Goal: Information Seeking & Learning: Learn about a topic

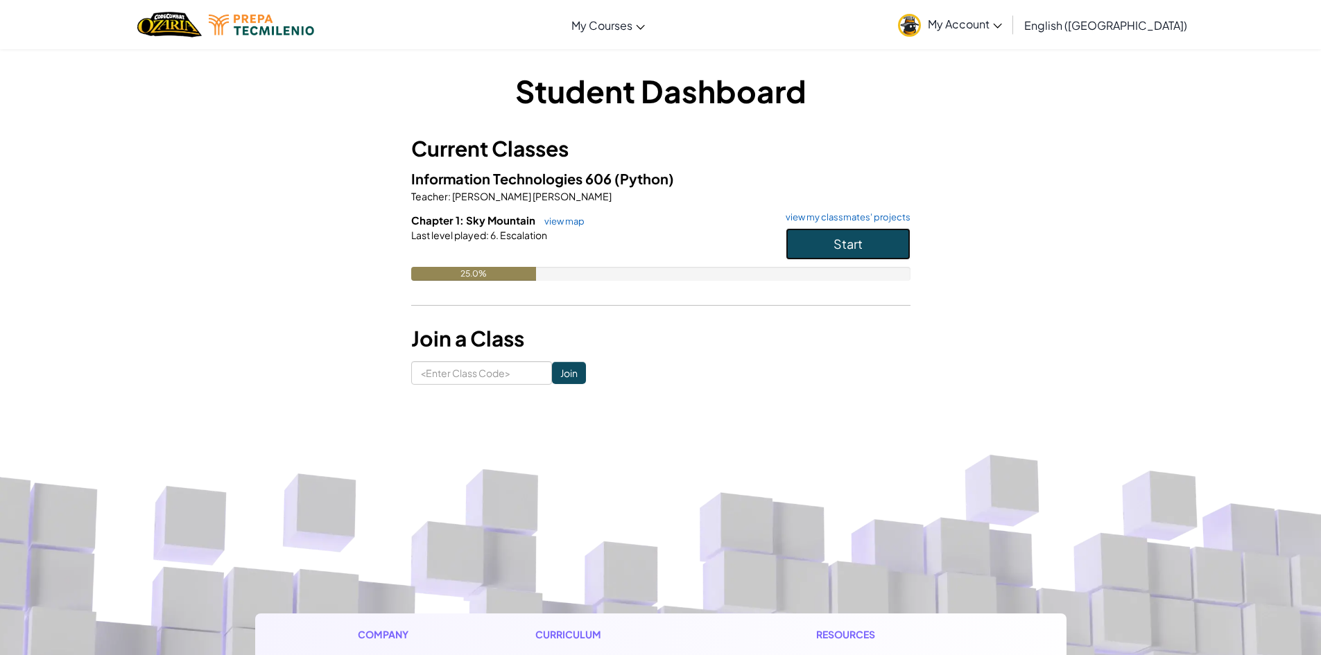
click at [796, 245] on button "Start" at bounding box center [848, 244] width 125 height 32
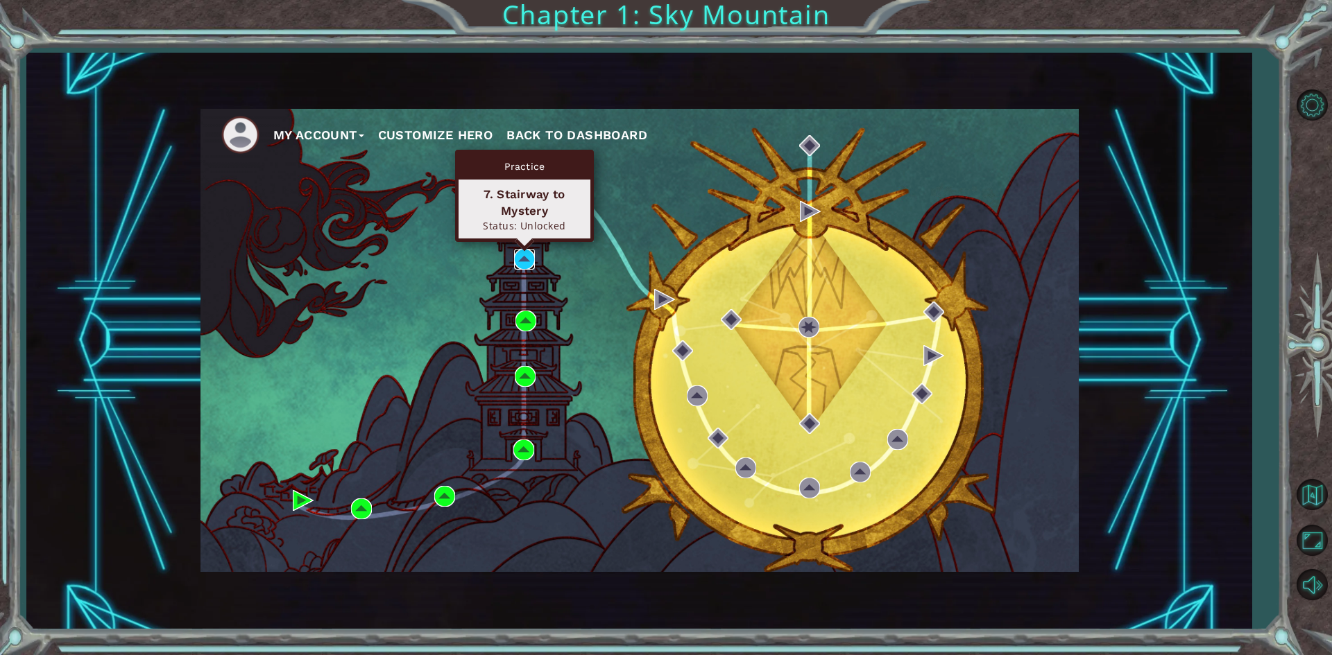
click at [533, 255] on img at bounding box center [524, 259] width 21 height 21
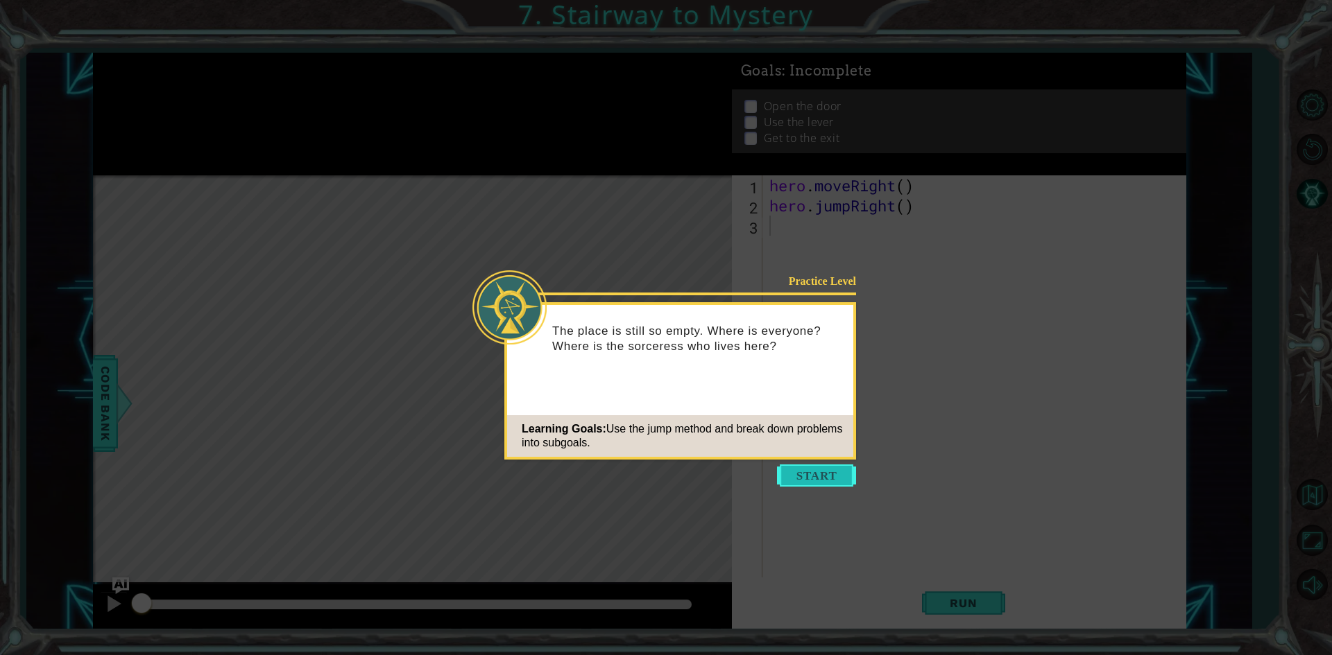
click at [818, 470] on button "Start" at bounding box center [816, 476] width 79 height 22
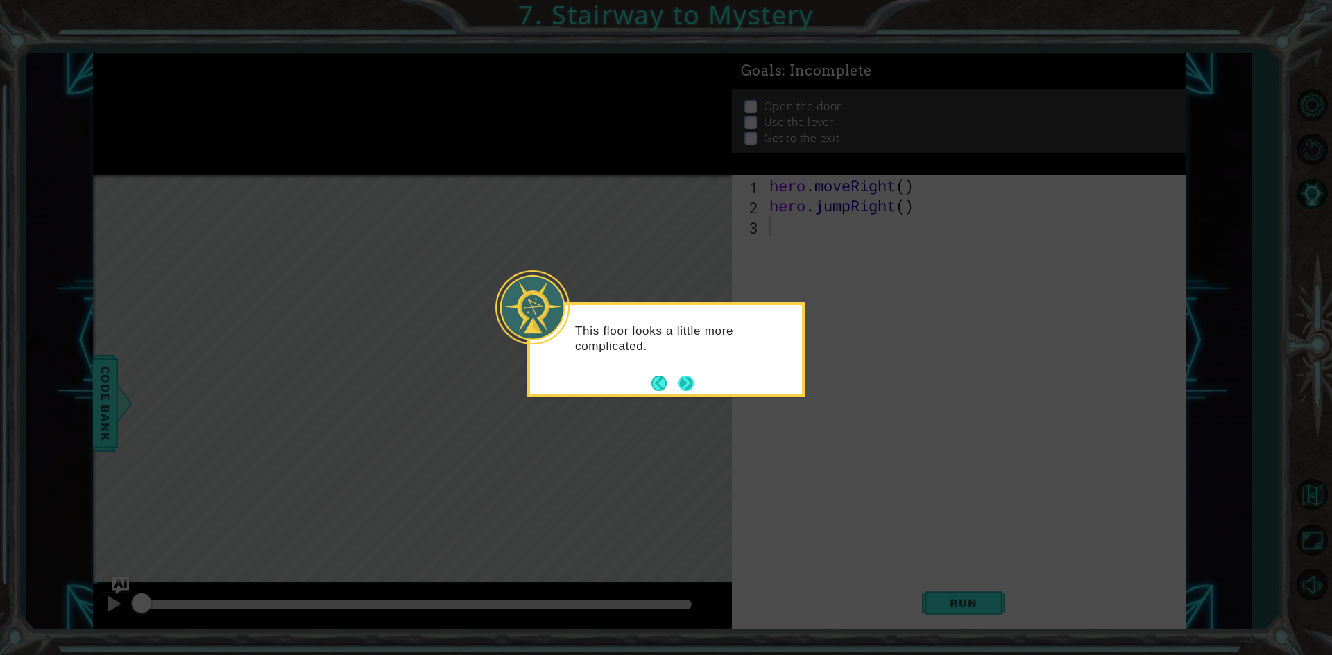
click at [687, 379] on button "Next" at bounding box center [685, 383] width 15 height 15
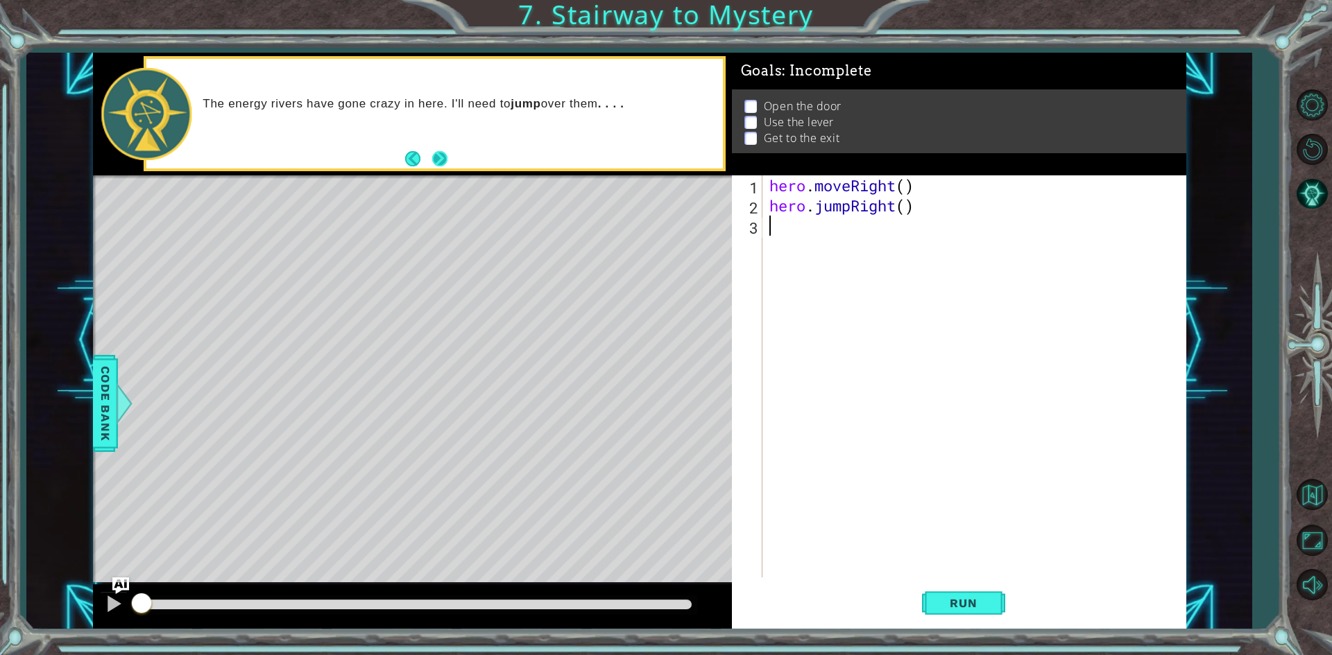
click at [443, 157] on button "Next" at bounding box center [439, 159] width 17 height 17
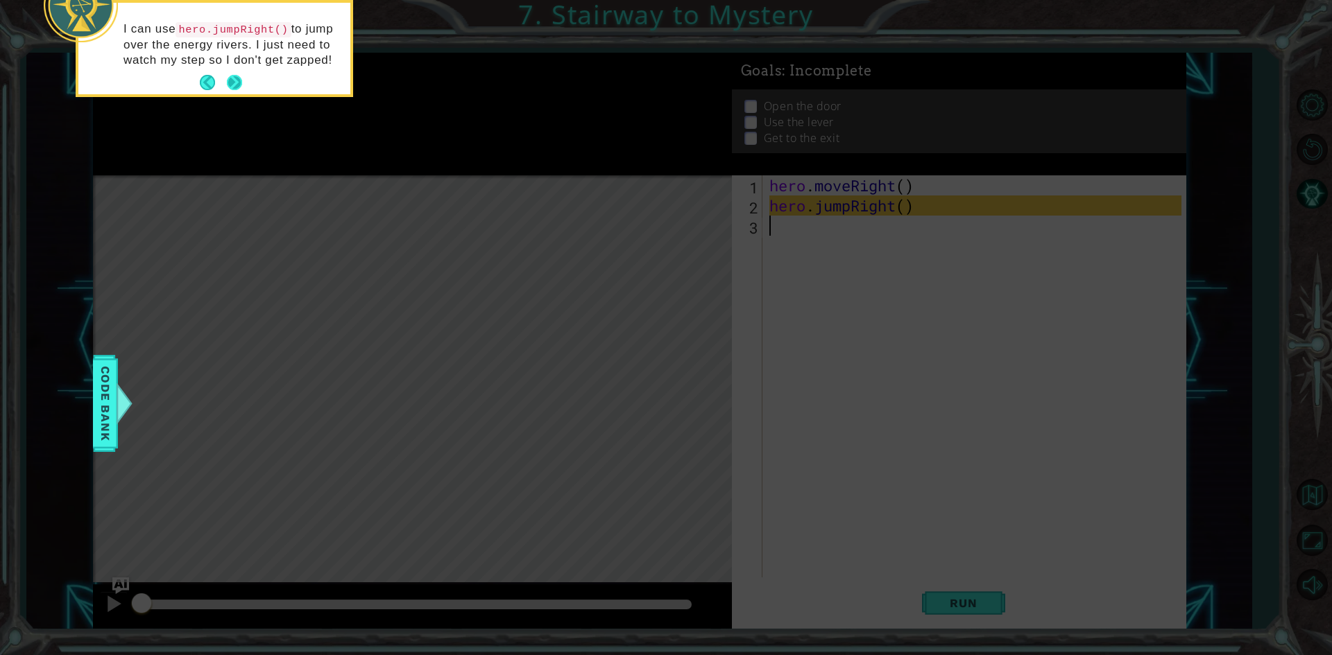
click at [236, 86] on button "Next" at bounding box center [235, 83] width 26 height 26
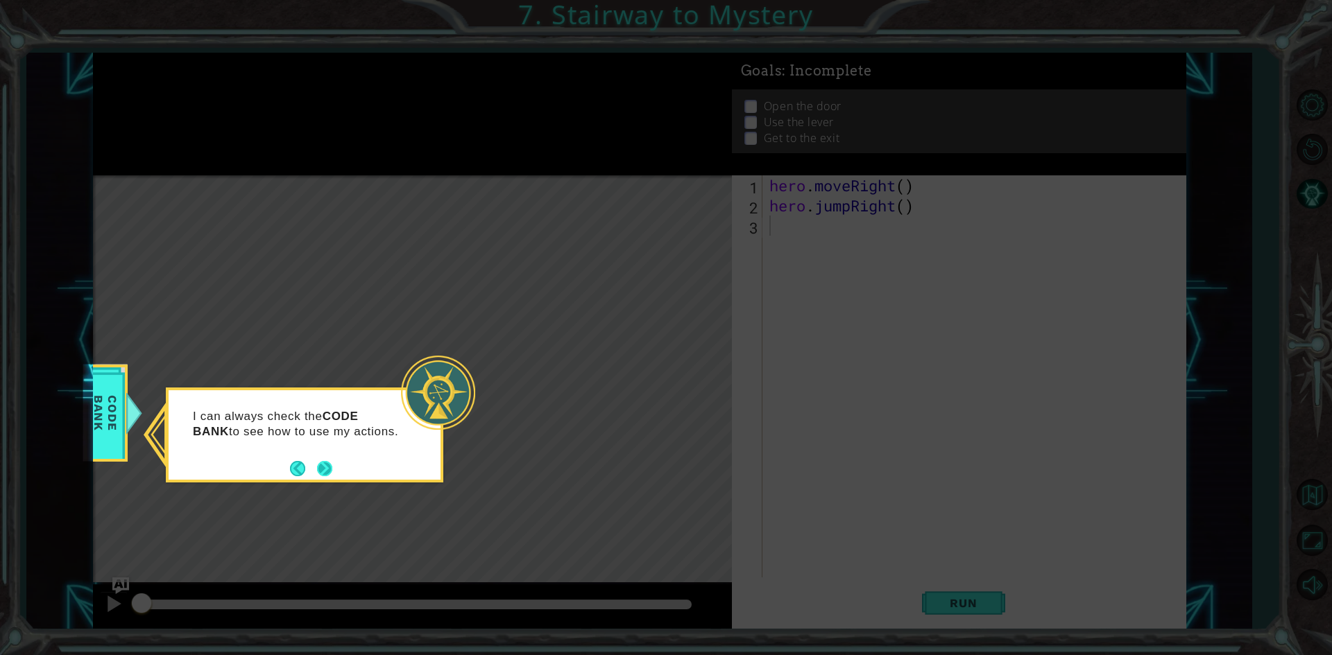
click at [336, 467] on button "Next" at bounding box center [324, 468] width 25 height 25
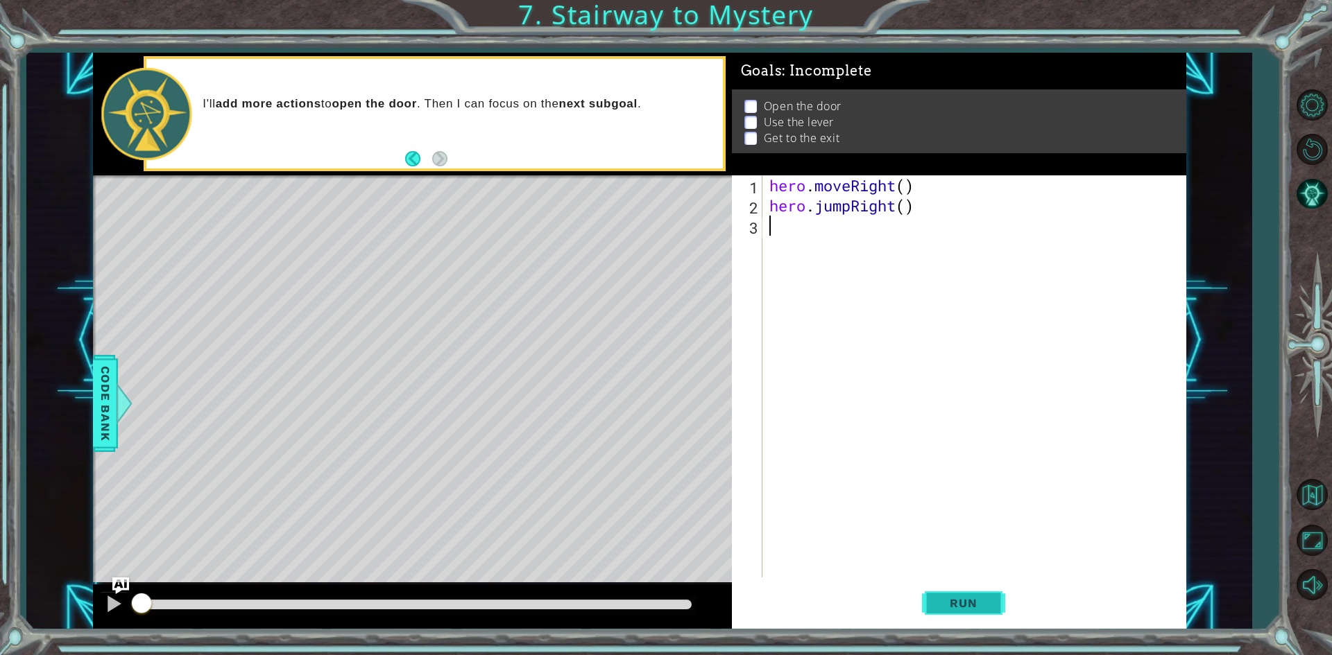
click at [945, 599] on span "Run" at bounding box center [963, 603] width 55 height 14
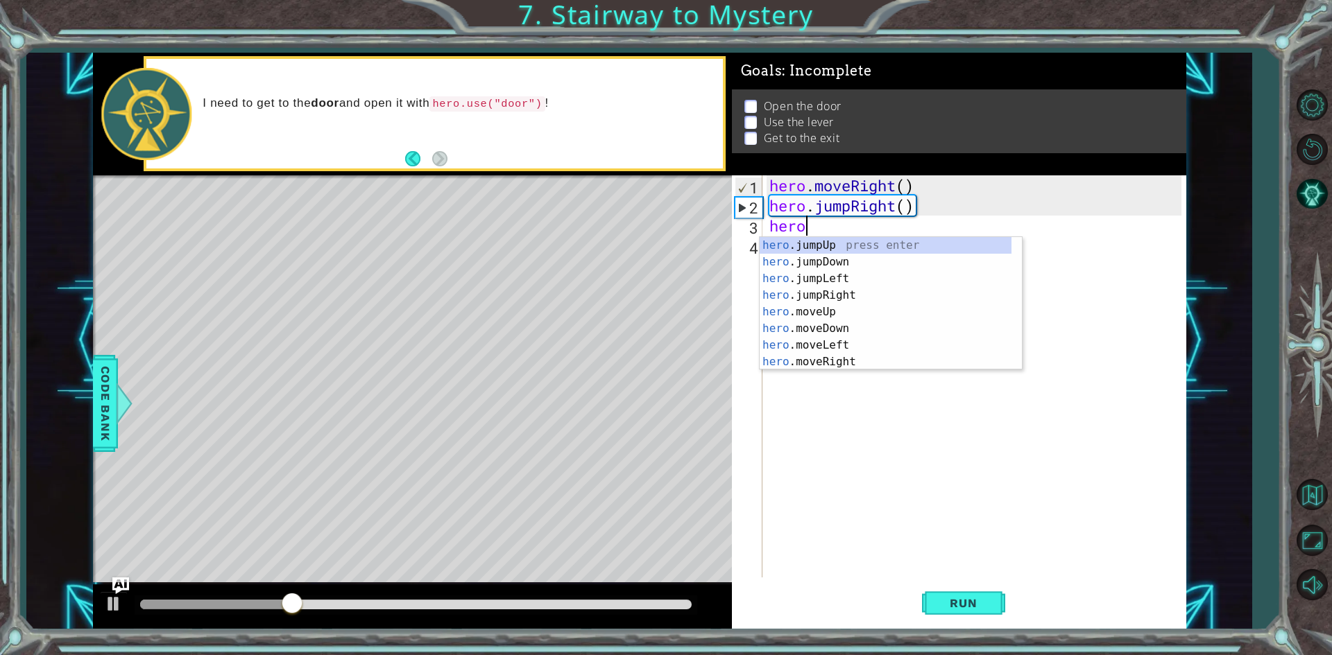
type textarea "hero."
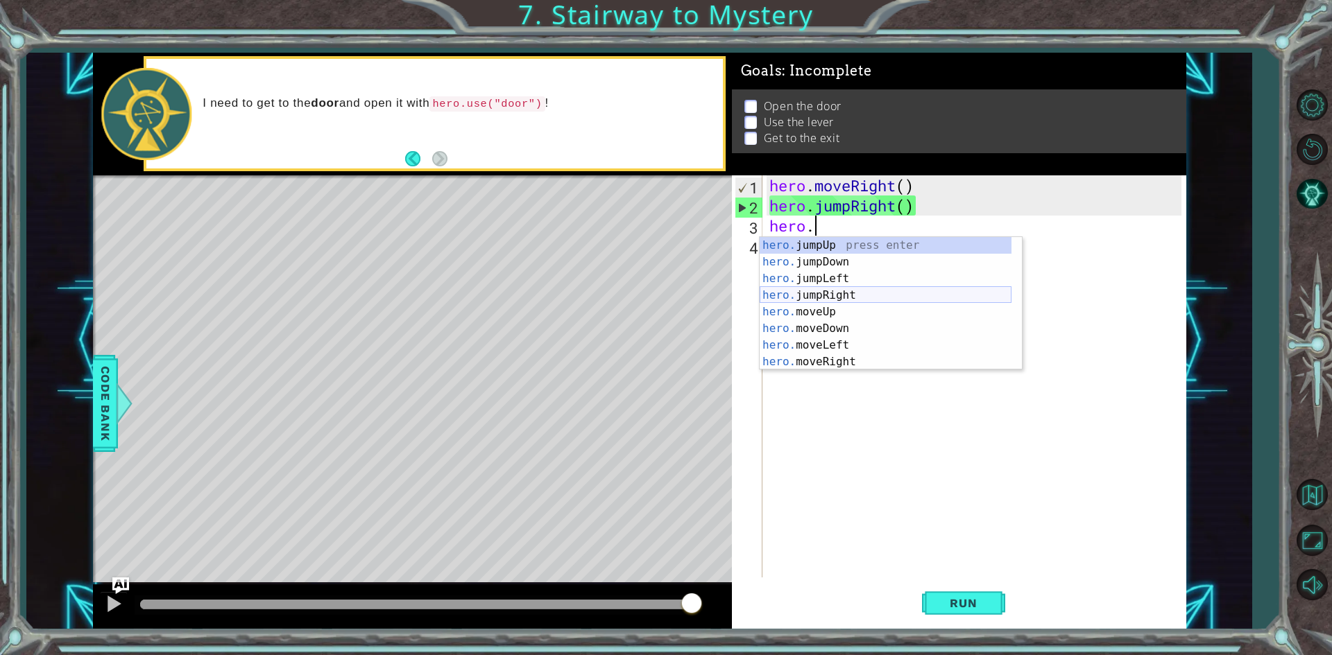
click at [845, 289] on div "hero. jumpUp press enter hero. jumpDown press enter hero. jumpLeft press enter …" at bounding box center [885, 320] width 252 height 166
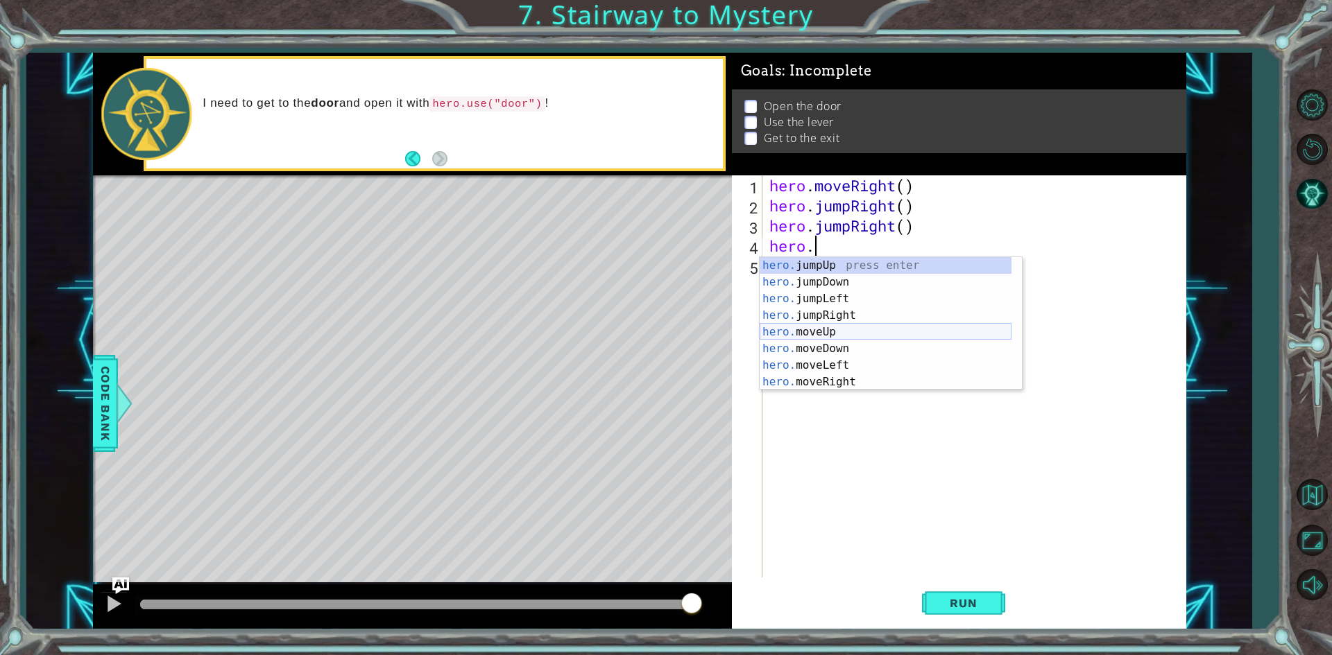
click at [839, 329] on div "hero. jumpUp press enter hero. jumpDown press enter hero. jumpLeft press enter …" at bounding box center [885, 340] width 252 height 166
type textarea "hero.moveUp(1)"
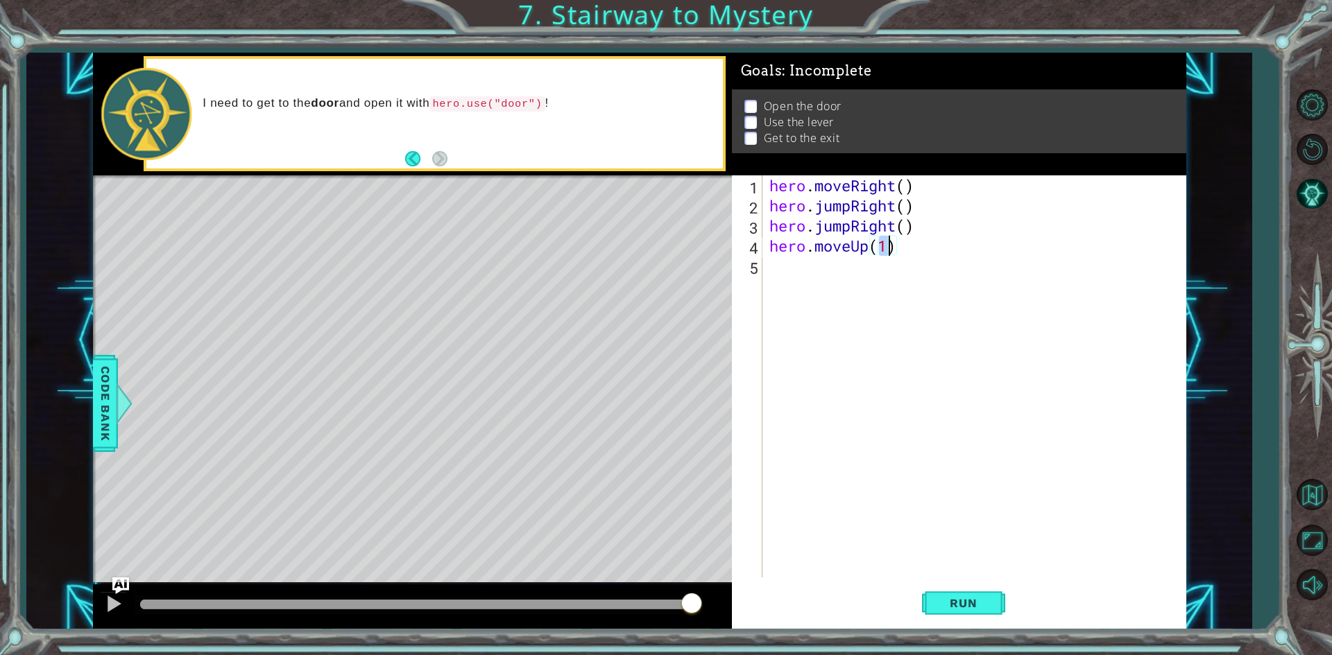
click at [867, 271] on div "hero . moveRight ( ) hero . jumpRight ( ) hero . jumpRight ( ) hero . moveUp ( …" at bounding box center [977, 396] width 422 height 442
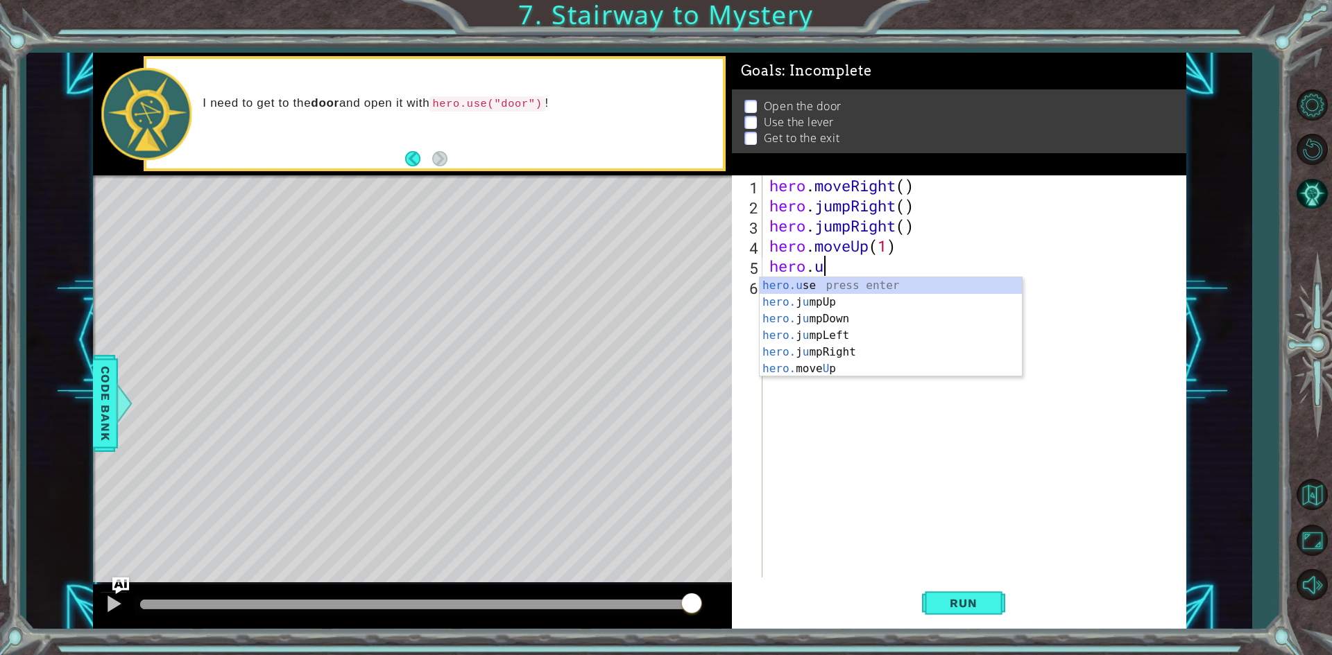
scroll to position [0, 2]
click at [877, 283] on div "[DOMAIN_NAME] e press enter" at bounding box center [890, 302] width 262 height 50
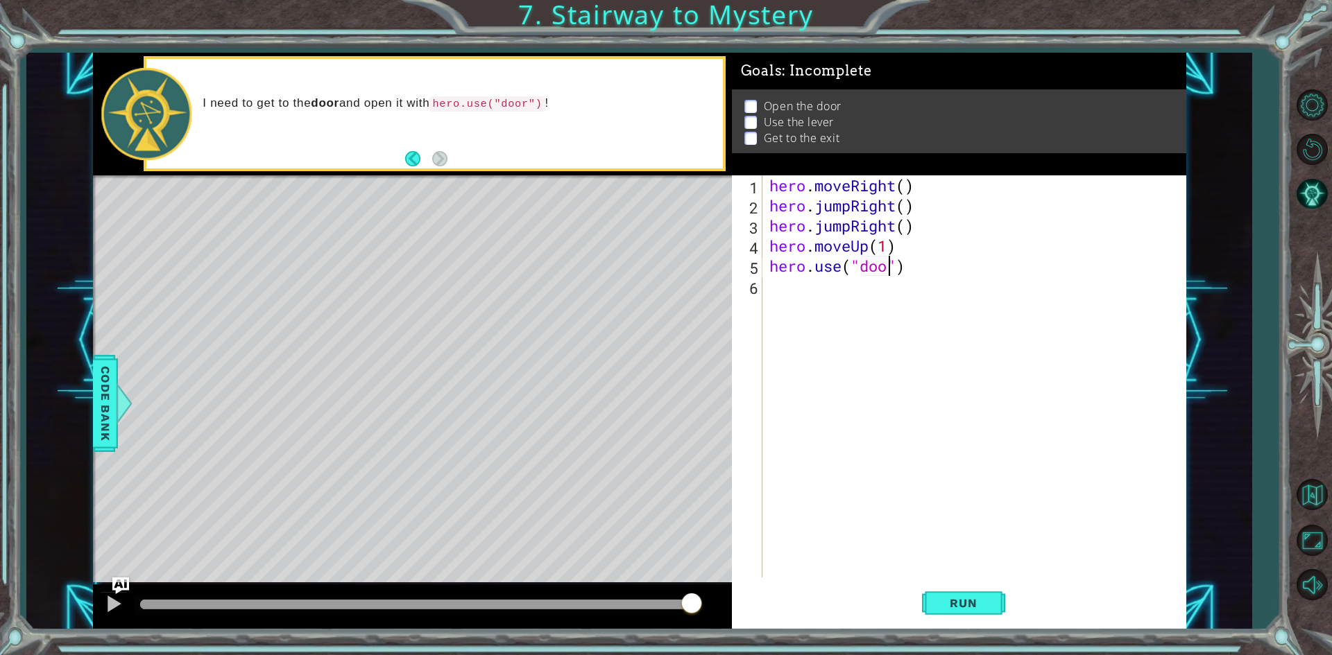
scroll to position [0, 6]
click at [974, 606] on span "Run" at bounding box center [963, 603] width 55 height 14
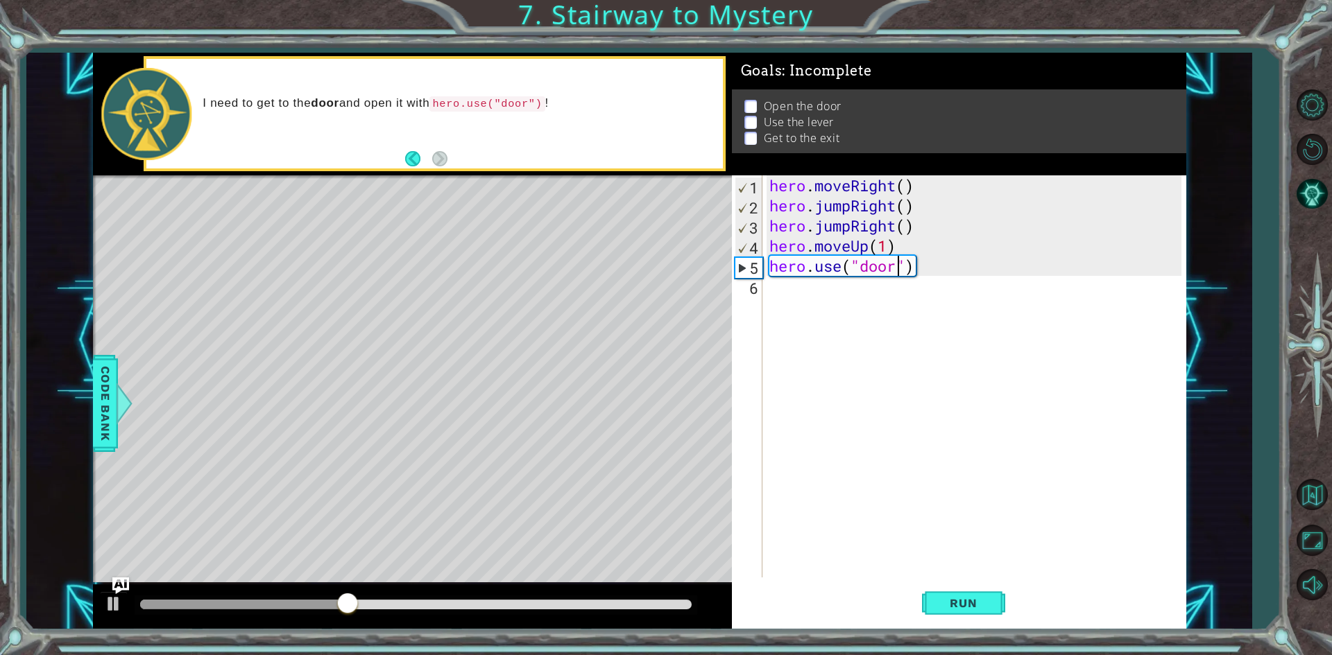
click at [898, 248] on div "hero . moveRight ( ) hero . jumpRight ( ) hero . jumpRight ( ) hero . moveUp ( …" at bounding box center [977, 396] width 422 height 442
drag, startPoint x: 898, startPoint y: 248, endPoint x: 774, endPoint y: 243, distance: 124.3
click at [775, 243] on div "hero . moveRight ( ) hero . jumpRight ( ) hero . jumpRight ( ) hero . moveUp ( …" at bounding box center [977, 396] width 422 height 442
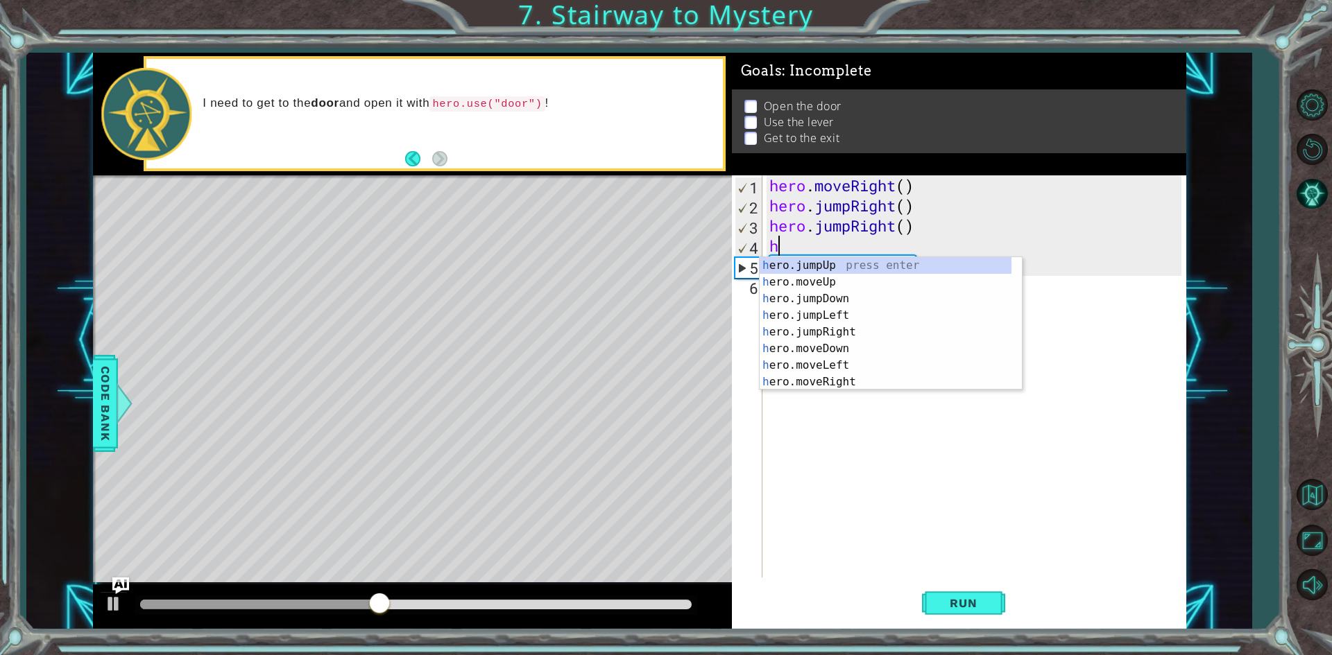
type textarea "h"
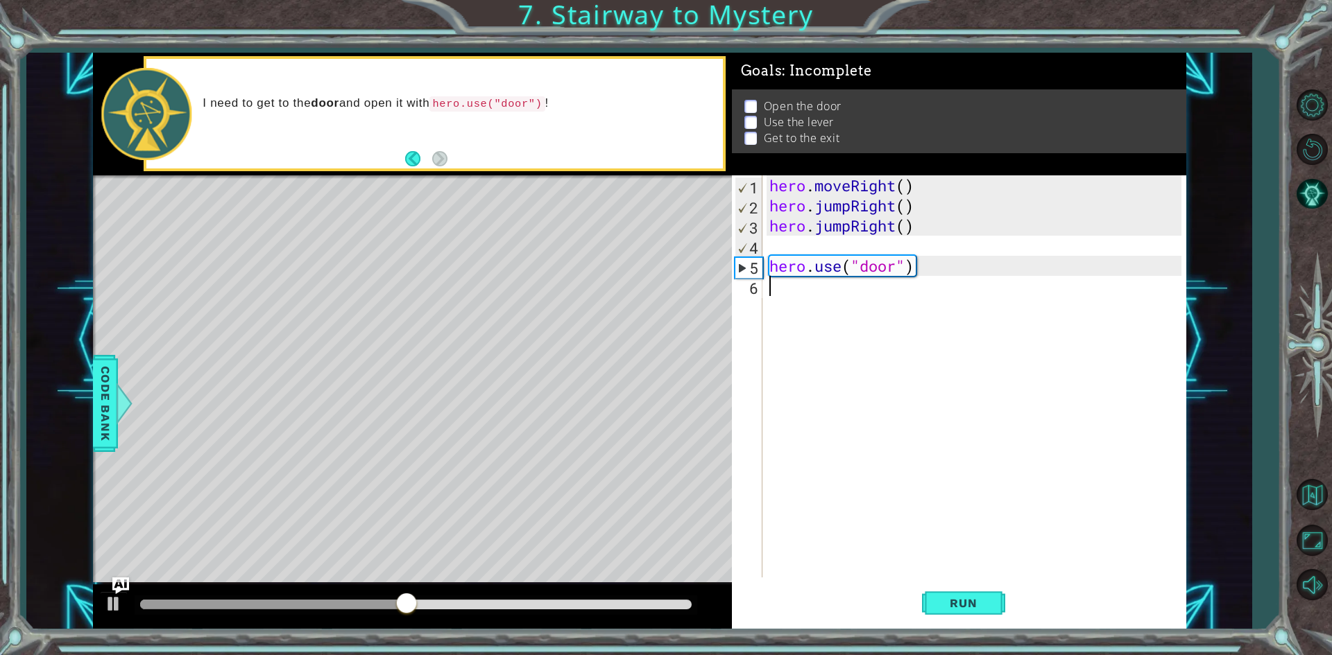
click at [850, 322] on div "hero . moveRight ( ) hero . jumpRight ( ) hero . jumpRight ( ) hero . use ( "do…" at bounding box center [977, 396] width 422 height 442
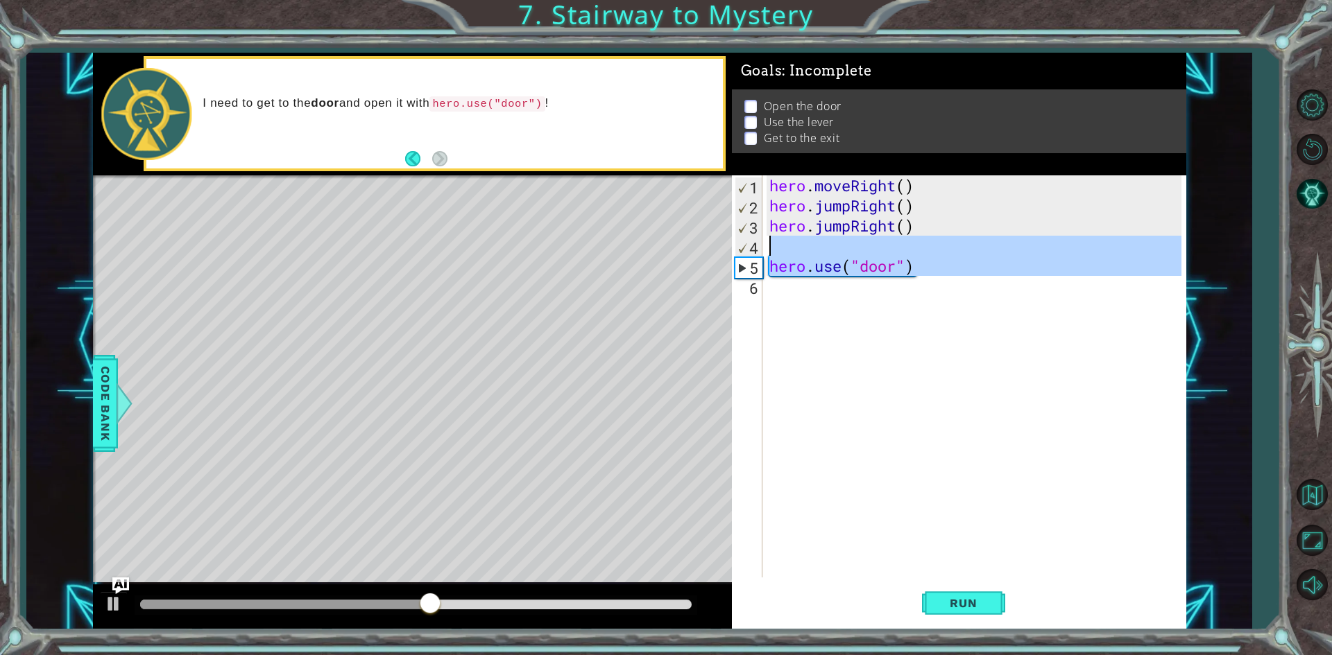
drag, startPoint x: 743, startPoint y: 269, endPoint x: 749, endPoint y: 249, distance: 20.9
type textarea "hero.use("door")"
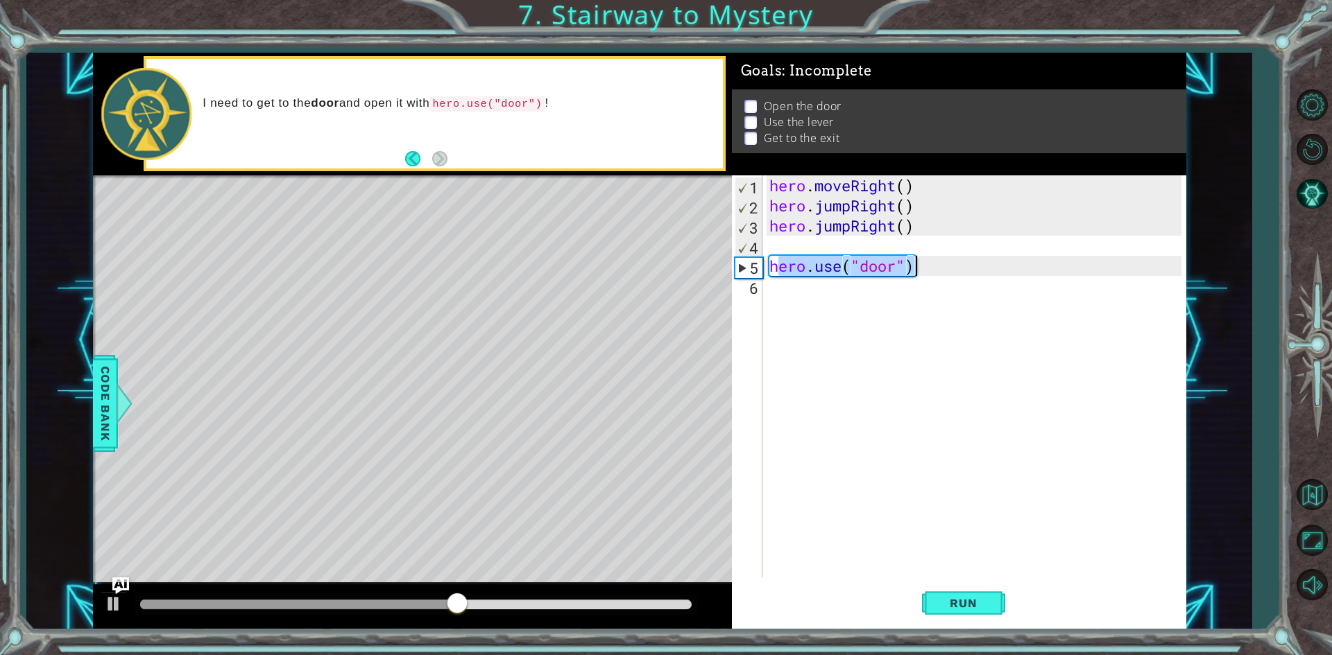
drag, startPoint x: 791, startPoint y: 272, endPoint x: 920, endPoint y: 274, distance: 128.3
click at [920, 274] on div "hero . moveRight ( ) hero . jumpRight ( ) hero . jumpRight ( ) hero . use ( "do…" at bounding box center [977, 396] width 422 height 442
type textarea "hero.use("door")"
click at [916, 290] on div "hero . moveRight ( ) hero . jumpRight ( ) hero . jumpRight ( ) hero . use ( "do…" at bounding box center [977, 396] width 422 height 442
drag, startPoint x: 915, startPoint y: 274, endPoint x: 769, endPoint y: 266, distance: 146.6
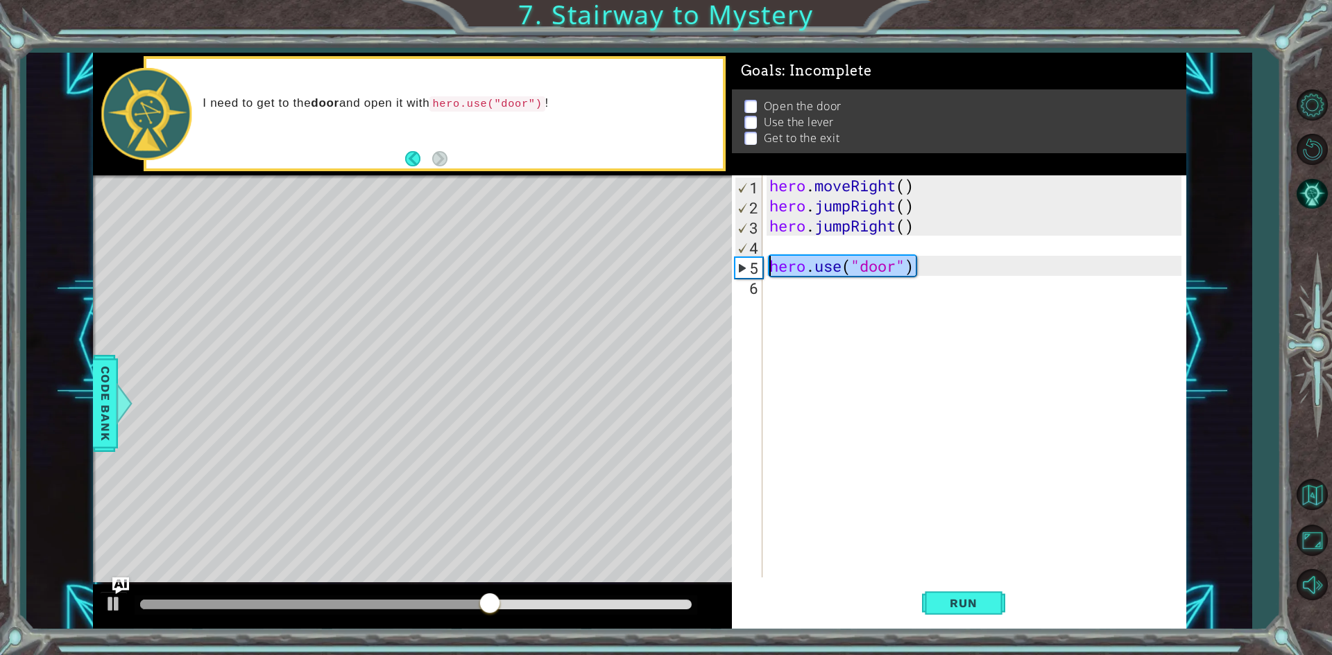
click at [769, 266] on div "hero . moveRight ( ) hero . jumpRight ( ) hero . jumpRight ( ) hero . use ( "do…" at bounding box center [977, 396] width 422 height 442
type textarea "hero.use("door")"
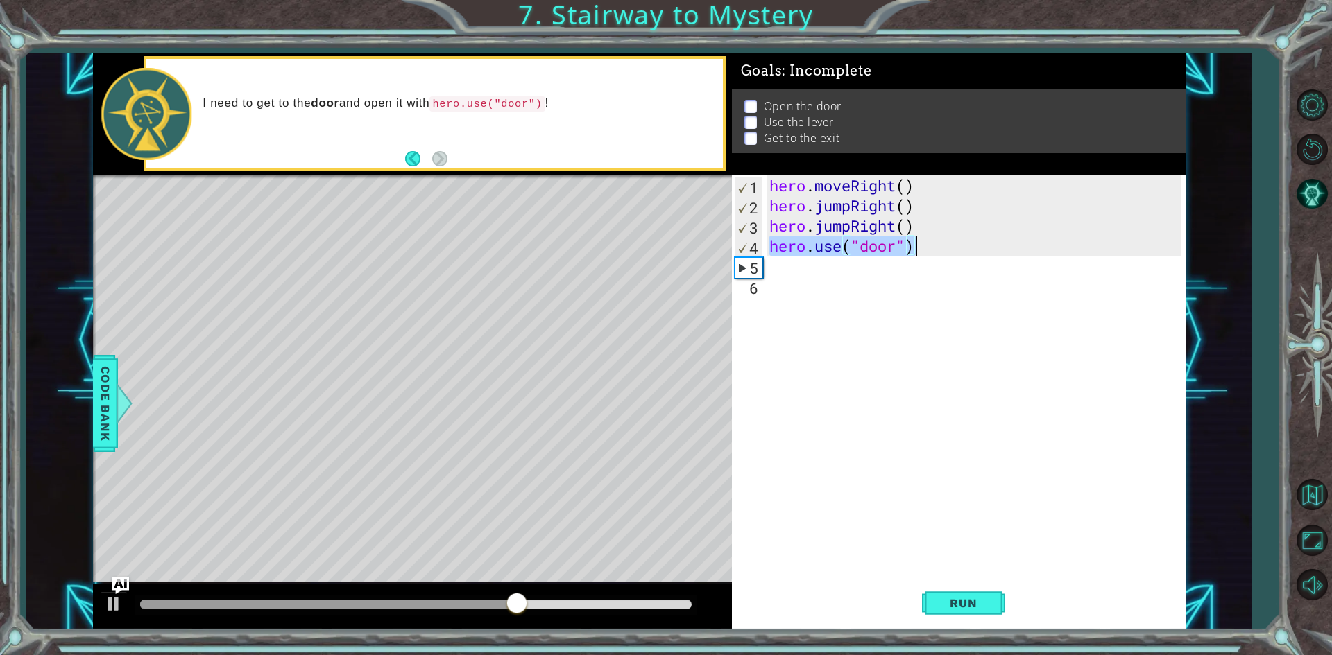
click at [806, 278] on div "hero . moveRight ( ) hero . jumpRight ( ) hero . jumpRight ( ) hero . use ( "do…" at bounding box center [977, 396] width 422 height 442
click at [972, 592] on button "Run" at bounding box center [963, 603] width 83 height 45
click at [895, 325] on div "hero . moveRight ( ) hero . jumpRight ( ) hero . jumpRight ( ) hero . use ( "do…" at bounding box center [977, 396] width 422 height 442
drag, startPoint x: 789, startPoint y: 253, endPoint x: 973, endPoint y: 261, distance: 184.0
click at [970, 265] on div "hero . moveRight ( ) hero . jumpRight ( ) hero . jumpRight ( ) hero . use ( "do…" at bounding box center [977, 396] width 422 height 442
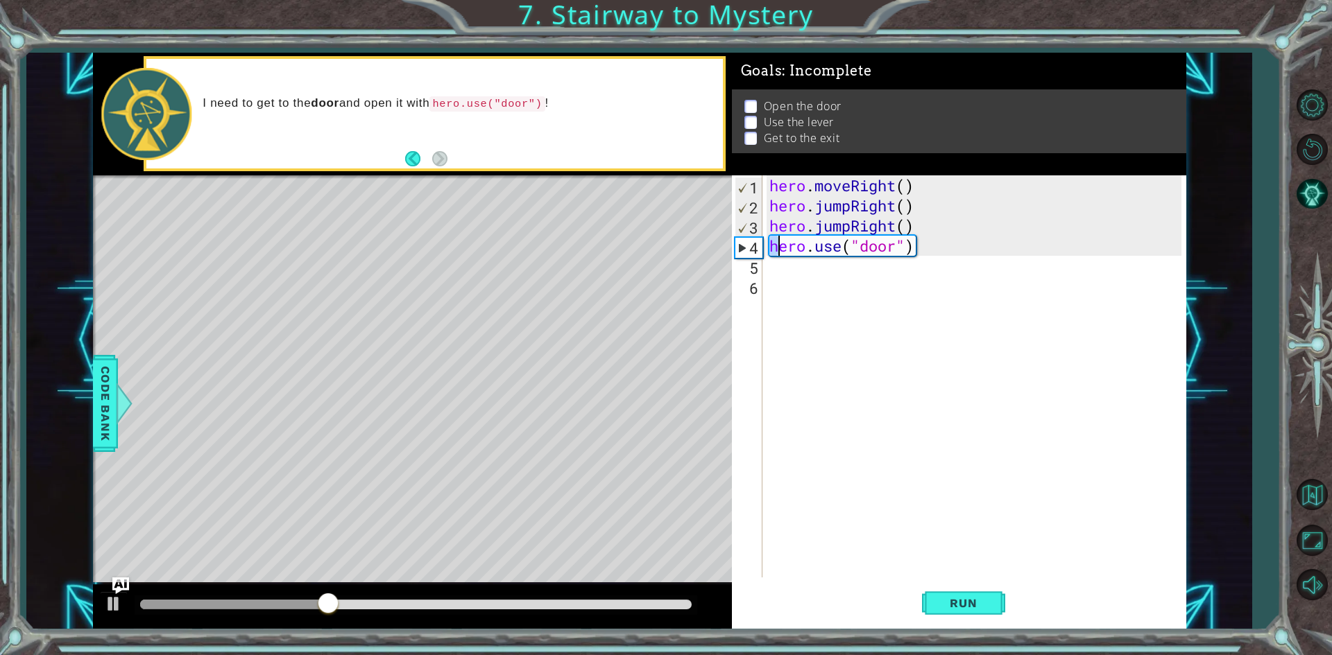
type textarea "hero.use("door")"
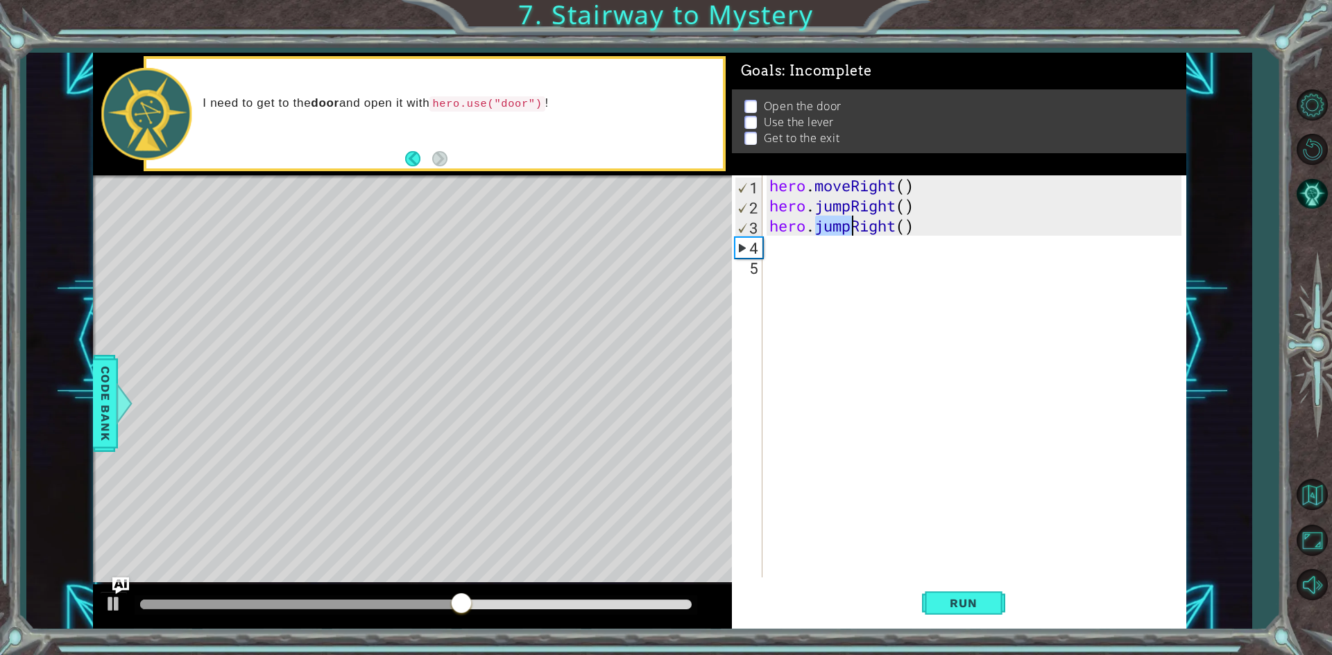
drag, startPoint x: 819, startPoint y: 229, endPoint x: 852, endPoint y: 232, distance: 32.7
click at [852, 232] on div "hero . moveRight ( ) hero . jumpRight ( ) hero . jumpRight ( )" at bounding box center [977, 396] width 422 height 442
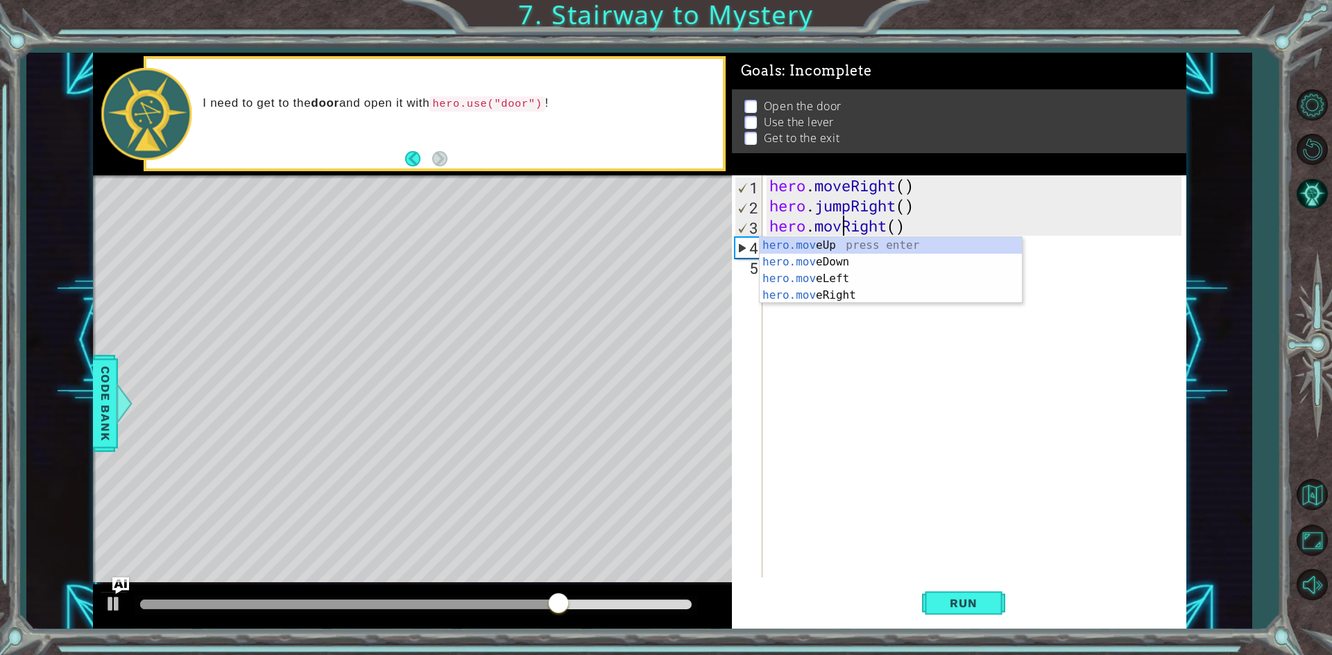
type textarea "hero.moveRight()"
click at [911, 351] on div "hero . moveRight ( ) hero . jumpRight ( ) hero . moveRight ( )" at bounding box center [977, 396] width 422 height 442
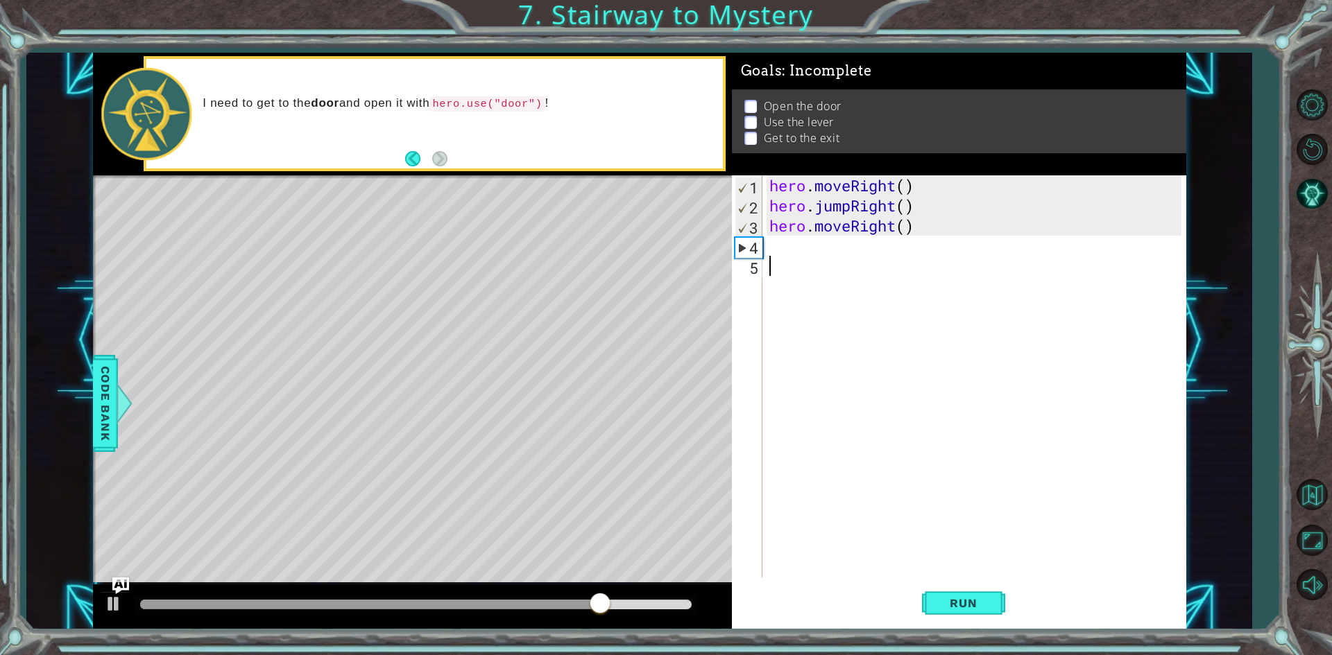
click at [848, 258] on div "hero . moveRight ( ) hero . jumpRight ( ) hero . moveRight ( )" at bounding box center [977, 396] width 422 height 442
click at [965, 596] on span "Run" at bounding box center [963, 603] width 55 height 14
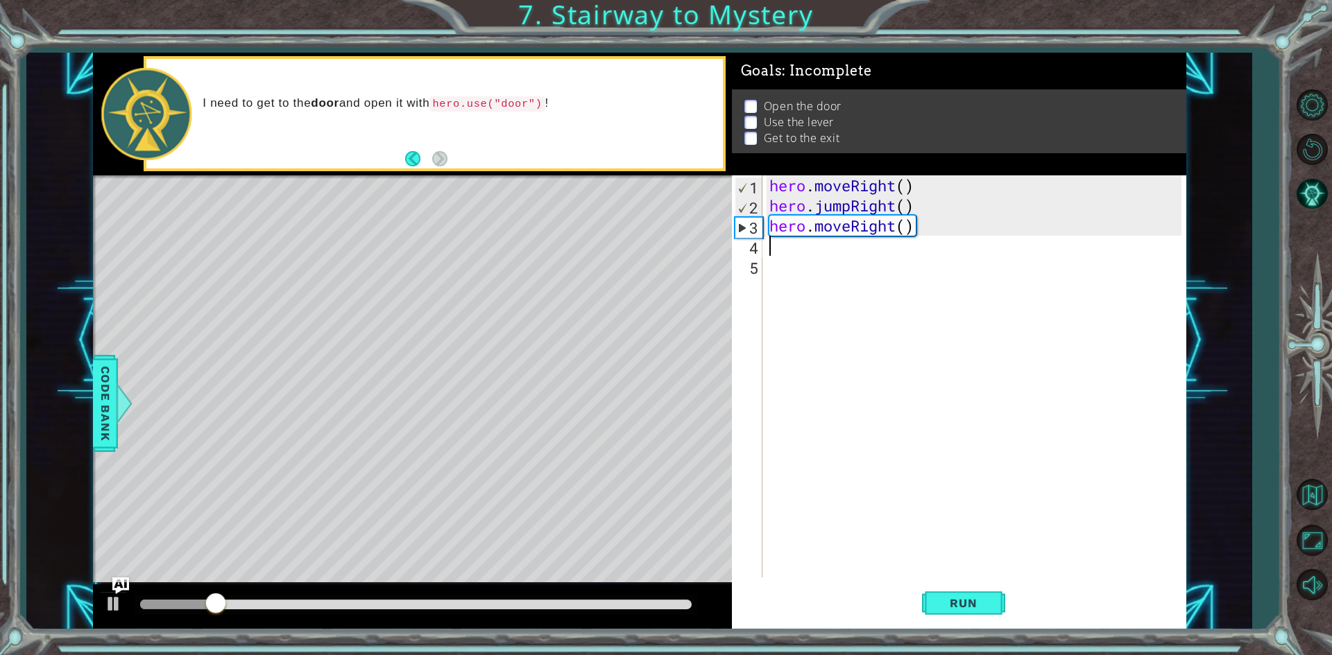
click at [768, 249] on div "hero . moveRight ( ) hero . jumpRight ( ) hero . moveRight ( )" at bounding box center [977, 396] width 422 height 442
type textarea "hero.moveUp(1)"
click at [784, 259] on div "hero . moveRight ( ) hero . jumpRight ( ) hero . moveRight ( ) hero . moveUp ( …" at bounding box center [977, 396] width 422 height 442
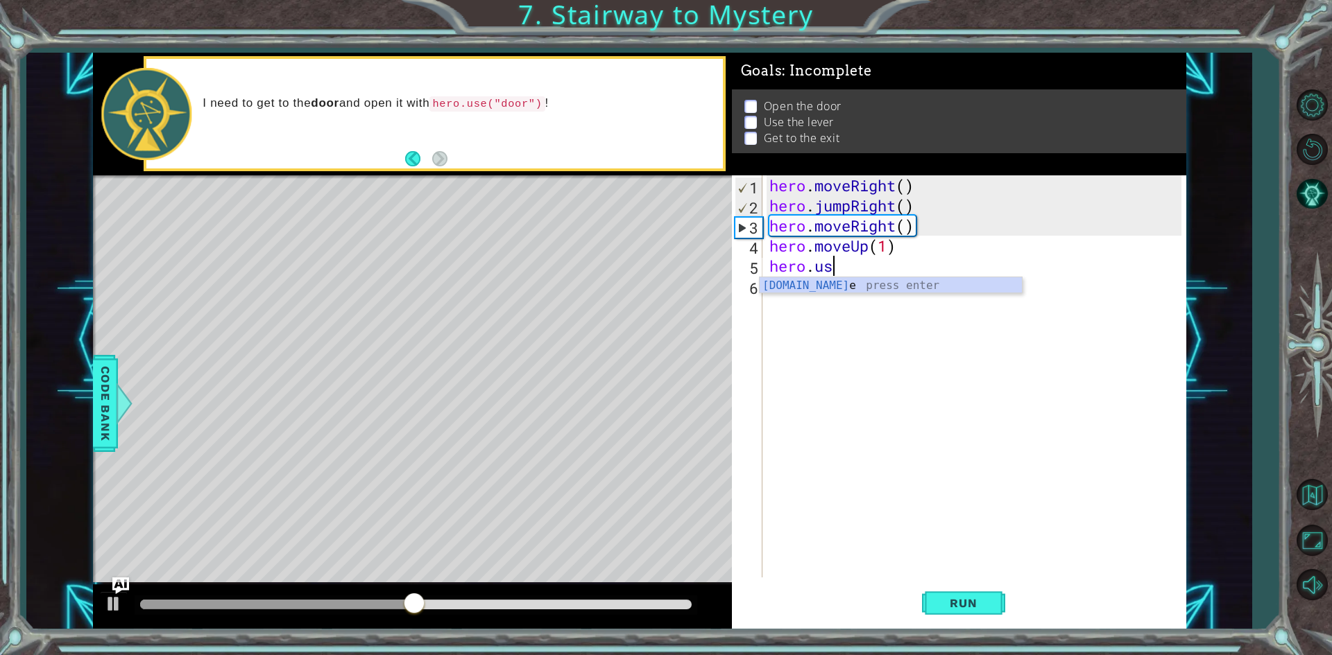
scroll to position [0, 2]
click at [815, 291] on div "hero.use press enter" at bounding box center [890, 302] width 262 height 50
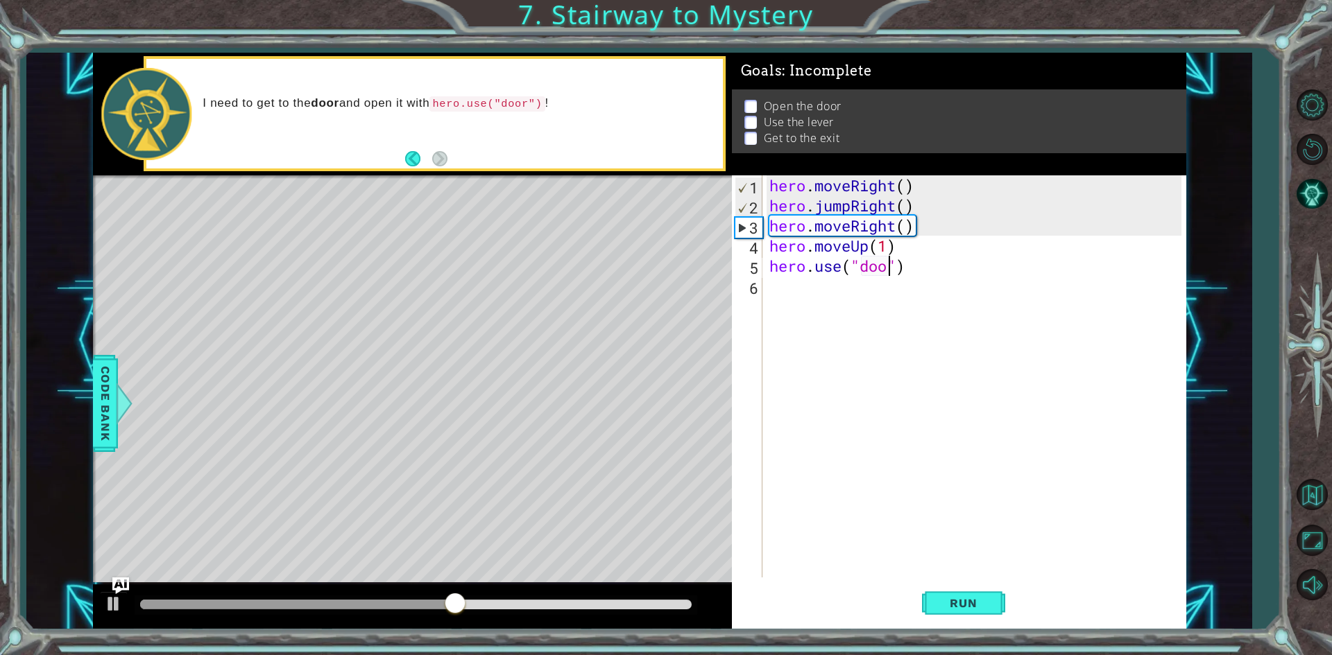
type textarea "hero.use("door")"
click at [867, 409] on div "hero . moveRight ( ) hero . jumpRight ( ) hero . moveRight ( ) hero . moveUp ( …" at bounding box center [977, 396] width 422 height 442
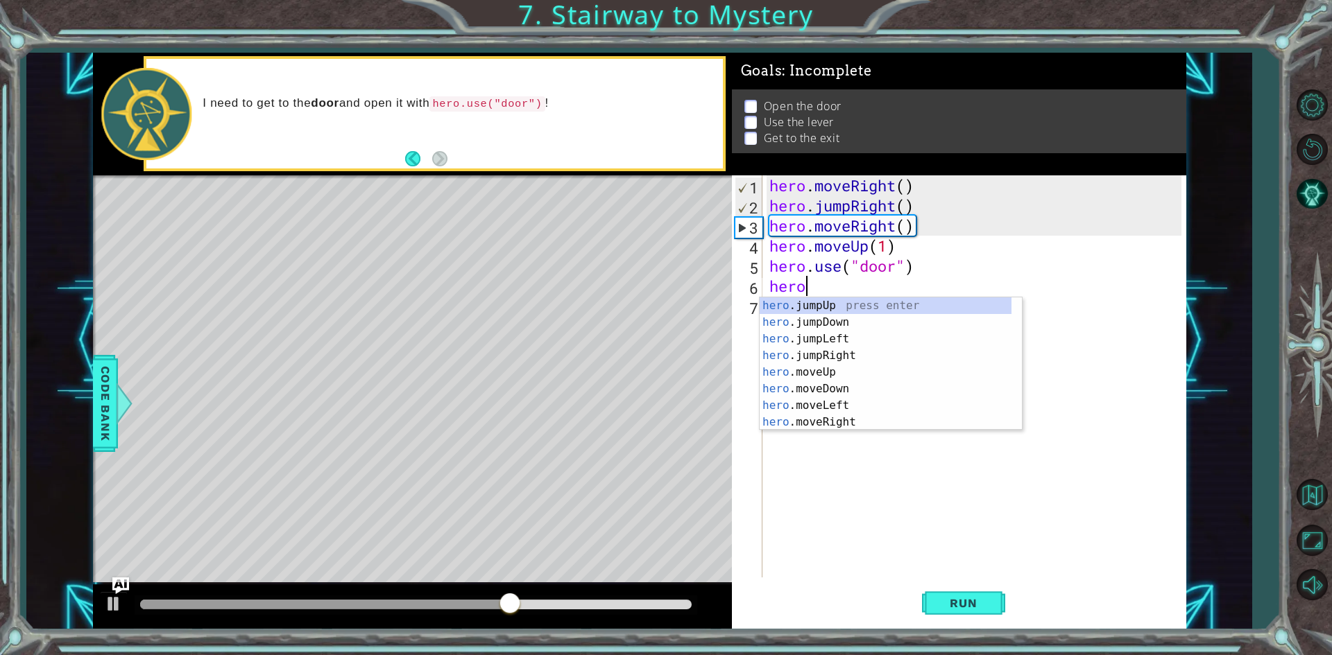
scroll to position [0, 1]
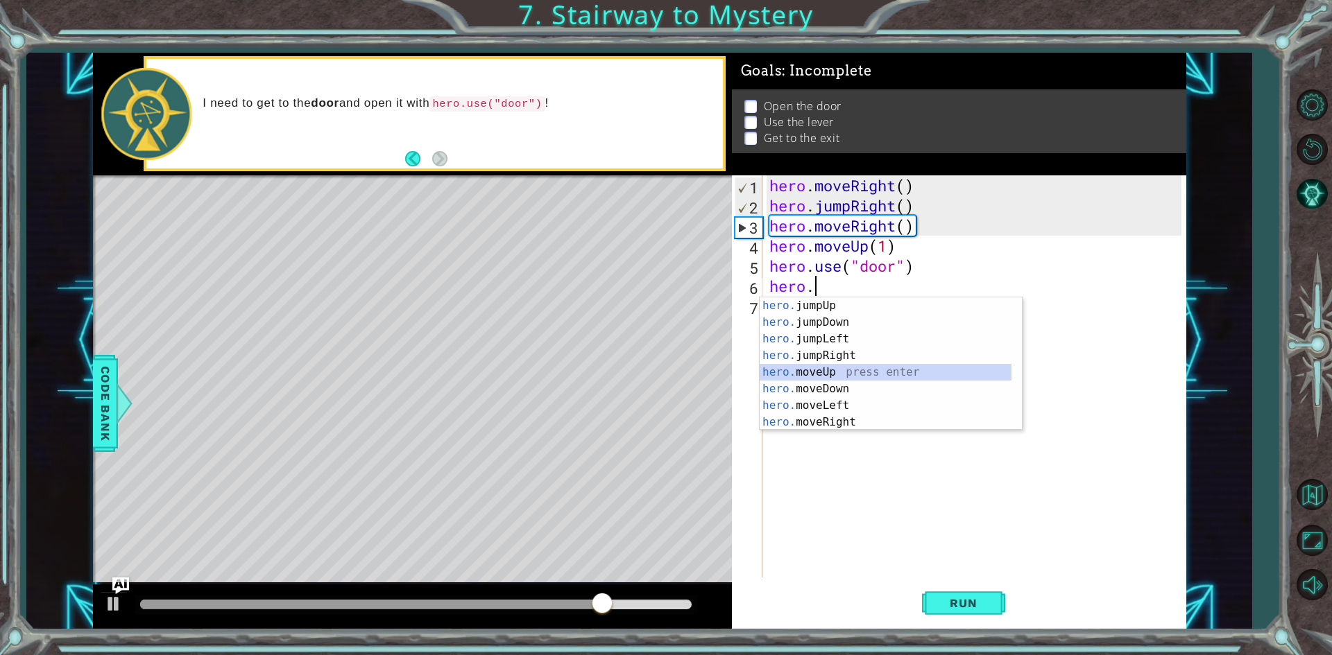
click at [836, 370] on div "hero. jumpUp press enter hero. jumpDown press enter hero. jumpLeft press enter …" at bounding box center [885, 381] width 252 height 166
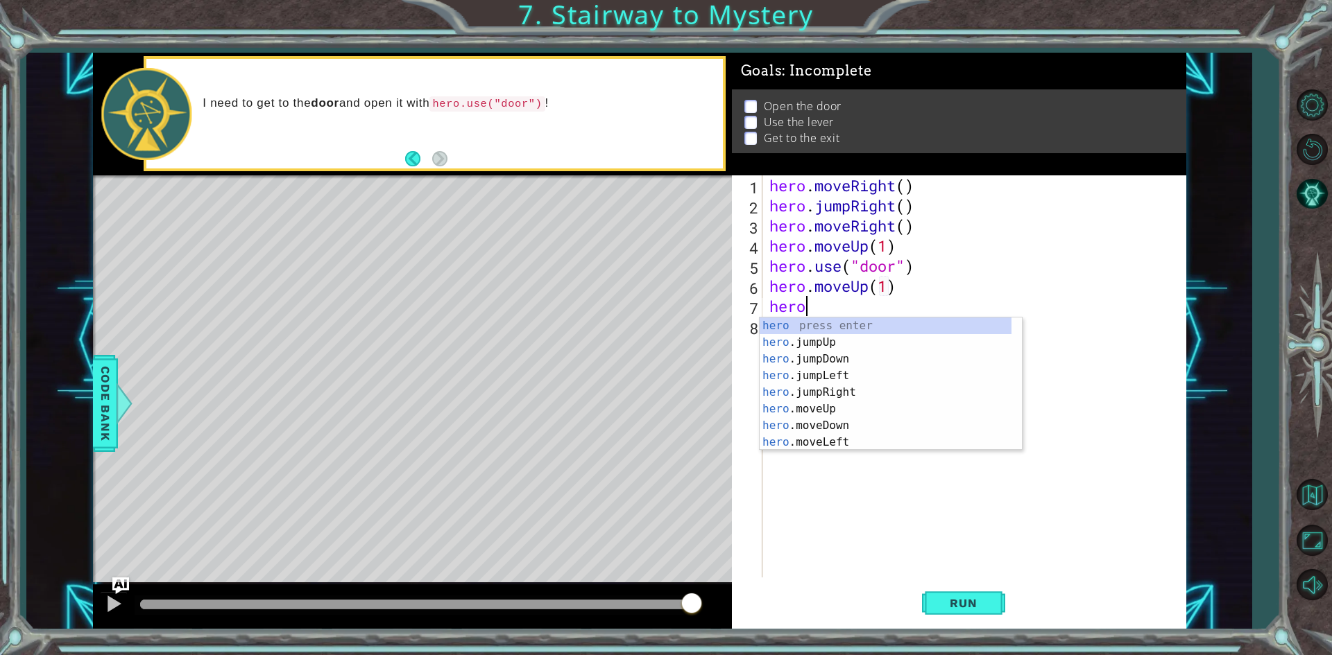
type textarea "hero.moveUp(1)hero."
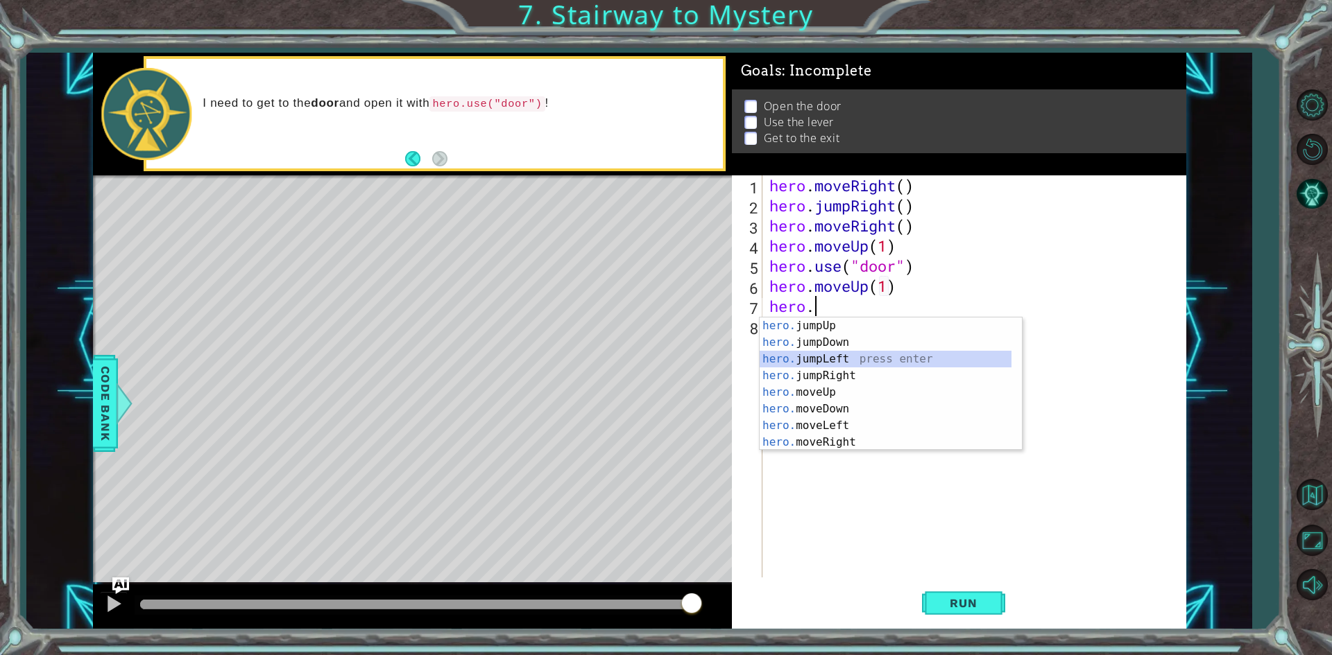
click at [863, 359] on div "hero. jumpUp press enter hero. jumpDown press enter hero. jumpLeft press enter …" at bounding box center [885, 401] width 252 height 166
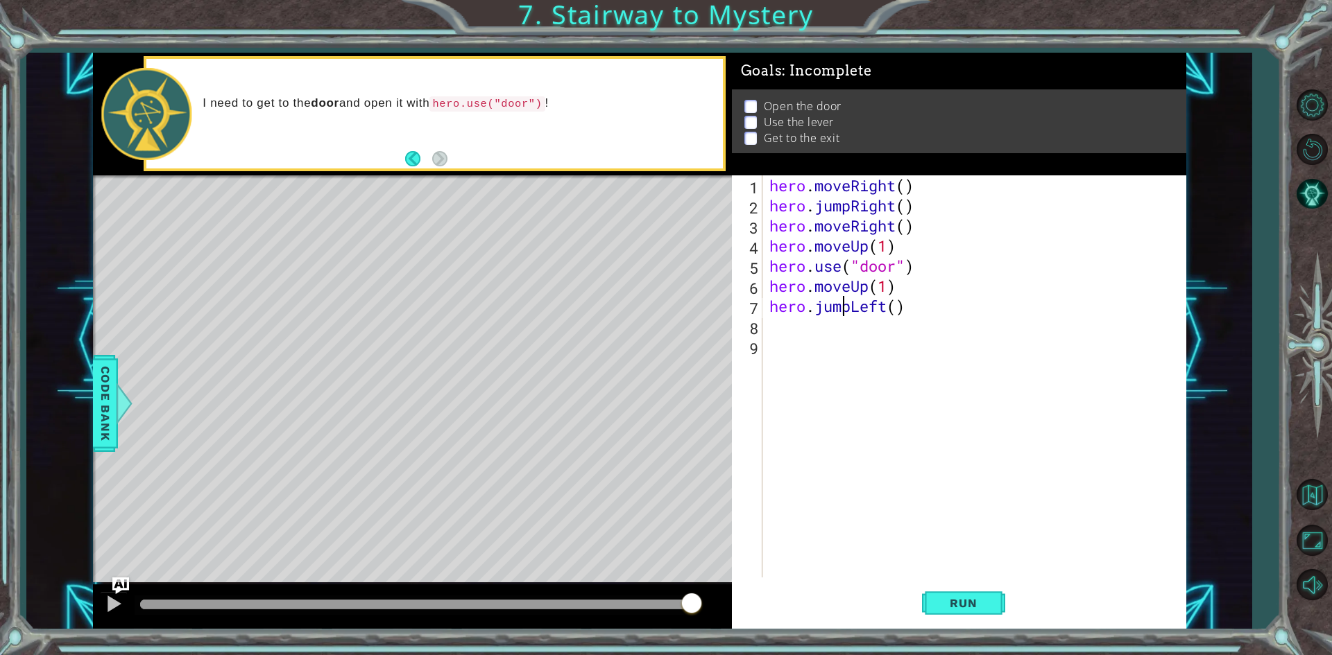
click at [847, 309] on div "hero . moveRight ( ) hero . jumpRight ( ) hero . moveRight ( ) hero . moveUp ( …" at bounding box center [977, 396] width 422 height 442
click at [849, 310] on div "hero . moveRight ( ) hero . jumpRight ( ) hero . moveRight ( ) hero . moveUp ( …" at bounding box center [977, 396] width 422 height 442
drag, startPoint x: 850, startPoint y: 310, endPoint x: 812, endPoint y: 305, distance: 37.8
click at [812, 305] on div "hero . moveRight ( ) hero . jumpRight ( ) hero . moveRight ( ) hero . moveUp ( …" at bounding box center [977, 396] width 422 height 442
click at [815, 306] on div "hero . moveRight ( ) hero . jumpRight ( ) hero . moveRight ( ) hero . moveUp ( …" at bounding box center [973, 376] width 415 height 402
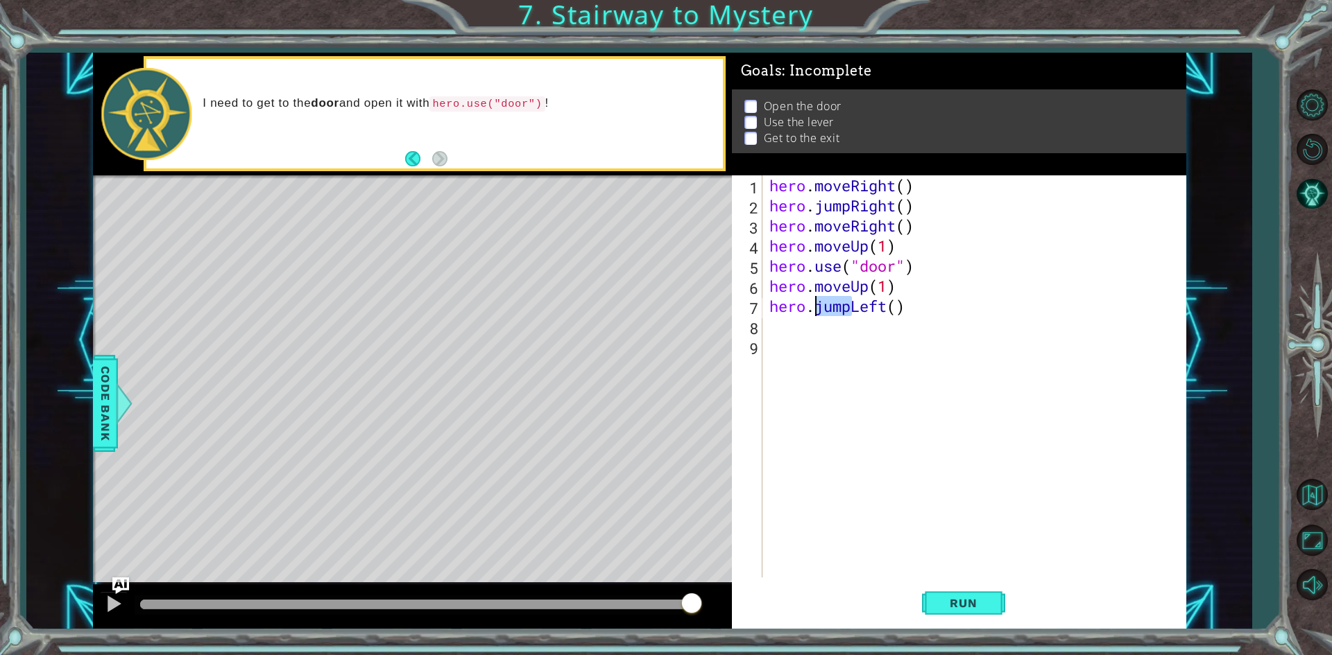
drag, startPoint x: 849, startPoint y: 307, endPoint x: 816, endPoint y: 302, distance: 33.0
click at [816, 302] on div "hero . moveRight ( ) hero . jumpRight ( ) hero . moveRight ( ) hero . moveUp ( …" at bounding box center [977, 396] width 422 height 442
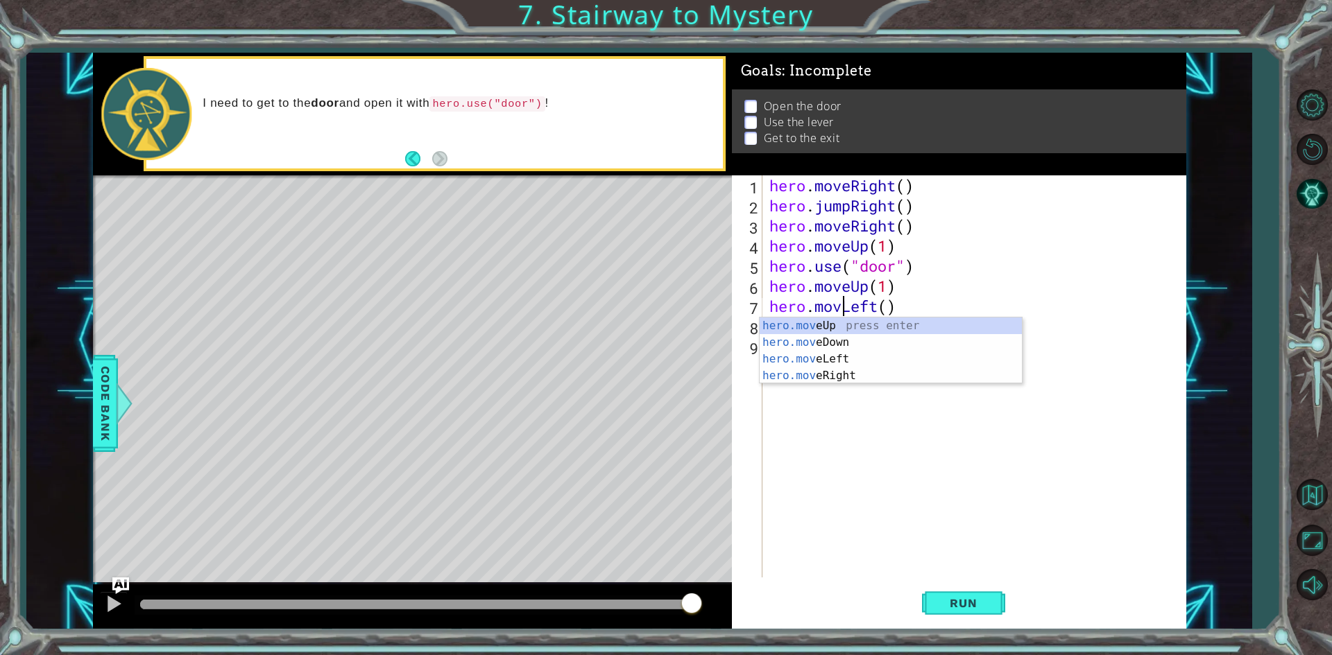
type textarea "hero.moveLeft()"
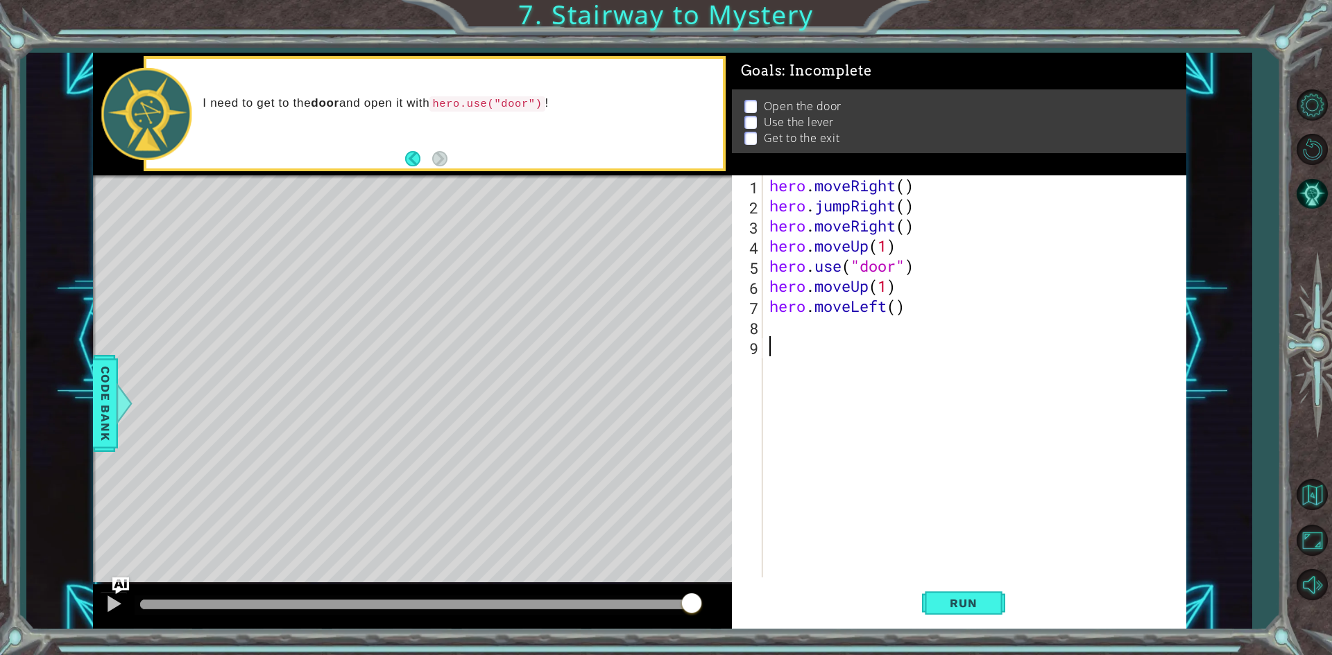
click at [954, 425] on div "hero . moveRight ( ) hero . jumpRight ( ) hero . moveRight ( ) hero . moveUp ( …" at bounding box center [977, 396] width 422 height 442
drag, startPoint x: 894, startPoint y: 308, endPoint x: 925, endPoint y: 323, distance: 34.1
click at [894, 307] on div "hero . moveRight ( ) hero . jumpRight ( ) hero . moveRight ( ) hero . moveUp ( …" at bounding box center [977, 396] width 422 height 442
type textarea "hero.moveLeft(1)"
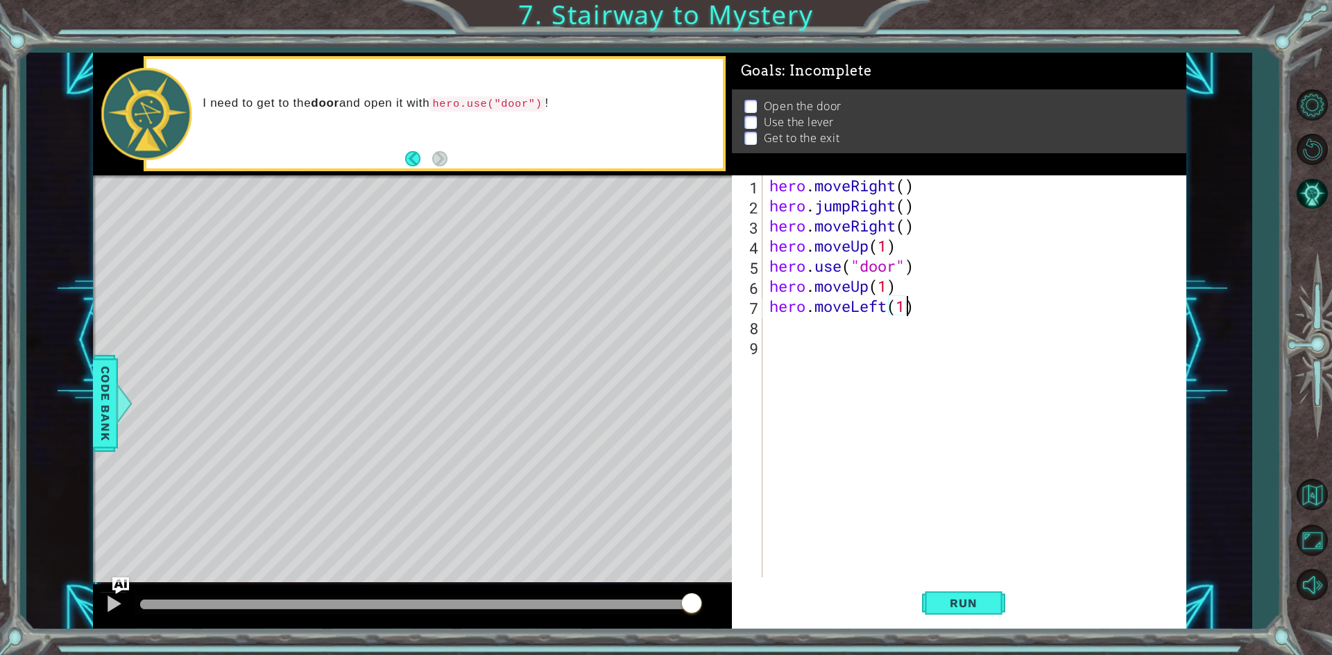
scroll to position [0, 6]
click at [840, 333] on div "hero . moveRight ( ) hero . jumpRight ( ) hero . moveRight ( ) hero . moveUp ( …" at bounding box center [977, 396] width 422 height 442
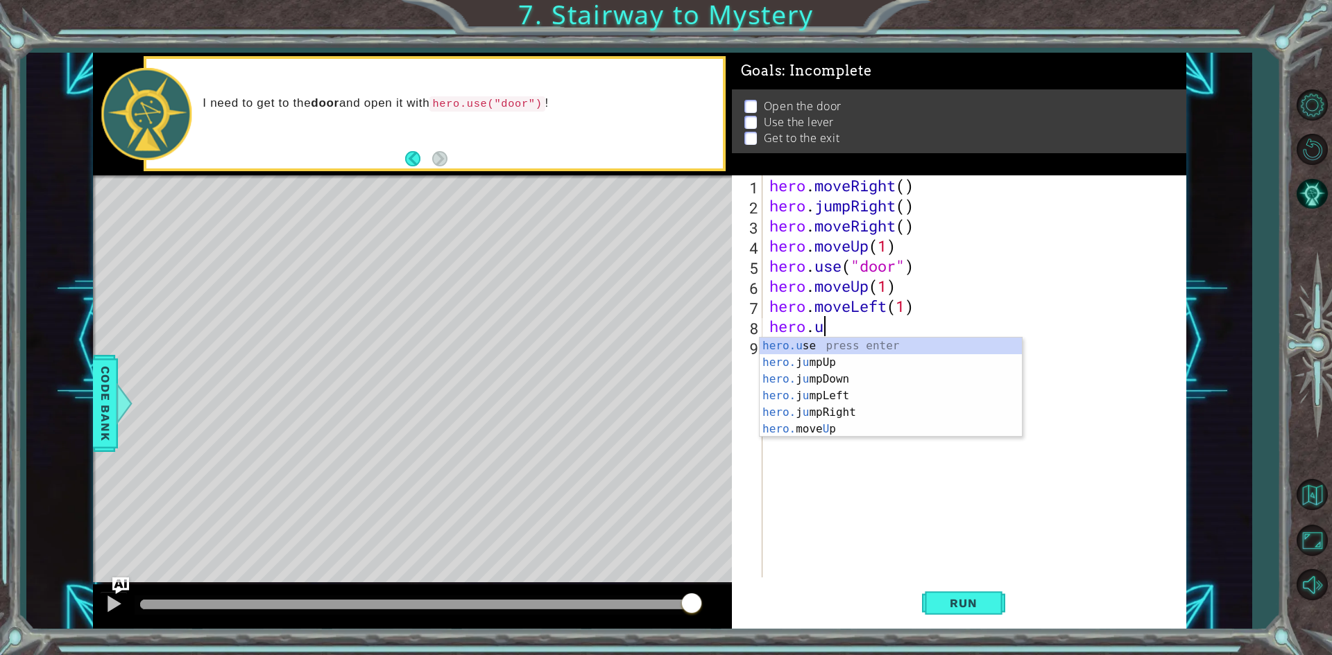
scroll to position [0, 2]
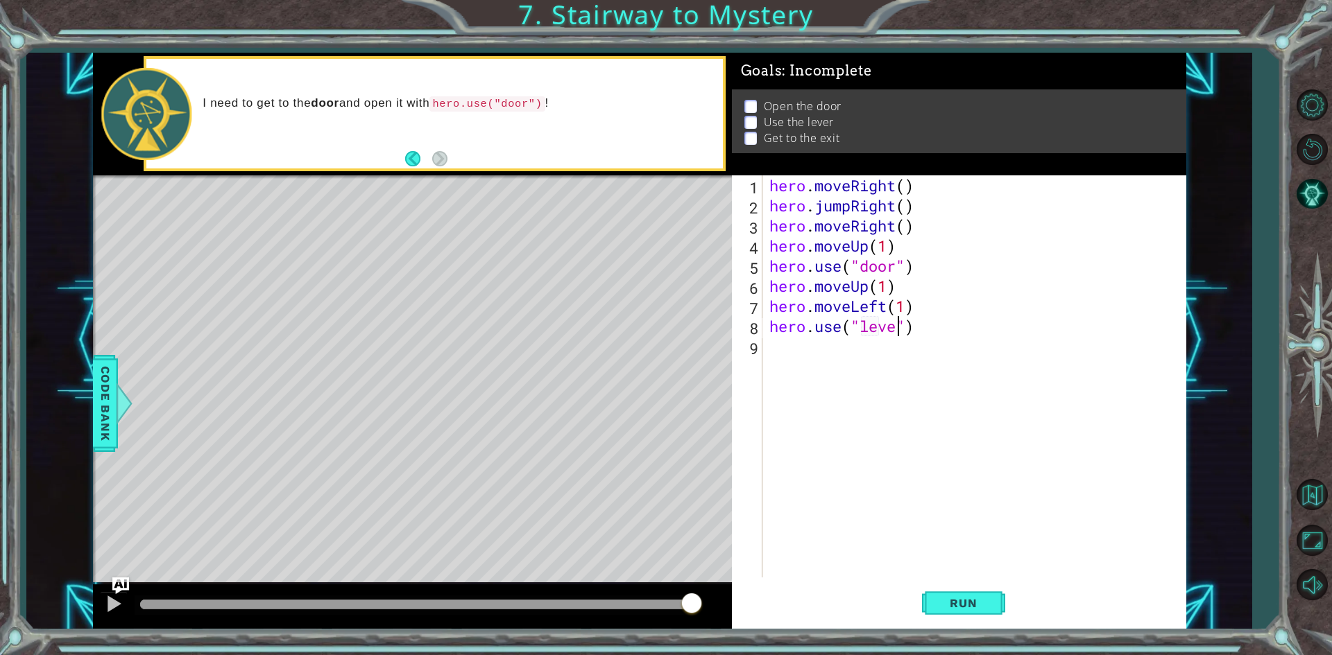
type textarea "hero.use("lever")"
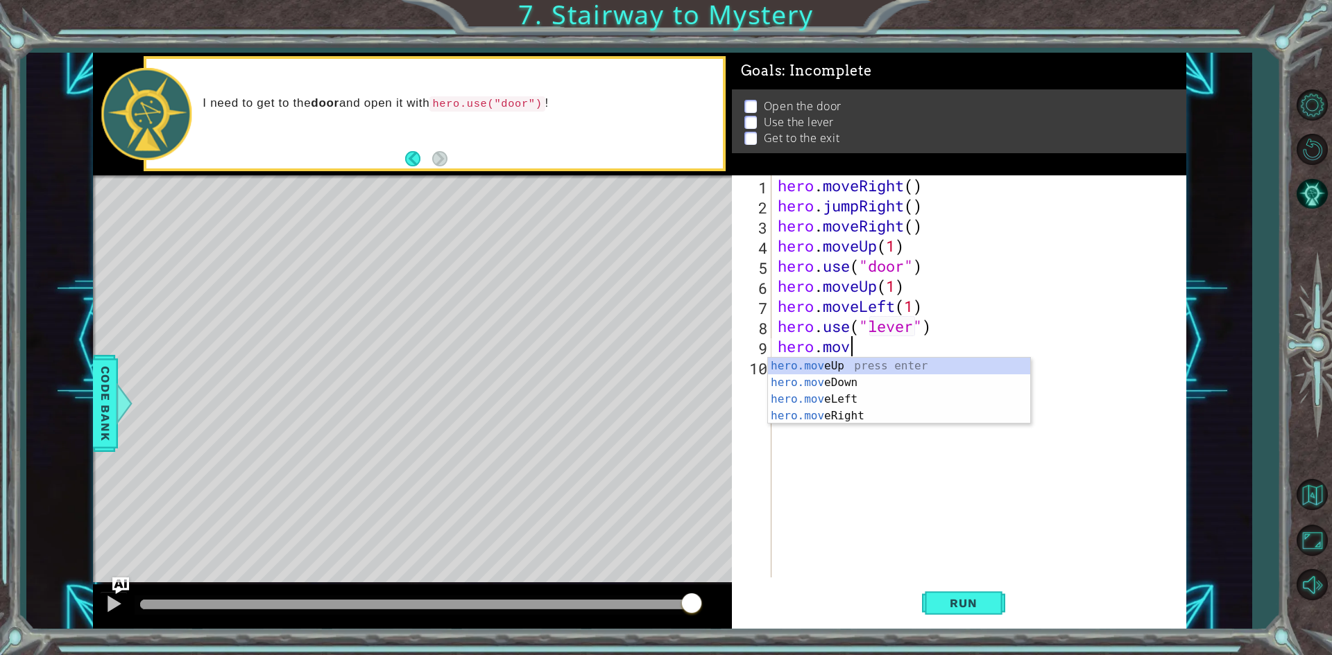
scroll to position [0, 3]
click at [846, 420] on div "hero.move Up press enter hero.move Down press enter hero.move Left press enter …" at bounding box center [899, 408] width 262 height 100
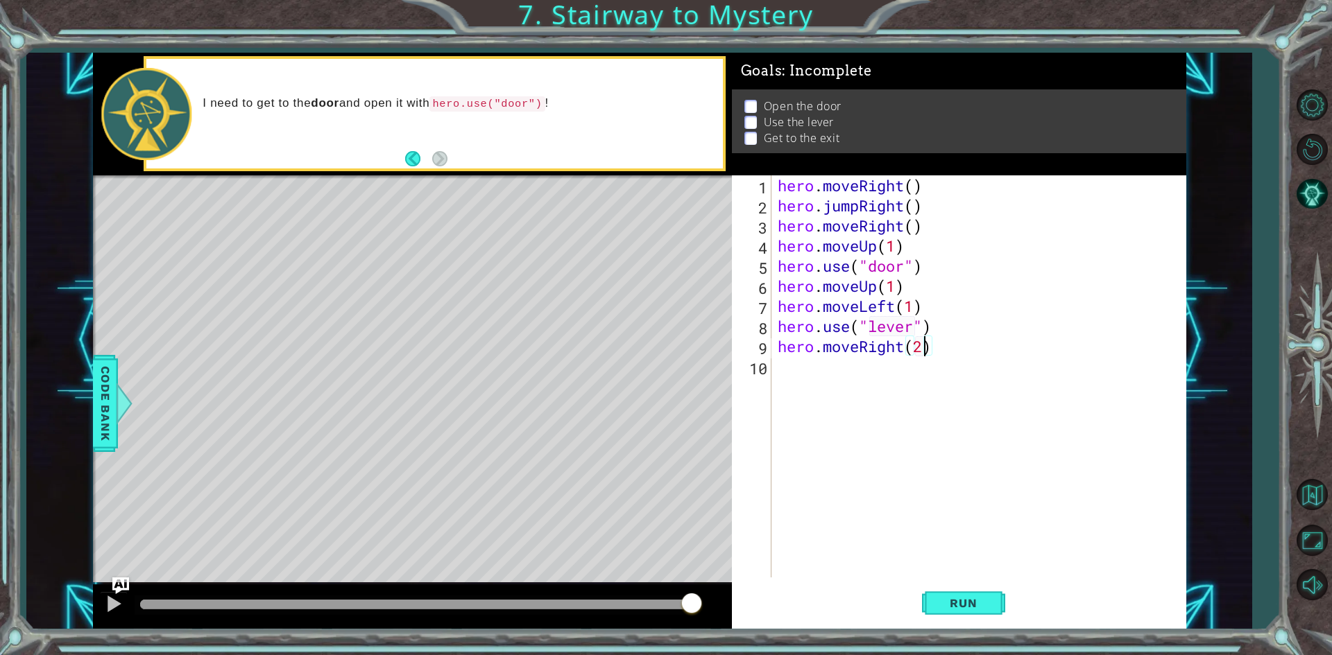
scroll to position [0, 6]
click at [989, 594] on button "Run" at bounding box center [963, 603] width 83 height 45
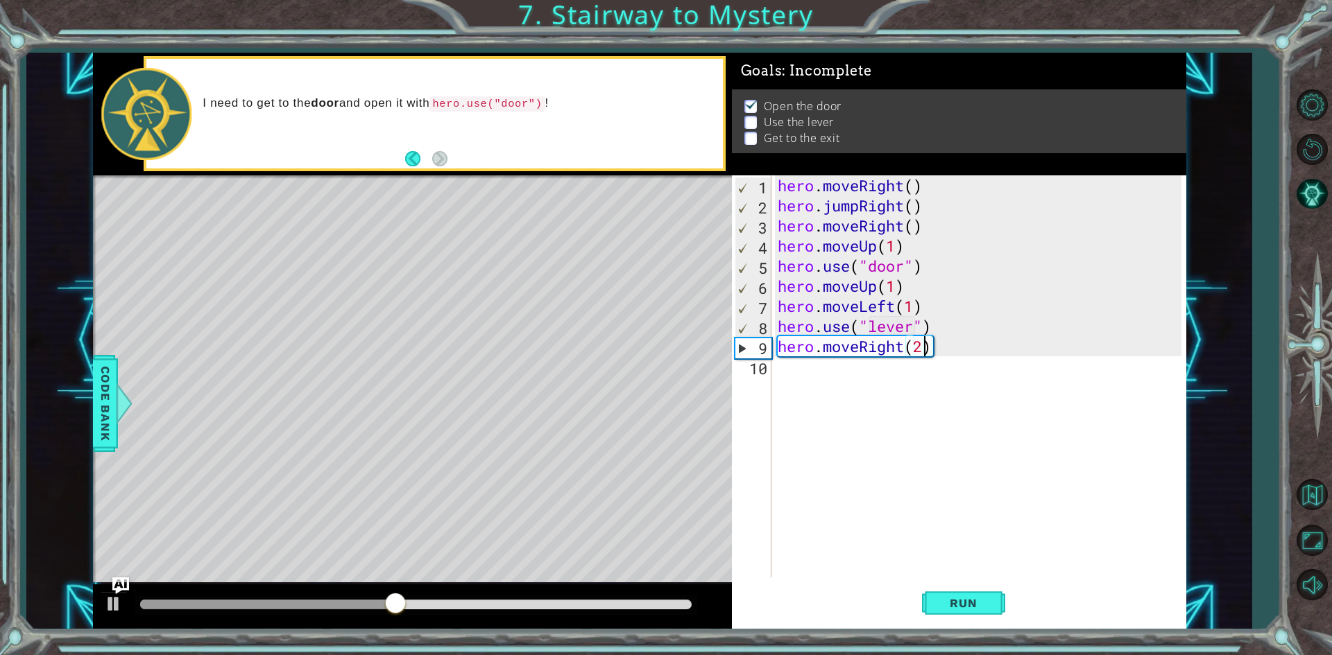
click at [857, 286] on div "hero . moveRight ( ) hero . jumpRight ( ) hero . moveRight ( ) hero . moveUp ( …" at bounding box center [981, 396] width 413 height 442
click at [920, 295] on div "hero . moveRight ( ) hero . jumpRight ( ) hero . moveRight ( ) hero . moveUp ( …" at bounding box center [981, 396] width 413 height 442
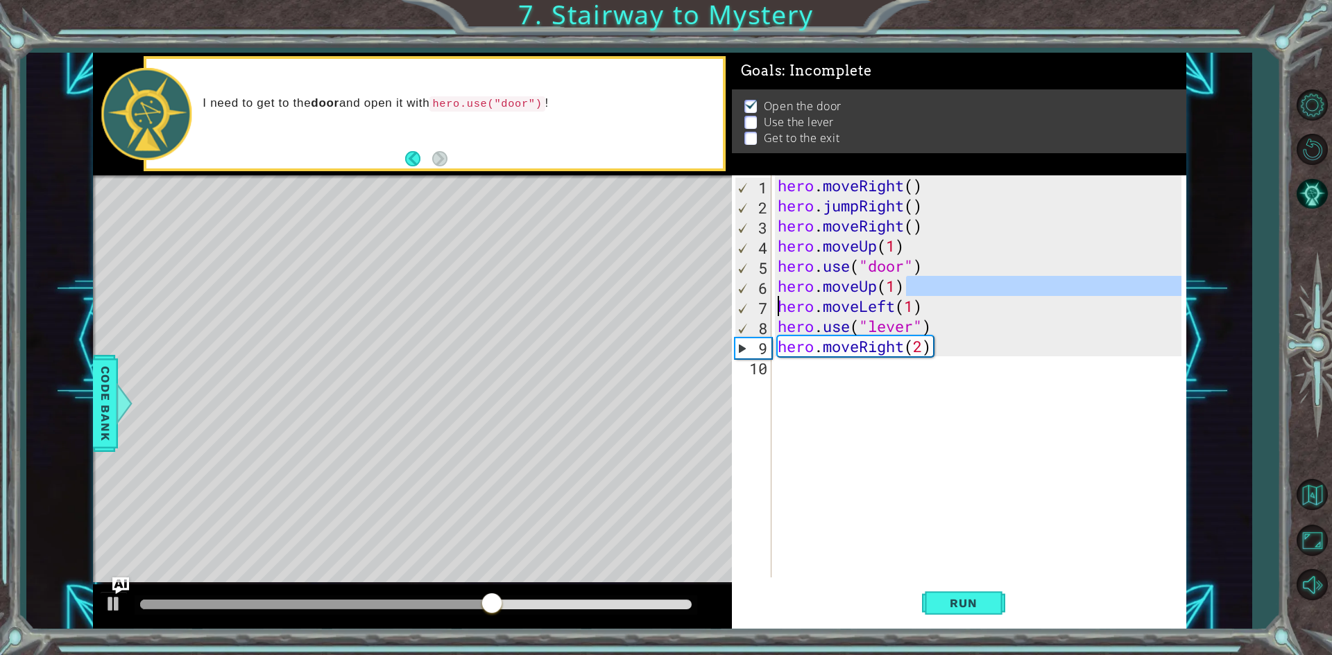
drag, startPoint x: 910, startPoint y: 292, endPoint x: 779, endPoint y: 298, distance: 131.2
click at [779, 298] on div "hero . moveRight ( ) hero . jumpRight ( ) hero . moveRight ( ) hero . moveUp ( …" at bounding box center [981, 396] width 413 height 442
type textarea "hero.moveUp(1) hero.moveLeft(1)"
drag, startPoint x: 875, startPoint y: 417, endPoint x: 882, endPoint y: 388, distance: 29.4
click at [876, 413] on div "hero . moveRight ( ) hero . jumpRight ( ) hero . moveRight ( ) hero . moveUp ( …" at bounding box center [981, 396] width 413 height 442
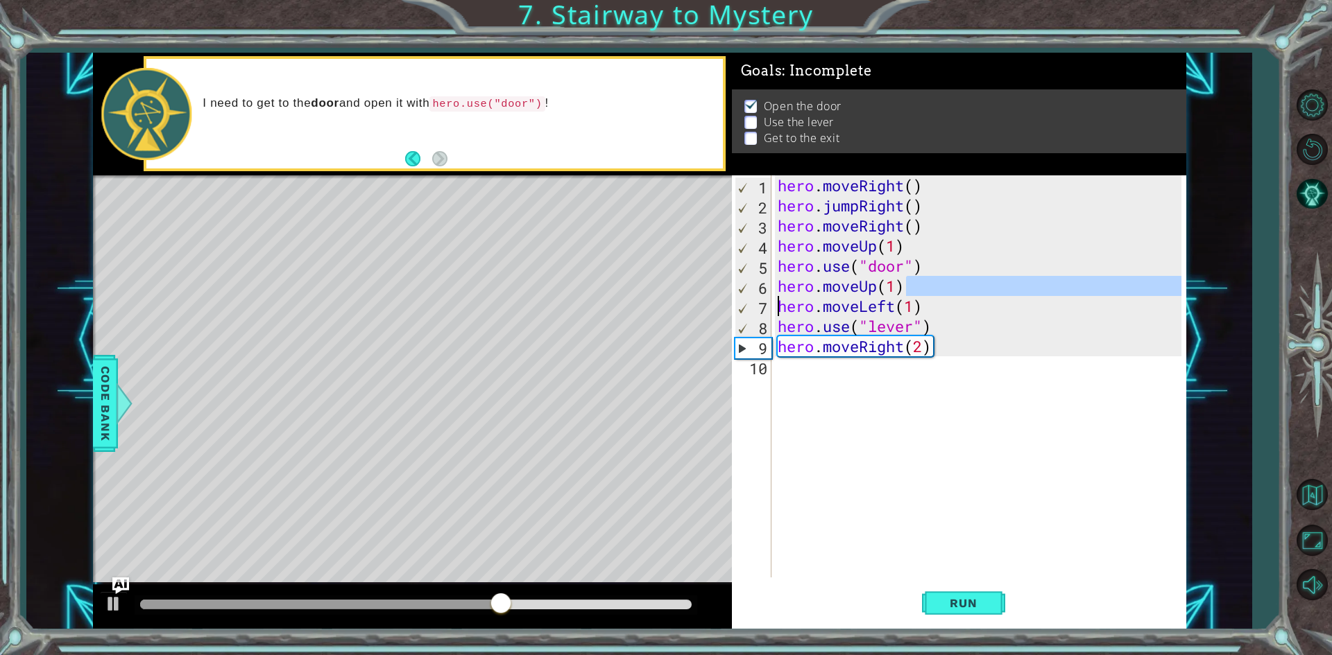
scroll to position [0, 0]
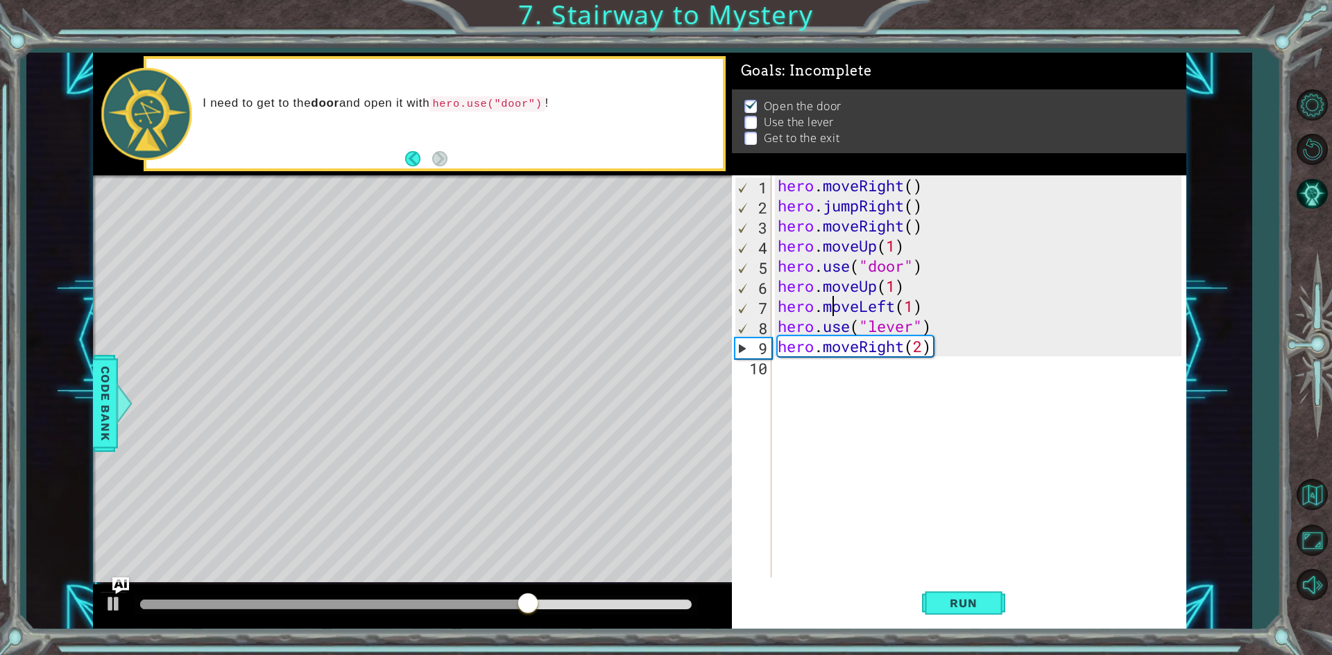
click at [832, 304] on div "hero . moveRight ( ) hero . jumpRight ( ) hero . moveRight ( ) hero . moveUp ( …" at bounding box center [981, 396] width 413 height 442
drag, startPoint x: 948, startPoint y: 354, endPoint x: 787, endPoint y: 341, distance: 161.4
click at [787, 341] on div "hero . moveRight ( ) hero . jumpRight ( ) hero . moveRight ( ) hero . moveUp ( …" at bounding box center [981, 396] width 413 height 442
type textarea "h"
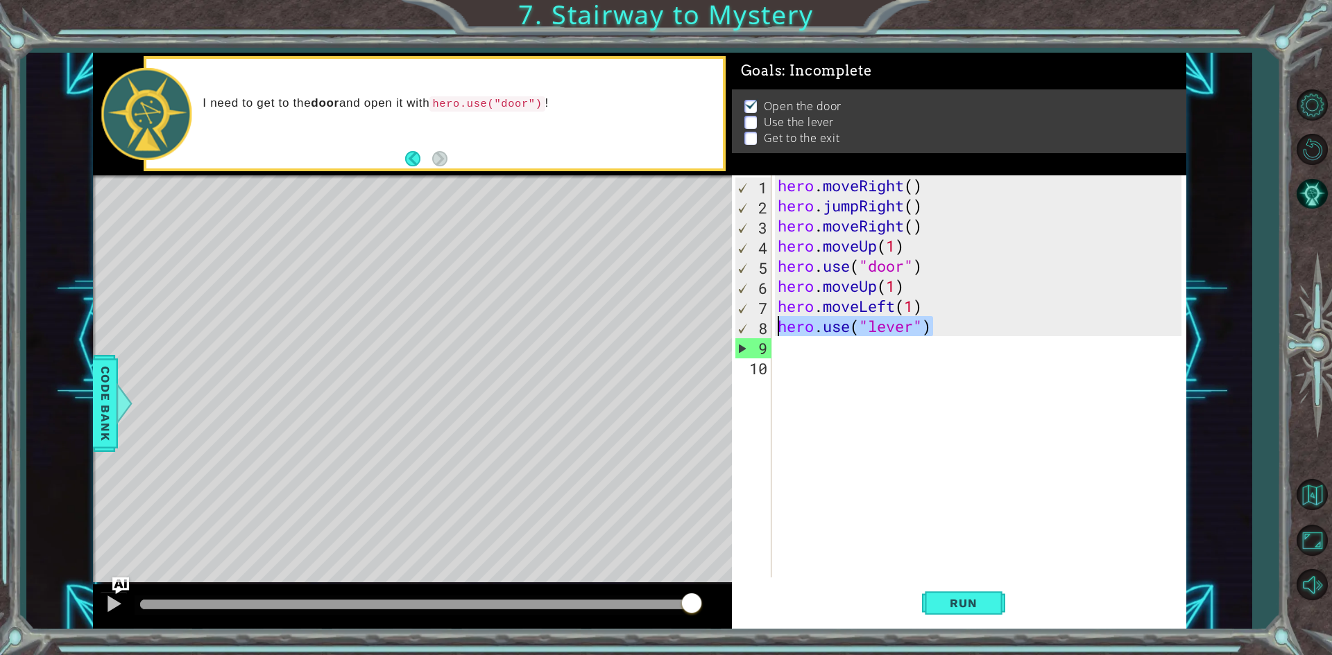
drag, startPoint x: 934, startPoint y: 331, endPoint x: 753, endPoint y: 333, distance: 181.7
click at [753, 333] on div "1 2 3 4 5 6 7 8 9 10 hero . moveRight ( ) hero . jumpRight ( ) hero . moveRight…" at bounding box center [956, 376] width 449 height 402
type textarea "hero.use("lever")"
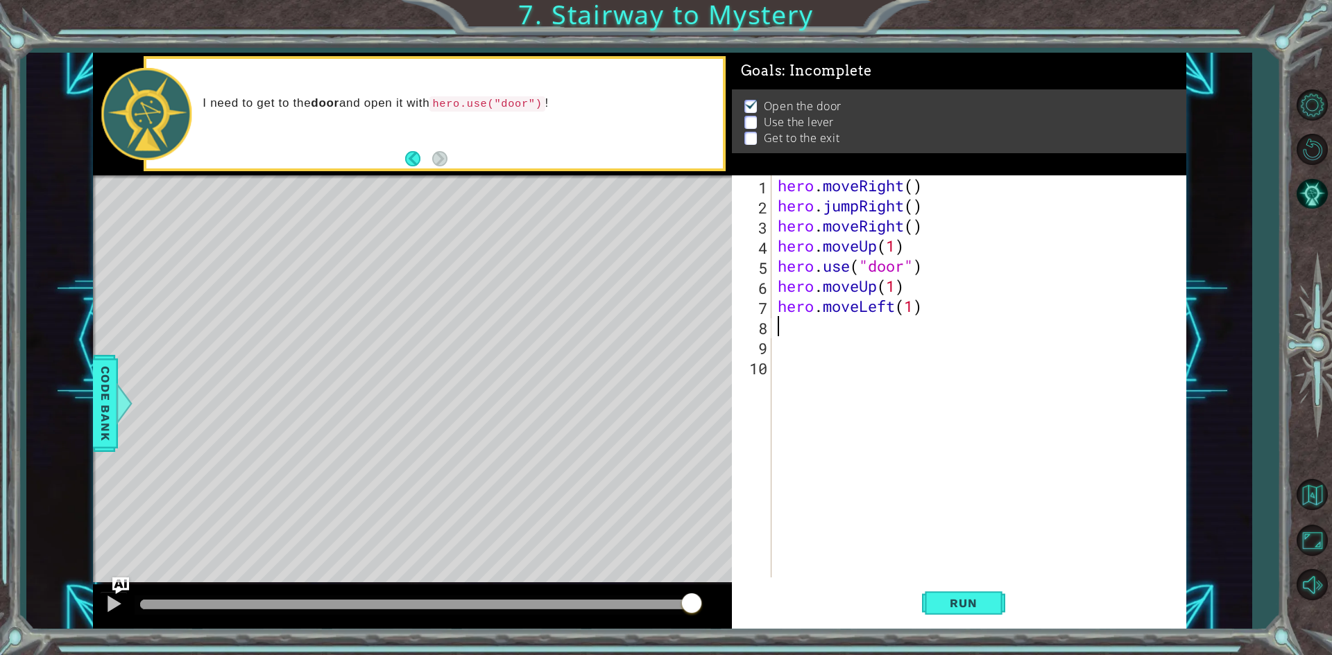
click at [911, 309] on div "hero . moveRight ( ) hero . jumpRight ( ) hero . moveRight ( ) hero . moveUp ( …" at bounding box center [981, 396] width 413 height 442
type textarea "hero.moveLeft(1)"
drag, startPoint x: 928, startPoint y: 309, endPoint x: 780, endPoint y: 300, distance: 148.7
click at [780, 300] on div "hero . moveRight ( ) hero . jumpRight ( ) hero . moveRight ( ) hero . moveUp ( …" at bounding box center [981, 396] width 413 height 442
drag, startPoint x: 911, startPoint y: 289, endPoint x: 839, endPoint y: 283, distance: 73.0
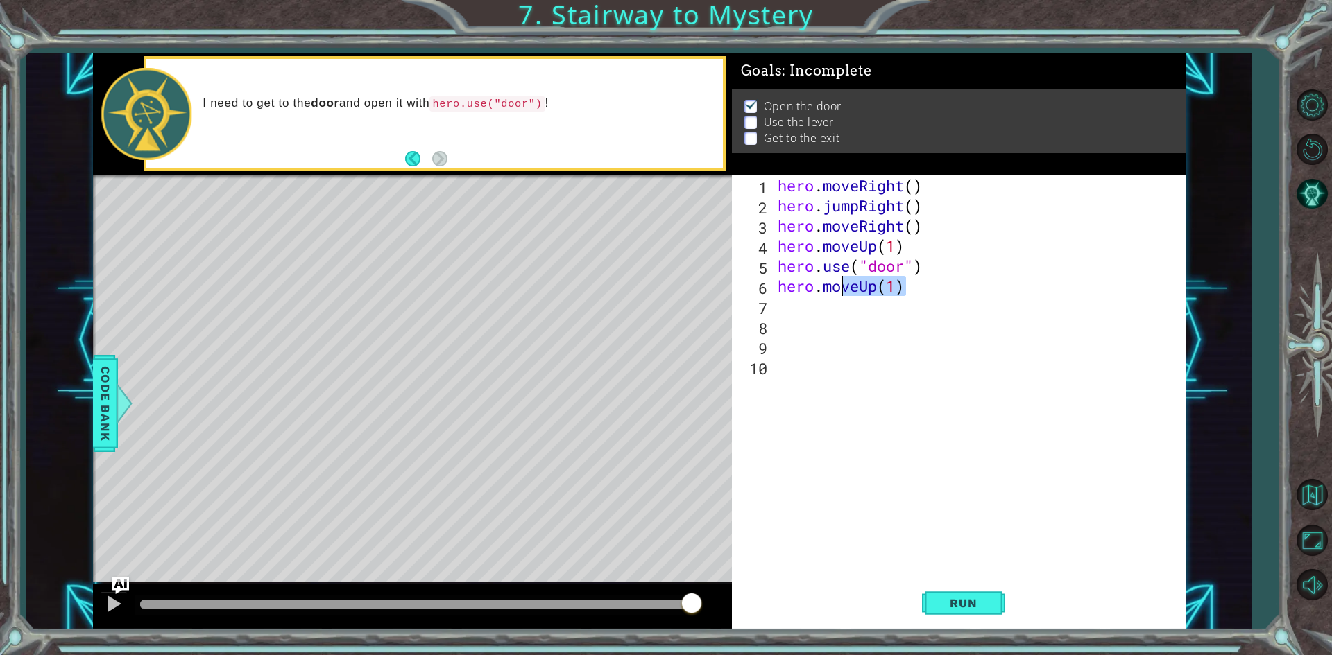
click at [839, 283] on div "hero . moveRight ( ) hero . jumpRight ( ) hero . moveRight ( ) hero . moveUp ( …" at bounding box center [981, 396] width 413 height 442
type textarea "hero.moveUp(1)"
click at [902, 352] on div "hero . moveRight ( ) hero . jumpRight ( ) hero . moveRight ( ) hero . moveUp ( …" at bounding box center [981, 396] width 413 height 442
click at [984, 597] on span "Run" at bounding box center [963, 603] width 55 height 14
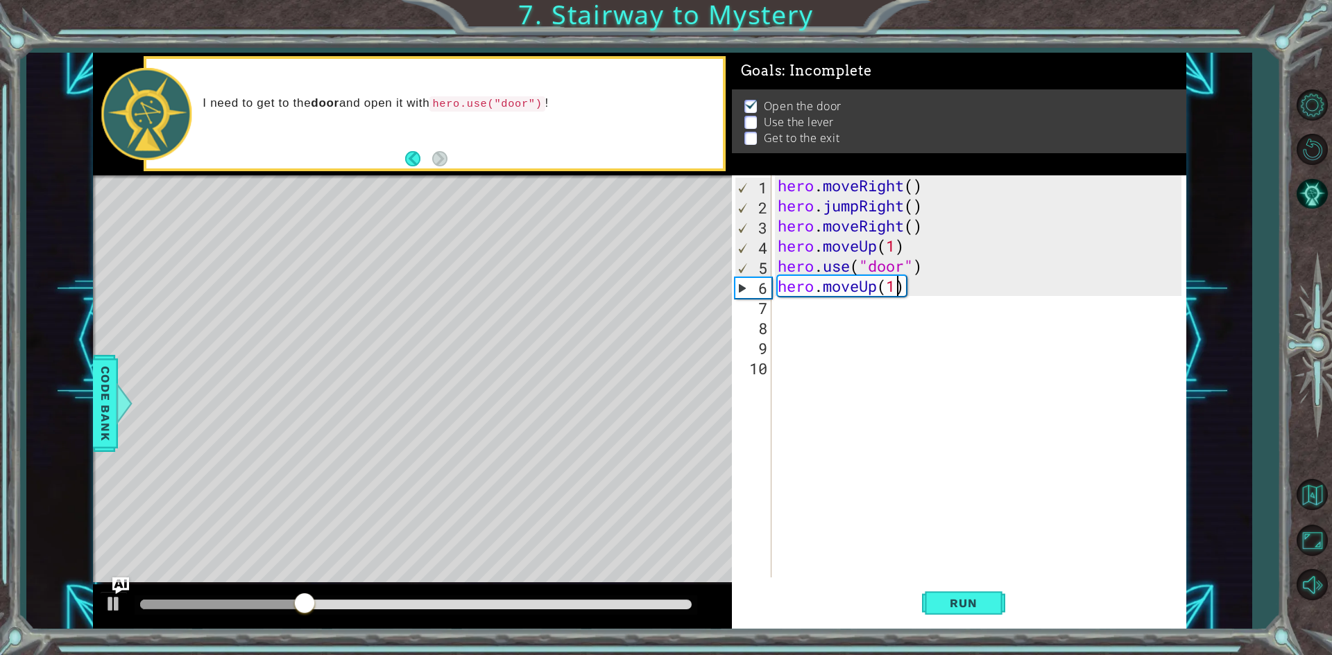
click at [893, 289] on div "hero . moveRight ( ) hero . jumpRight ( ) hero . moveRight ( ) hero . moveUp ( …" at bounding box center [981, 396] width 413 height 442
type textarea "hero.moveUp(2)"
click at [973, 599] on span "Run" at bounding box center [963, 603] width 55 height 14
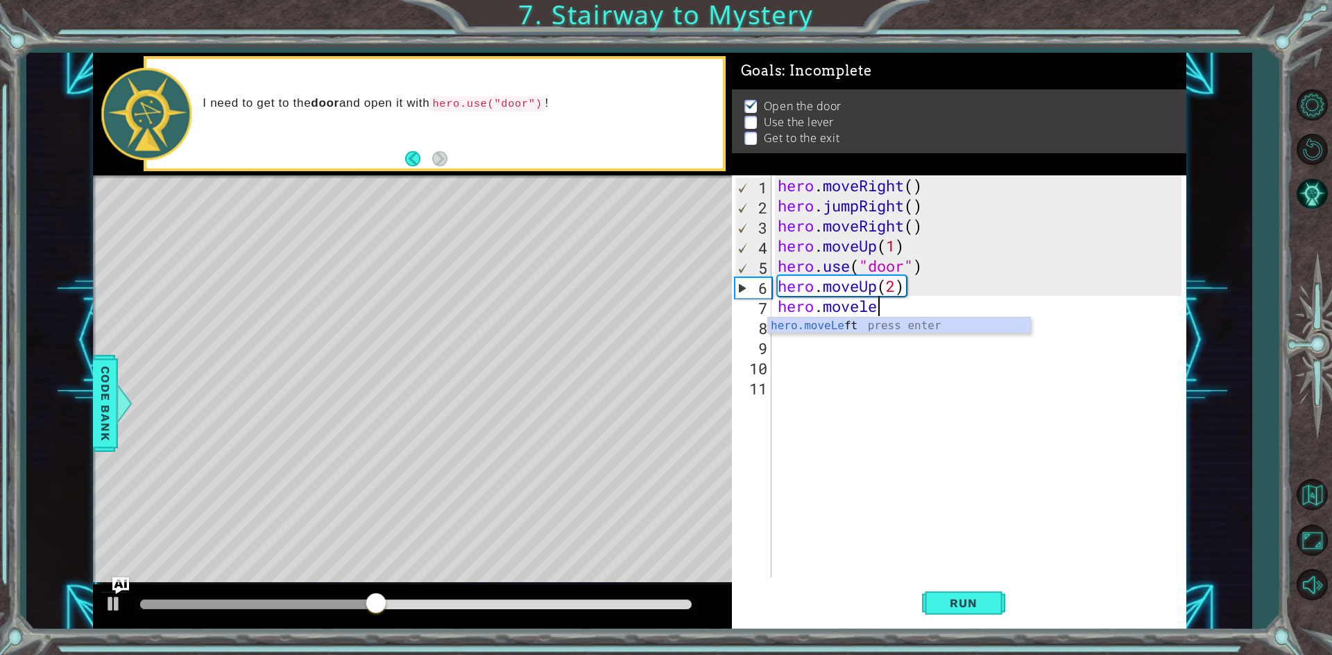
scroll to position [0, 4]
click at [841, 325] on div "hero.moveLeft press enter" at bounding box center [899, 343] width 262 height 50
type textarea "hero.moveLeft(1)"
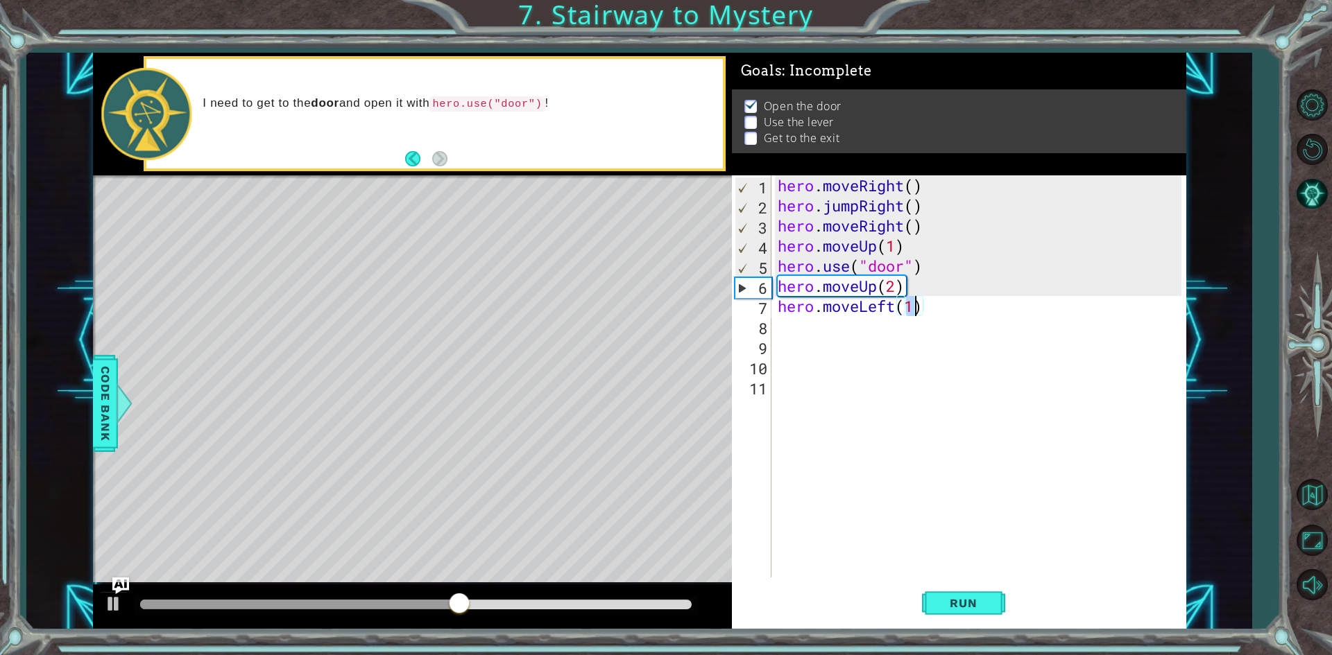
click at [848, 323] on div "hero . moveRight ( ) hero . jumpRight ( ) hero . moveRight ( ) hero . moveUp ( …" at bounding box center [981, 396] width 413 height 442
type textarea "hero.use("lever")"
click at [952, 597] on span "Run" at bounding box center [963, 603] width 55 height 14
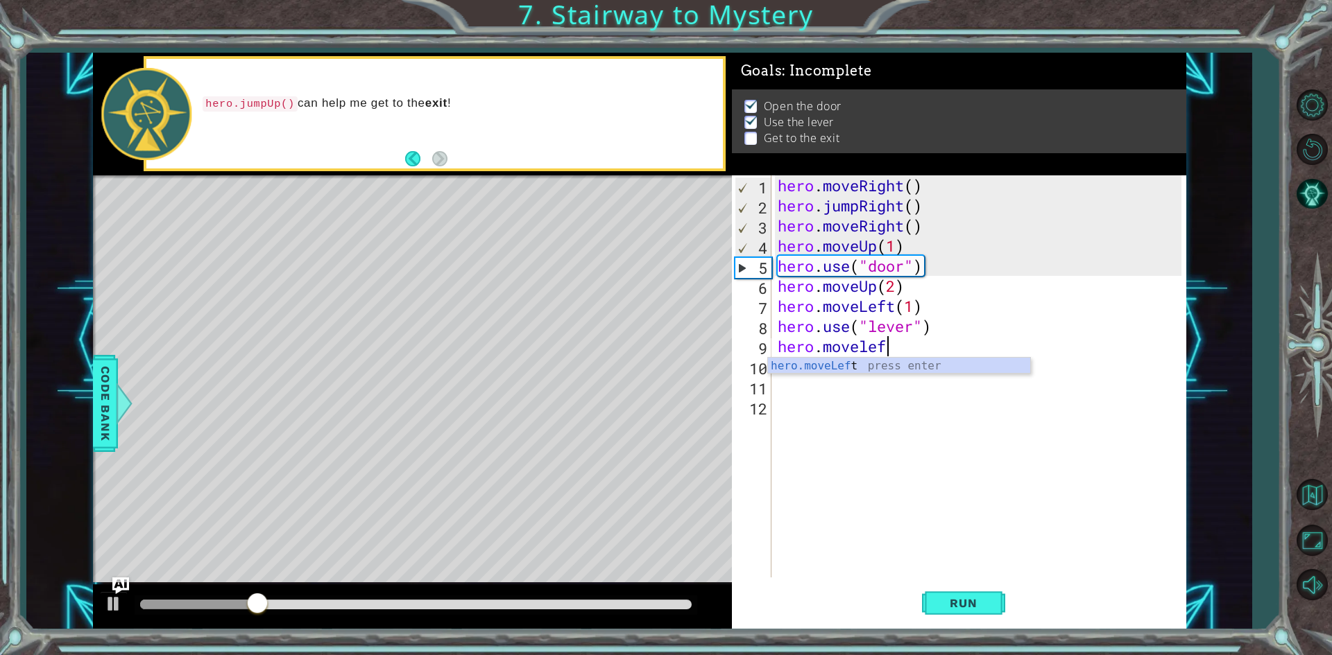
scroll to position [0, 4]
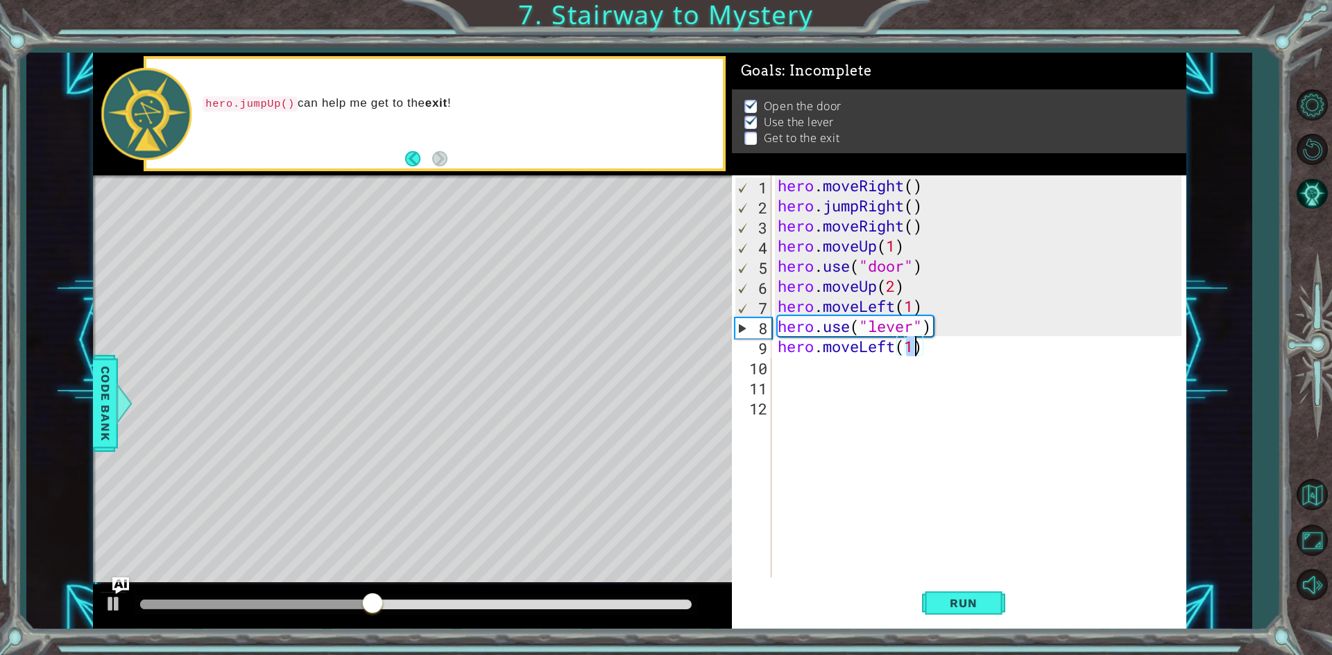
type textarea "hero.moveLeft(2)"
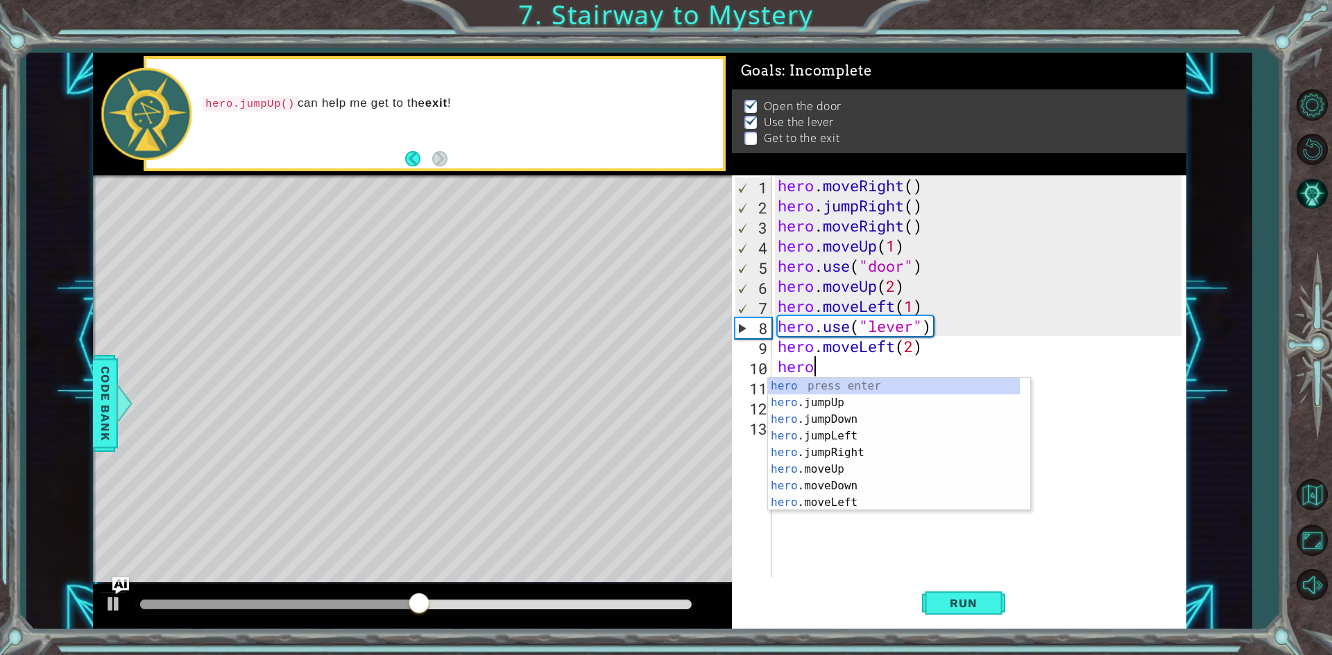
scroll to position [0, 1]
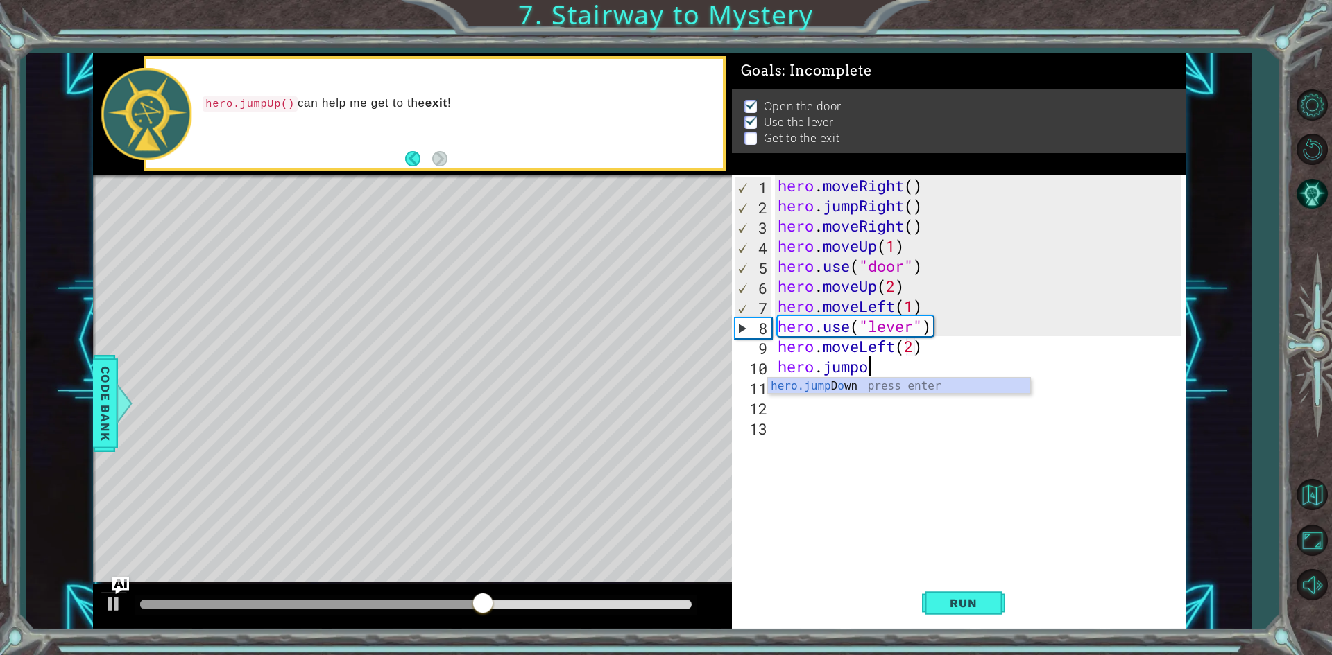
type textarea "hero.jump"
click at [872, 381] on div "hero.jump Up press enter hero.jump Down press enter hero.jump Left press enter …" at bounding box center [899, 428] width 262 height 100
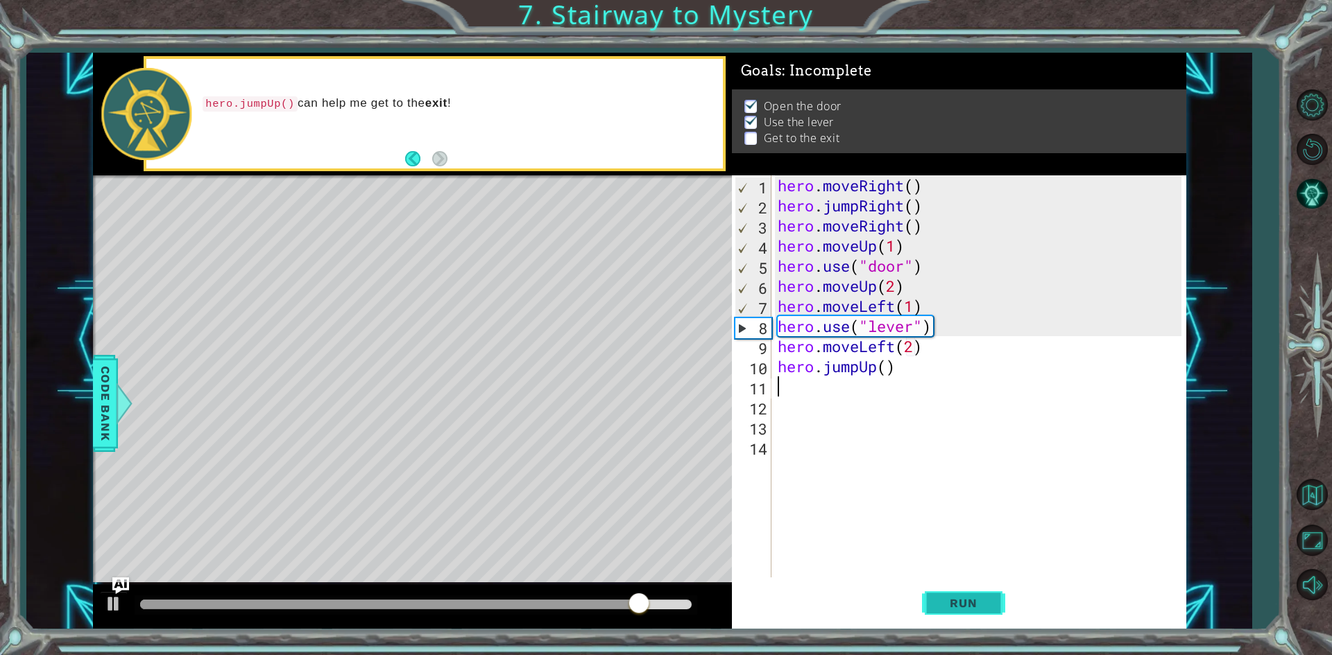
click at [962, 604] on span "Run" at bounding box center [963, 603] width 55 height 14
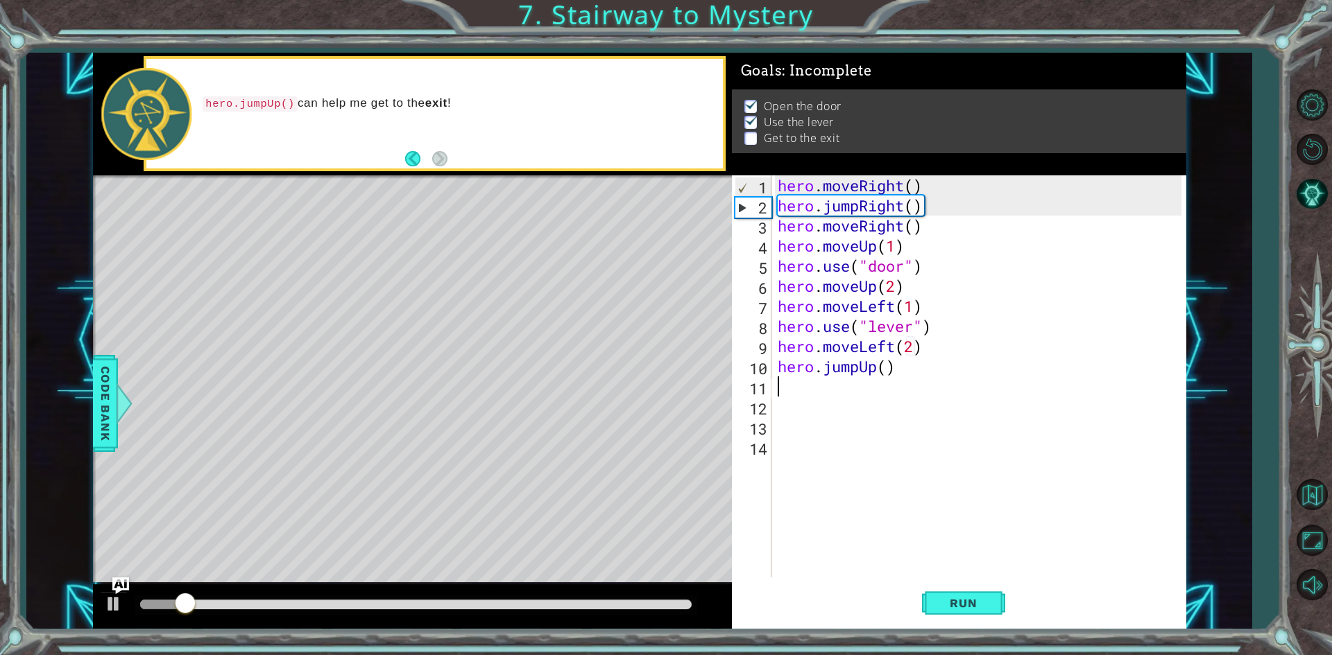
click at [762, 284] on div "6" at bounding box center [752, 288] width 37 height 20
click at [749, 287] on div "6" at bounding box center [752, 288] width 37 height 20
type textarea "hero.moveUp(2)"
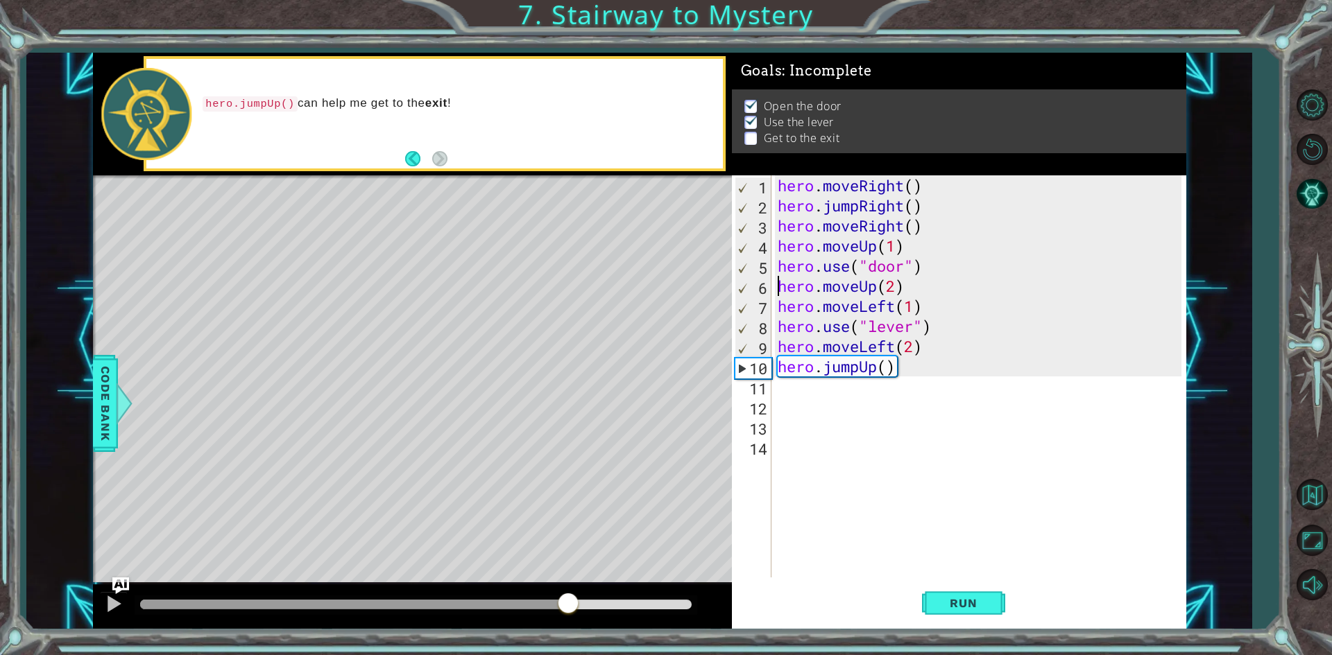
drag, startPoint x: 239, startPoint y: 604, endPoint x: 567, endPoint y: 622, distance: 329.2
click at [567, 622] on div at bounding box center [412, 607] width 639 height 44
click at [808, 402] on div "hero . moveRight ( ) hero . jumpRight ( ) hero . moveRight ( ) hero . moveUp ( …" at bounding box center [981, 396] width 413 height 442
click at [800, 393] on div "hero . moveRight ( ) hero . jumpRight ( ) hero . moveRight ( ) hero . moveUp ( …" at bounding box center [981, 396] width 413 height 442
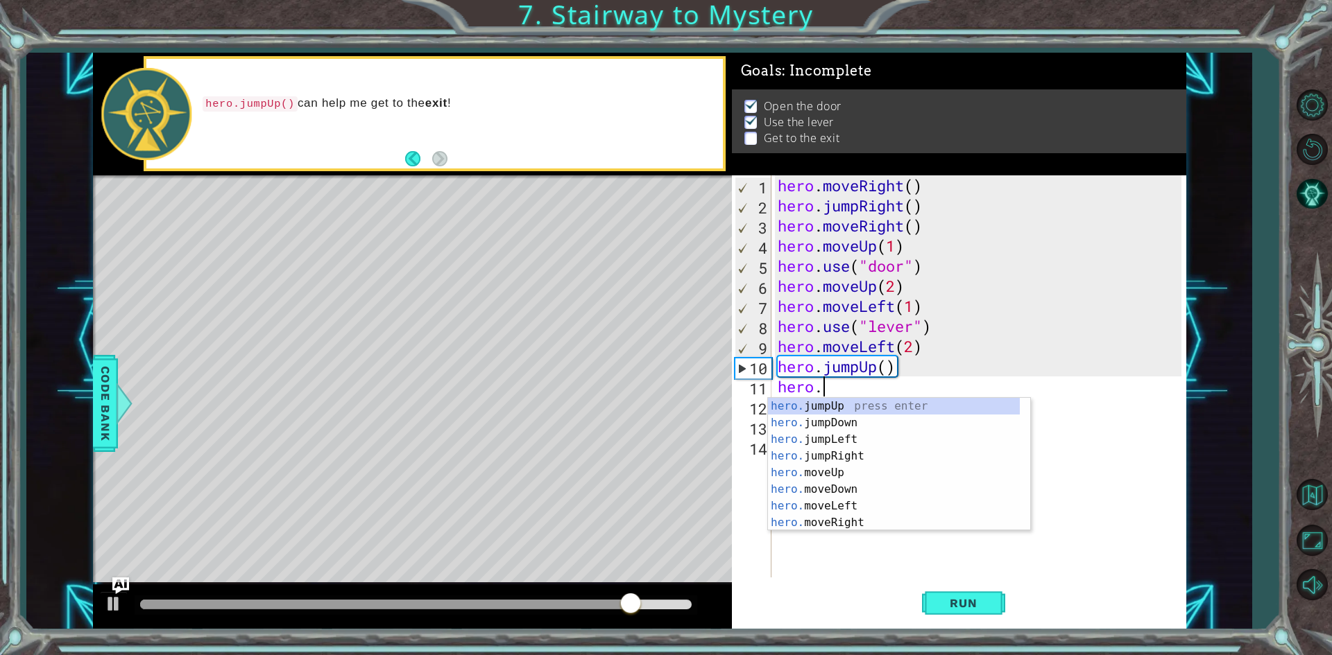
scroll to position [0, 1]
click at [841, 517] on div "hero. jumpUp press enter hero. jumpDown press enter hero. jumpLeft press enter …" at bounding box center [894, 481] width 252 height 166
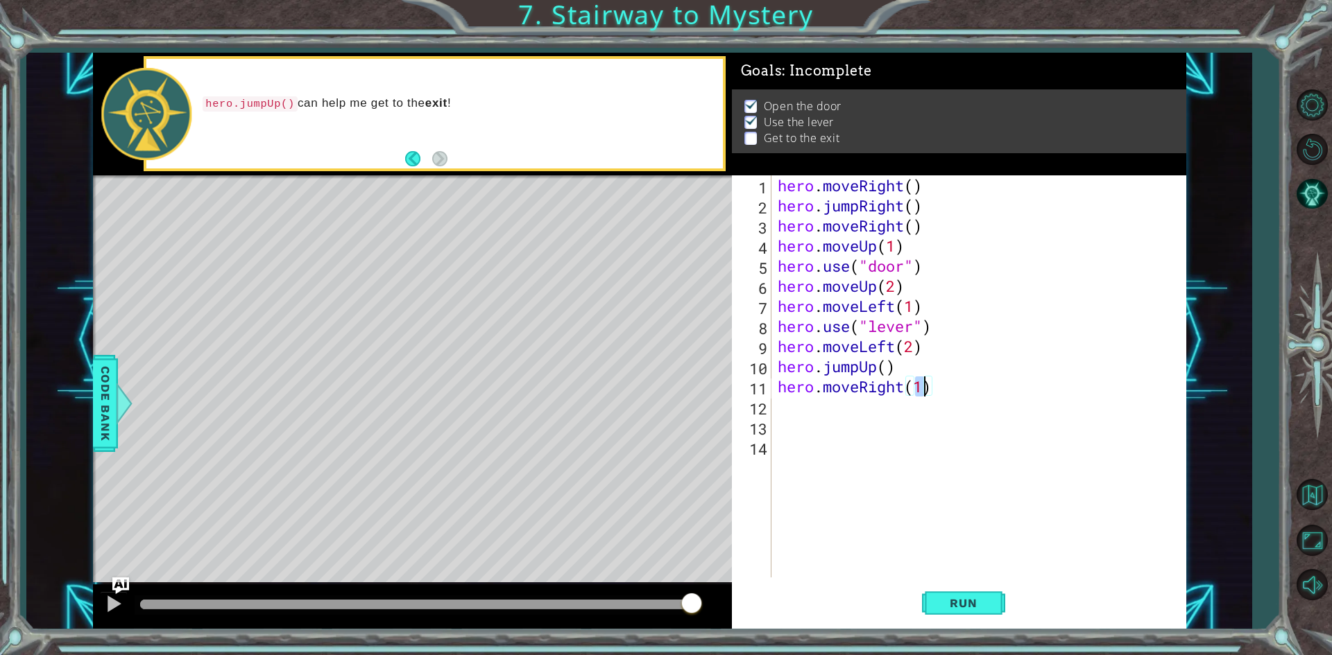
type textarea "hero.moveRight(2)"
click at [859, 392] on div "hero . moveRight ( ) hero . jumpRight ( ) hero . moveRight ( ) hero . moveUp ( …" at bounding box center [981, 396] width 413 height 442
drag, startPoint x: 858, startPoint y: 391, endPoint x: 843, endPoint y: 386, distance: 16.0
click at [843, 386] on div "hero . moveRight ( ) hero . jumpRight ( ) hero . moveRight ( ) hero . moveUp ( …" at bounding box center [981, 396] width 413 height 442
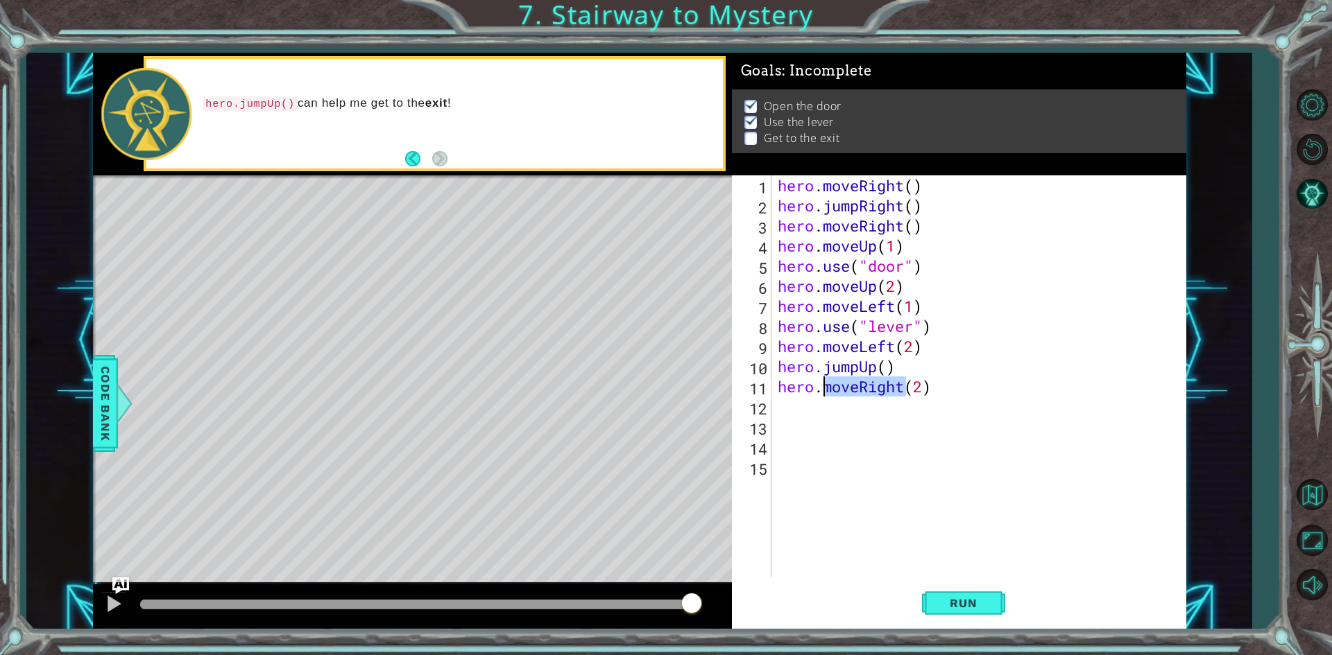
click at [839, 386] on div "hero . moveRight ( ) hero . jumpRight ( ) hero . moveRight ( ) hero . moveUp ( …" at bounding box center [978, 376] width 406 height 402
click at [857, 390] on div "hero . moveRight ( ) hero . jumpRight ( ) hero . moveRight ( ) hero . moveUp ( …" at bounding box center [981, 396] width 413 height 442
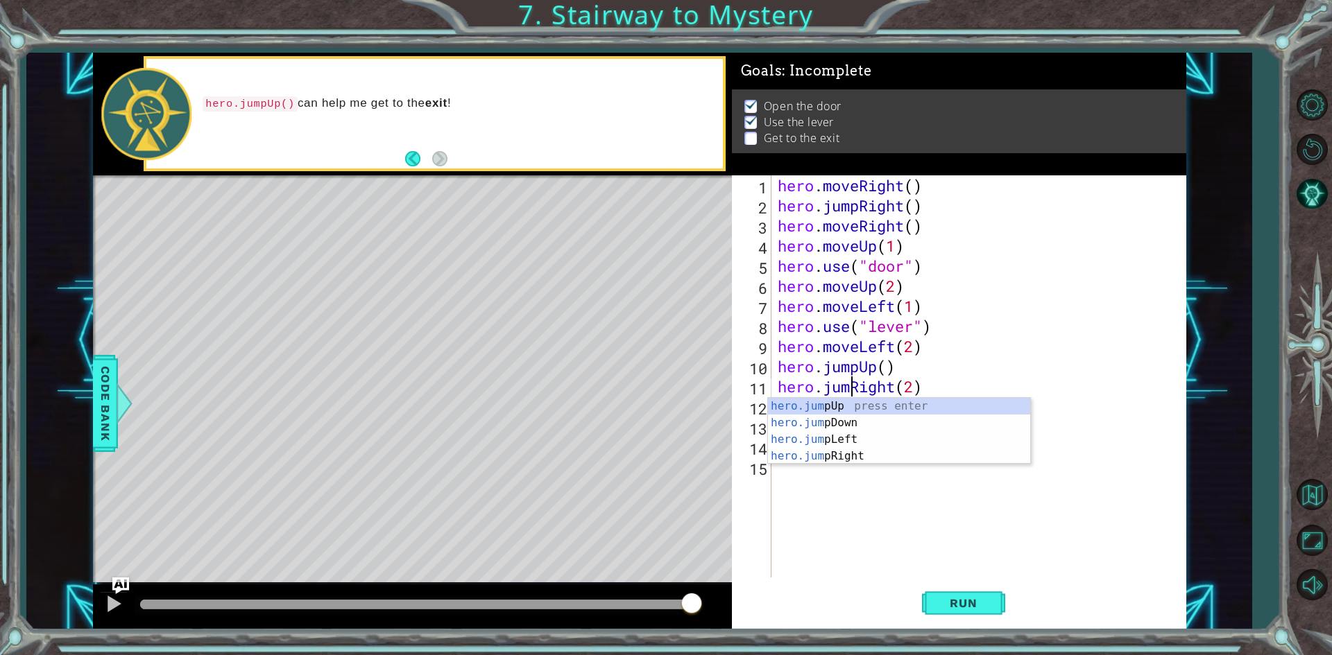
scroll to position [0, 3]
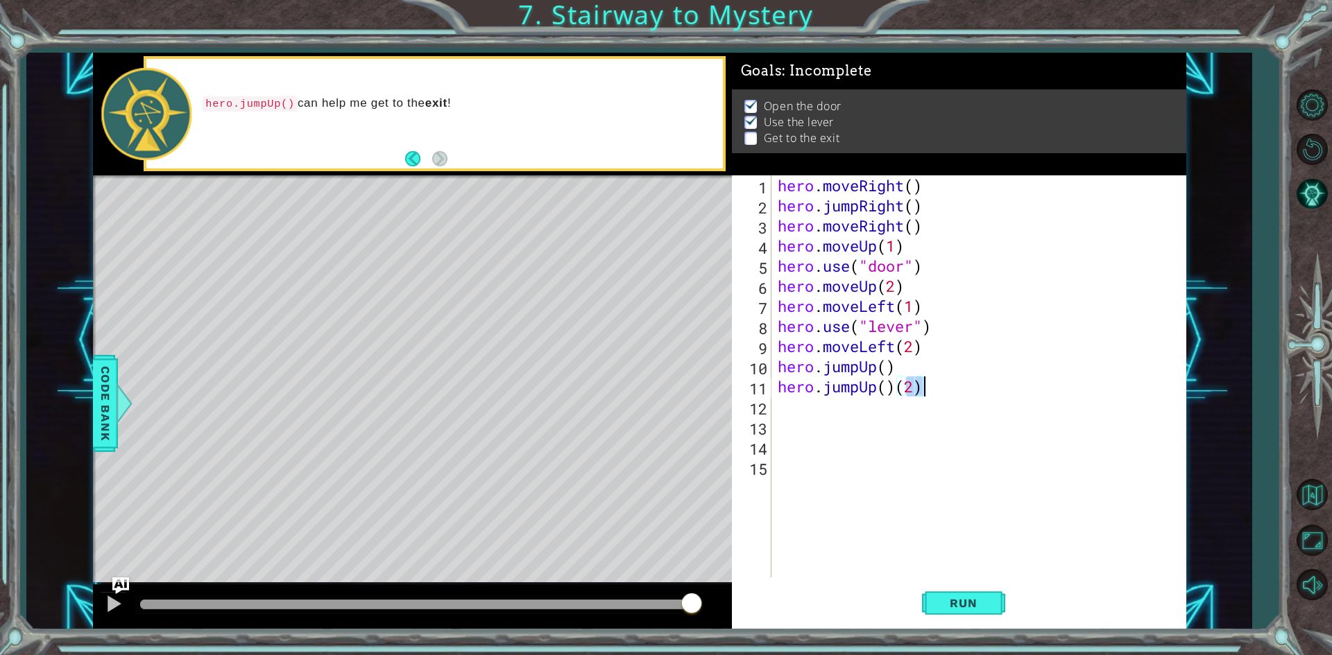
drag, startPoint x: 902, startPoint y: 386, endPoint x: 931, endPoint y: 390, distance: 30.0
click at [931, 390] on div "hero . moveRight ( ) hero . jumpRight ( ) hero . moveRight ( ) hero . moveUp ( …" at bounding box center [981, 396] width 413 height 442
click at [983, 602] on span "Run" at bounding box center [963, 603] width 55 height 14
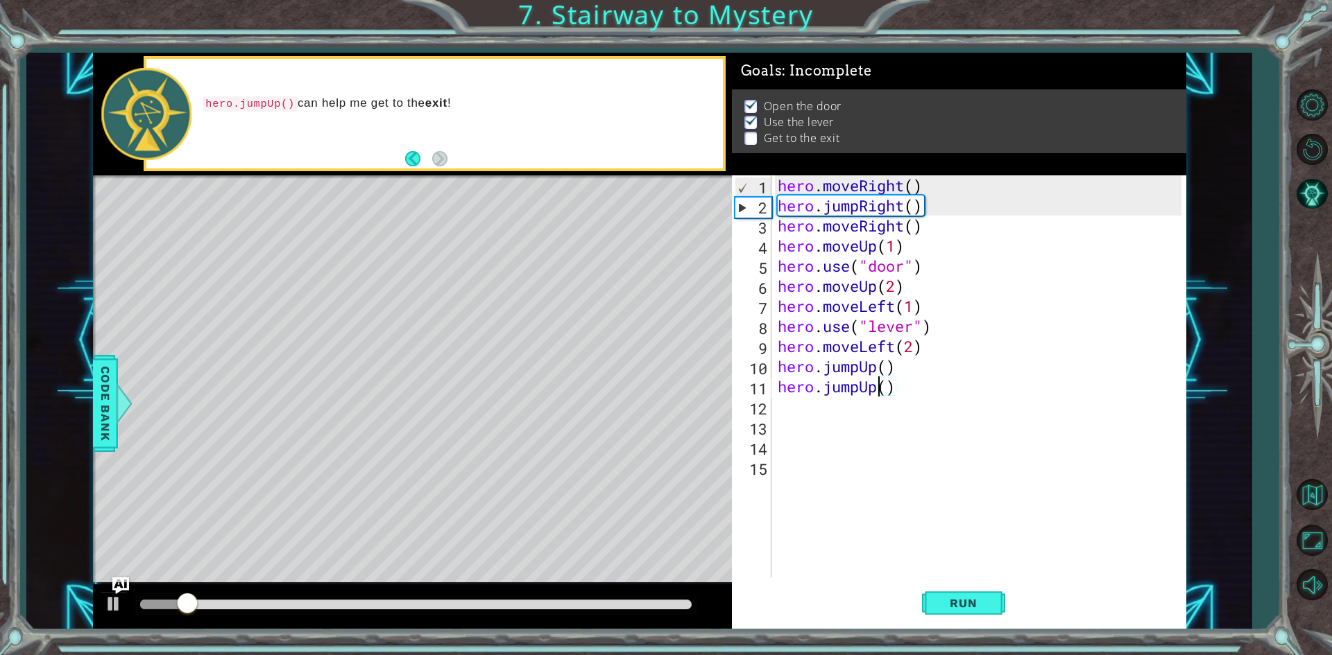
click at [874, 393] on div "hero . moveRight ( ) hero . jumpRight ( ) hero . moveRight ( ) hero . moveUp ( …" at bounding box center [981, 396] width 413 height 442
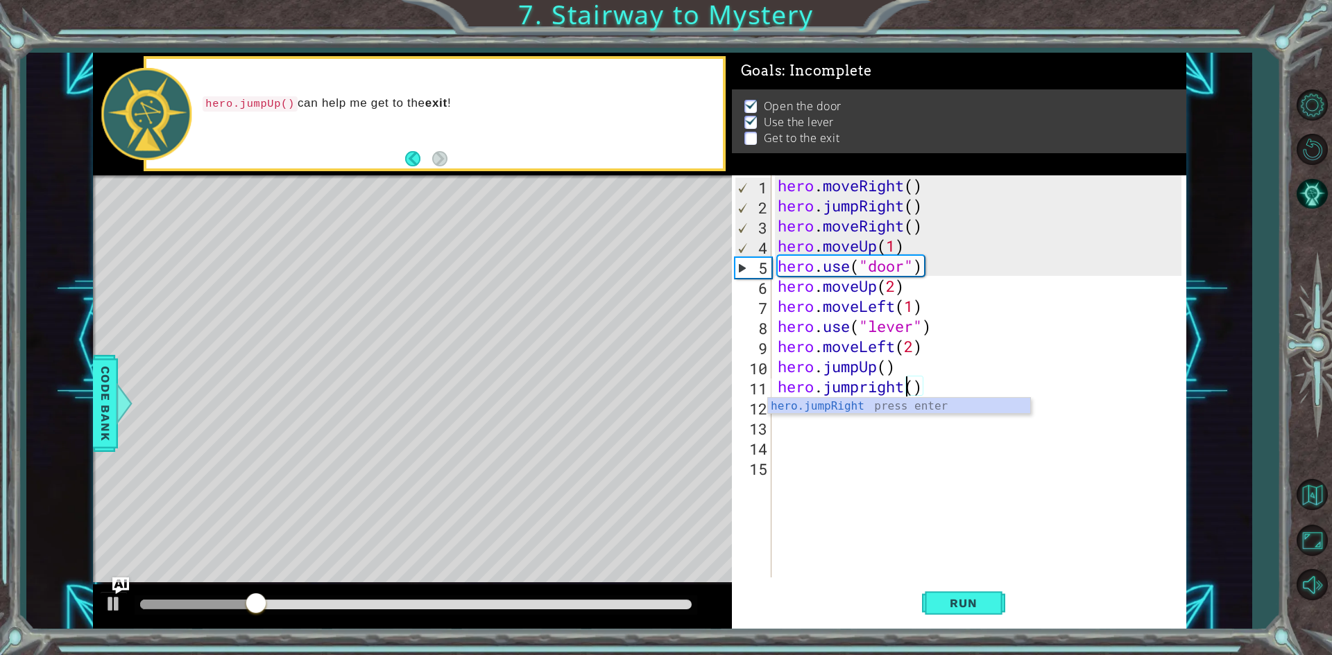
scroll to position [0, 5]
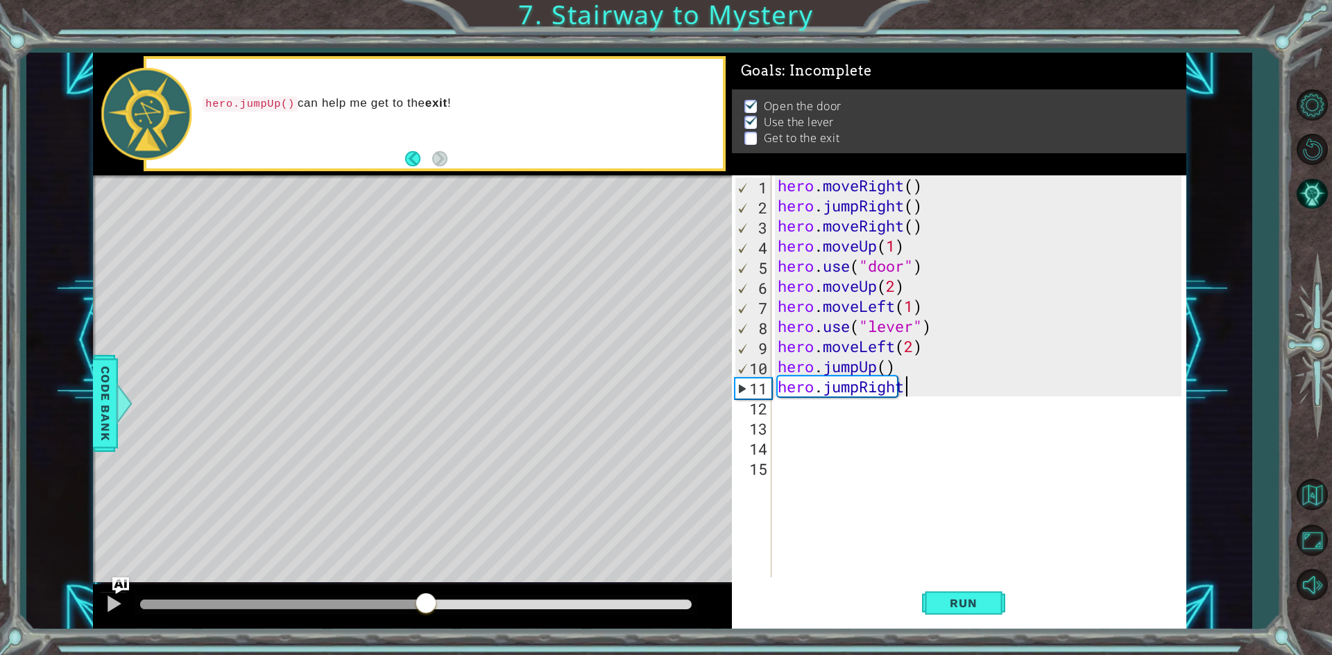
drag, startPoint x: 320, startPoint y: 606, endPoint x: 425, endPoint y: 608, distance: 105.4
click at [425, 608] on div at bounding box center [425, 604] width 25 height 25
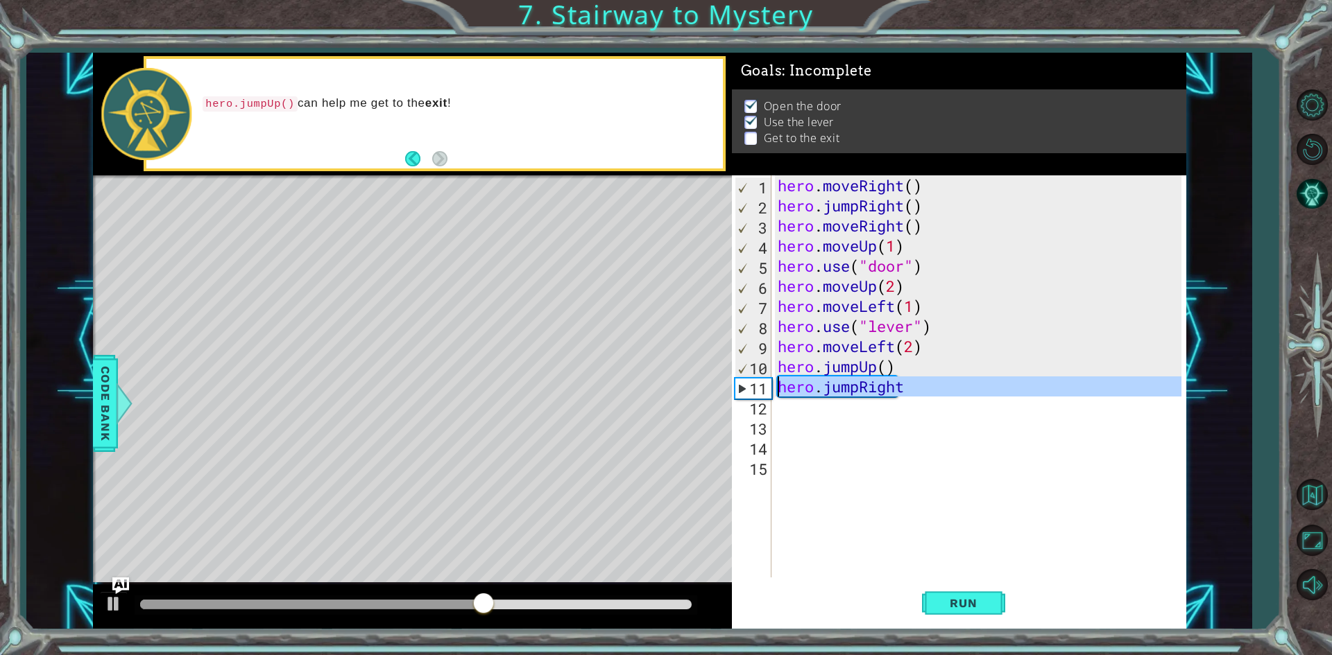
drag, startPoint x: 944, startPoint y: 404, endPoint x: 773, endPoint y: 384, distance: 172.4
click at [773, 384] on div "hero.jumpRight 1 2 3 4 5 6 7 8 9 10 11 12 13 14 15 hero . moveRight ( ) hero . …" at bounding box center [956, 376] width 449 height 402
type textarea "hero.jumpRight"
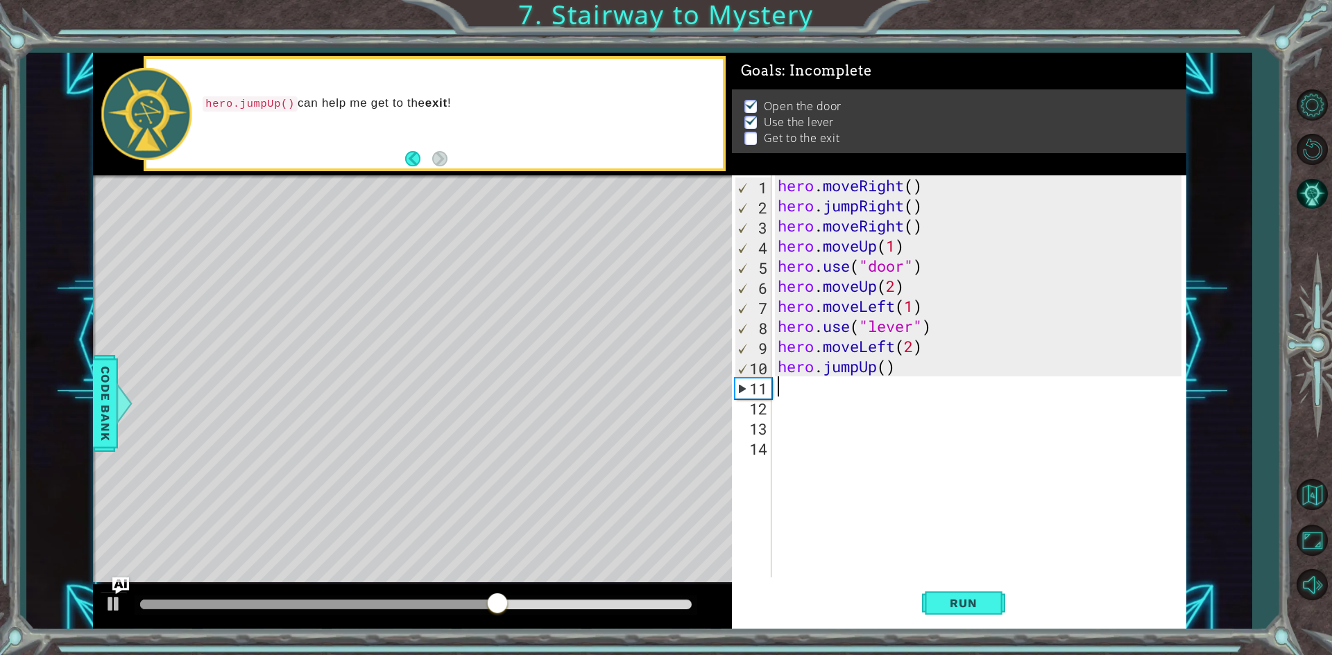
scroll to position [0, 0]
click at [999, 492] on div "hero . moveRight ( ) hero . jumpRight ( ) hero . moveRight ( ) hero . moveUp ( …" at bounding box center [981, 396] width 413 height 442
click at [952, 485] on div "hero . moveRight ( ) hero . jumpRight ( ) hero . moveRight ( ) hero . moveUp ( …" at bounding box center [981, 396] width 413 height 442
click at [965, 598] on span "Run" at bounding box center [963, 603] width 55 height 14
drag, startPoint x: 182, startPoint y: 601, endPoint x: 633, endPoint y: 636, distance: 451.5
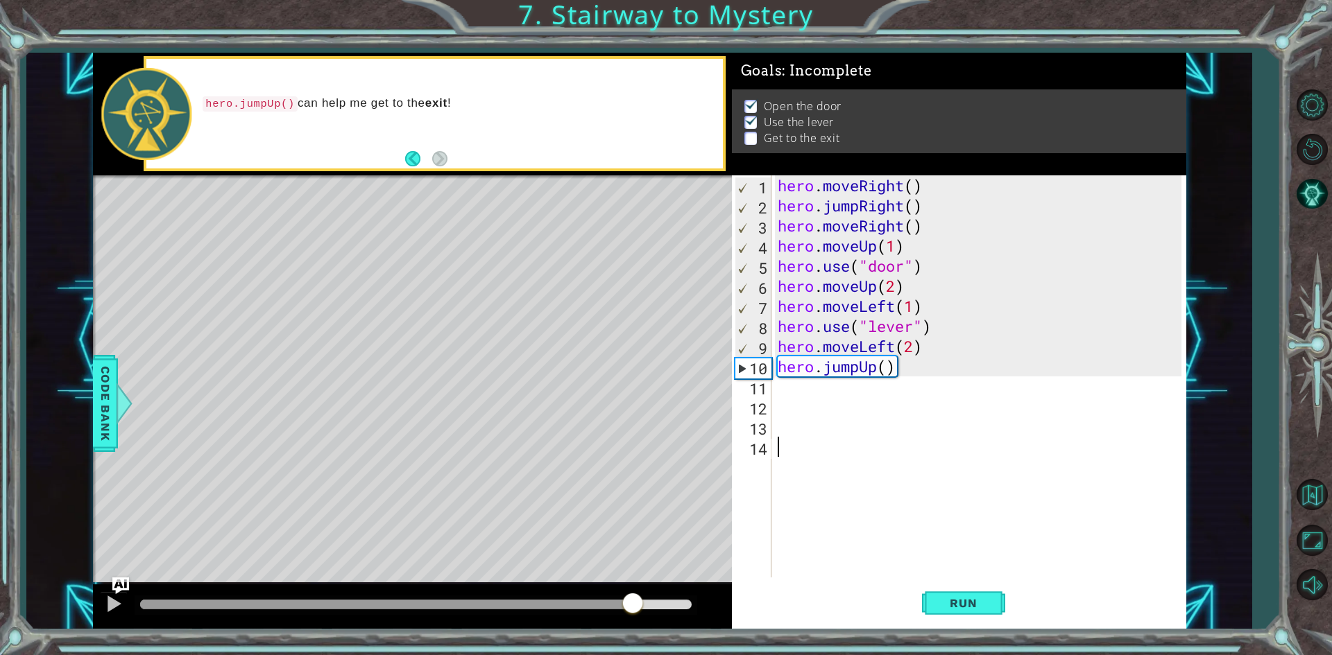
click at [633, 636] on div "1 ההההההההההההההההההההההההההההההההההההההההההההההההההההההההההההההההההההההההההההה…" at bounding box center [666, 327] width 1332 height 655
click at [782, 390] on div "hero . moveRight ( ) hero . jumpRight ( ) hero . moveRight ( ) hero . moveUp ( …" at bounding box center [981, 396] width 413 height 442
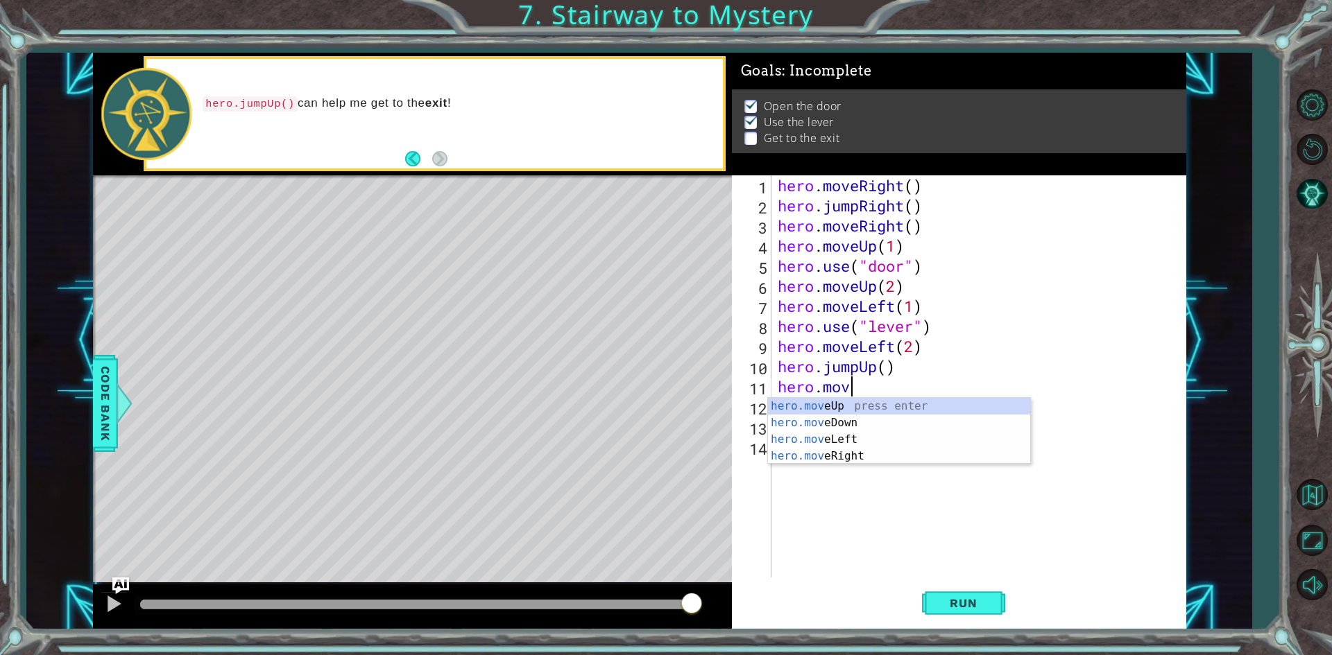
scroll to position [0, 3]
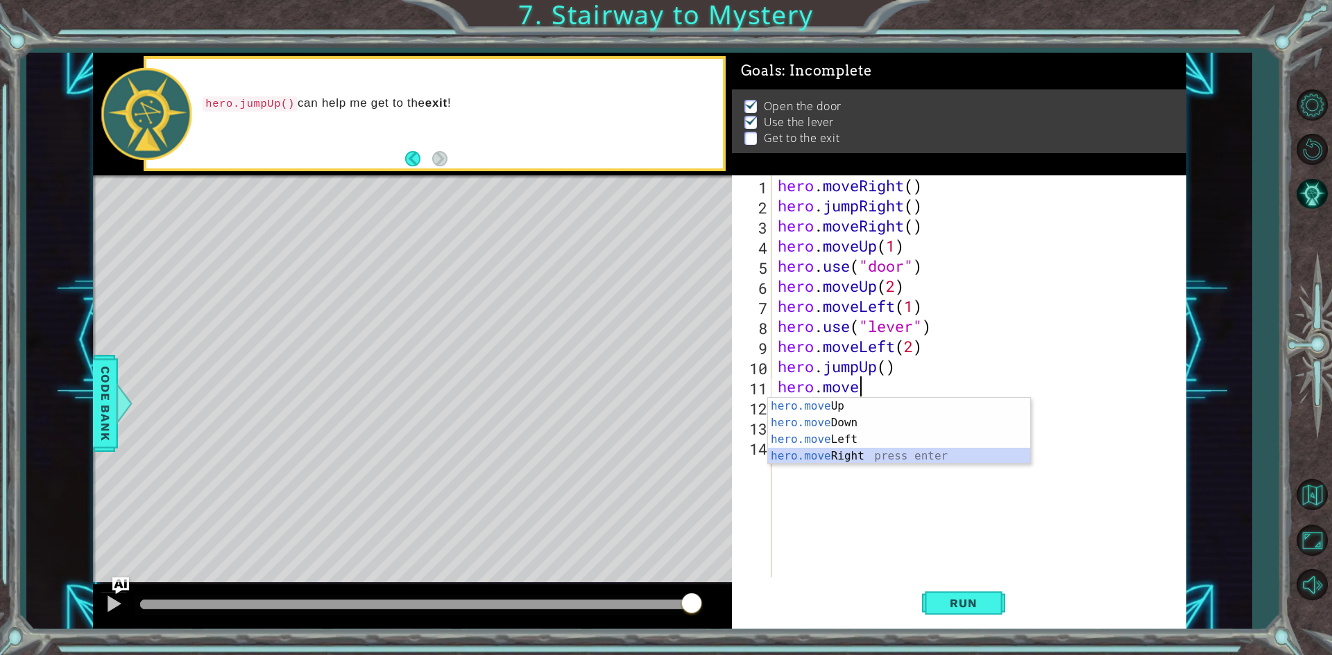
click at [845, 456] on div "hero.move Up press enter hero.move Down press enter hero.move Left press enter …" at bounding box center [899, 448] width 262 height 100
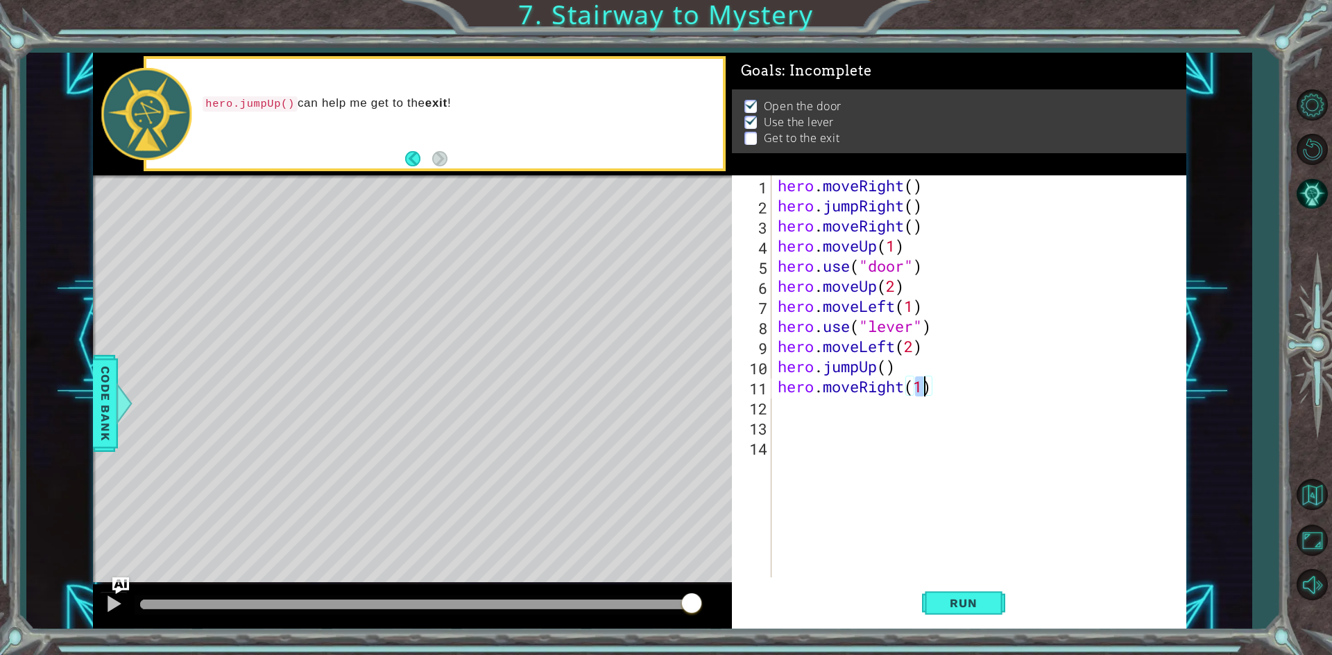
type textarea "hero.moveRight(2)"
click at [958, 437] on div "hero . moveRight ( ) hero . jumpRight ( ) hero . moveRight ( ) hero . moveUp ( …" at bounding box center [981, 396] width 413 height 442
click at [963, 617] on button "Run" at bounding box center [963, 603] width 83 height 45
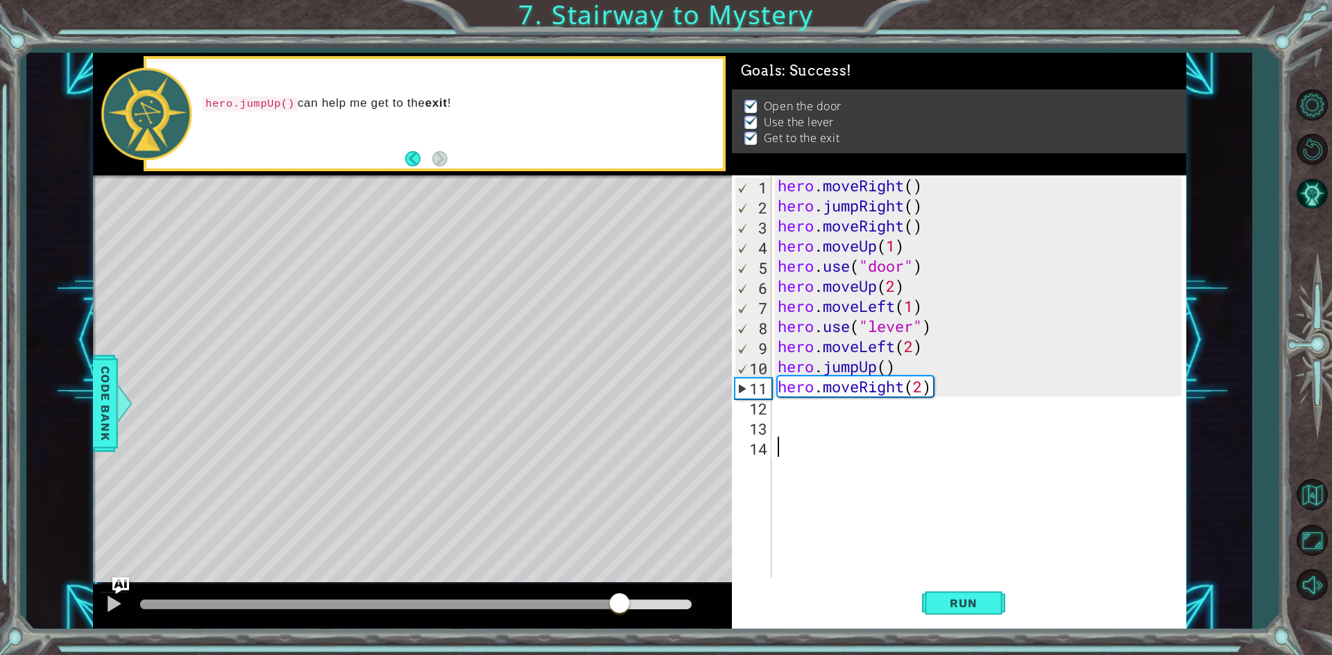
drag, startPoint x: 245, startPoint y: 601, endPoint x: 681, endPoint y: 611, distance: 436.4
click at [632, 611] on div at bounding box center [619, 604] width 25 height 25
drag, startPoint x: 249, startPoint y: 602, endPoint x: 673, endPoint y: 595, distance: 423.8
click at [602, 606] on div at bounding box center [593, 604] width 25 height 25
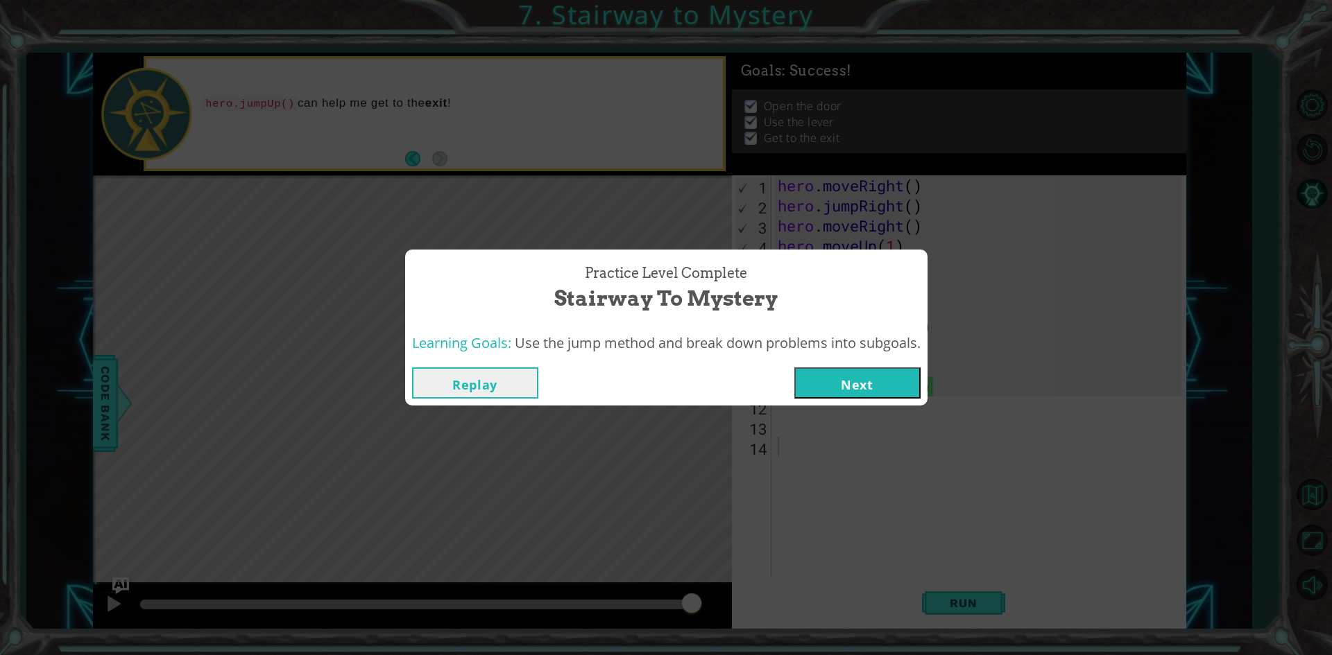
click at [505, 384] on button "Replay" at bounding box center [475, 383] width 126 height 31
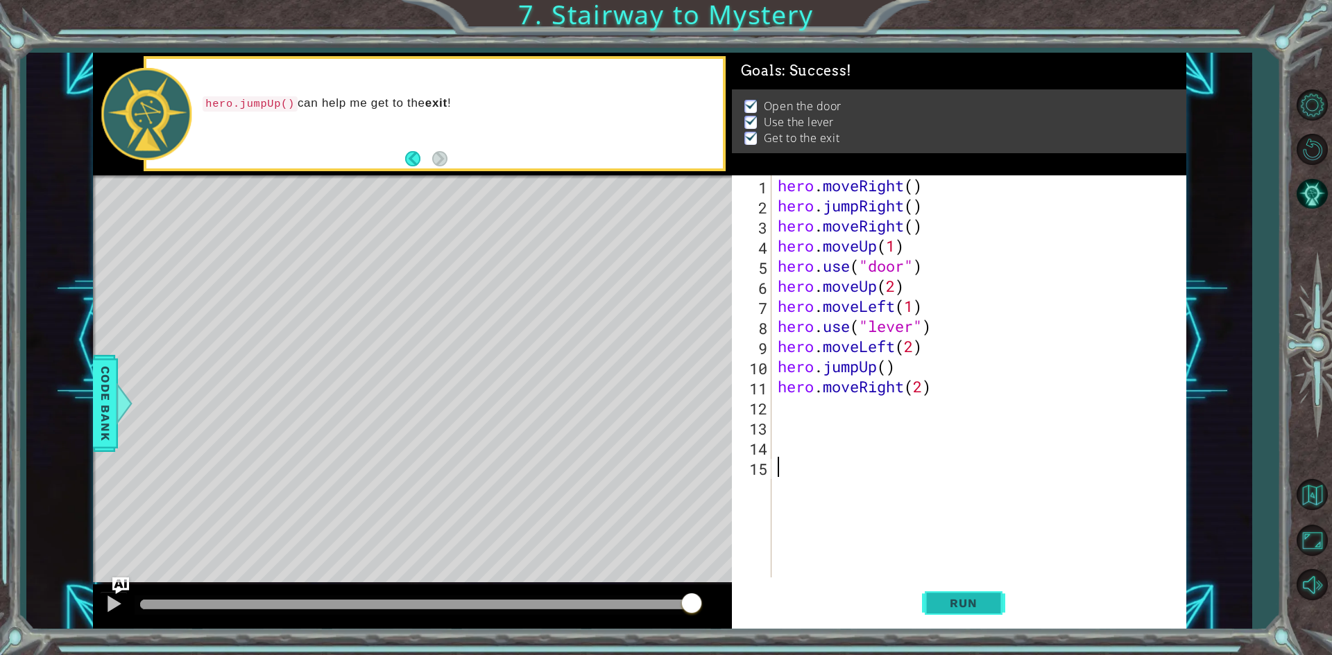
click at [954, 600] on span "Run" at bounding box center [963, 603] width 55 height 14
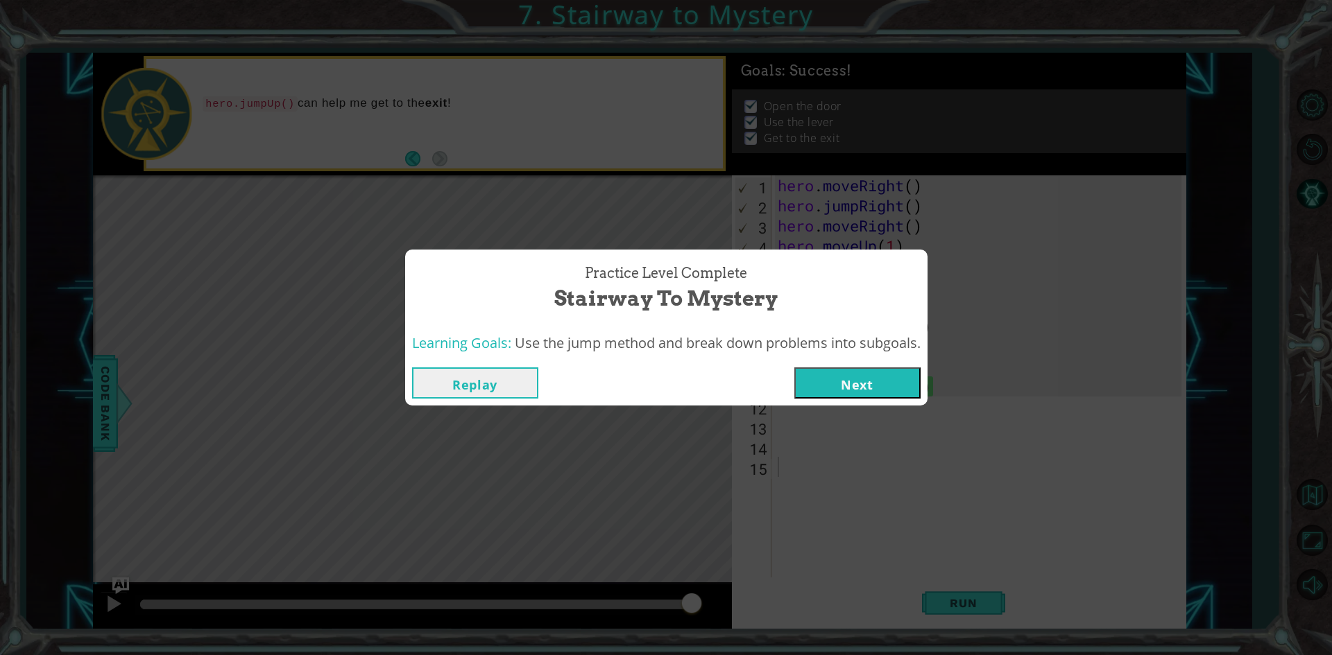
click at [847, 379] on button "Next" at bounding box center [857, 383] width 126 height 31
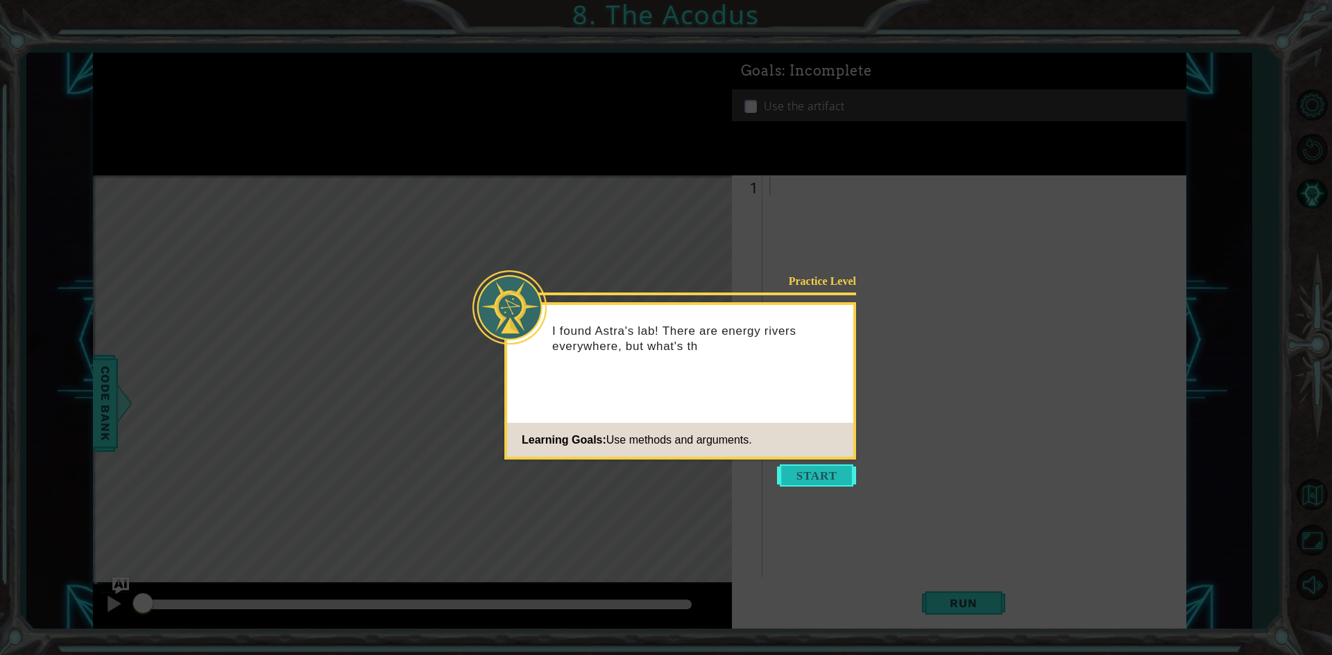
click at [798, 468] on button "Start" at bounding box center [816, 476] width 79 height 22
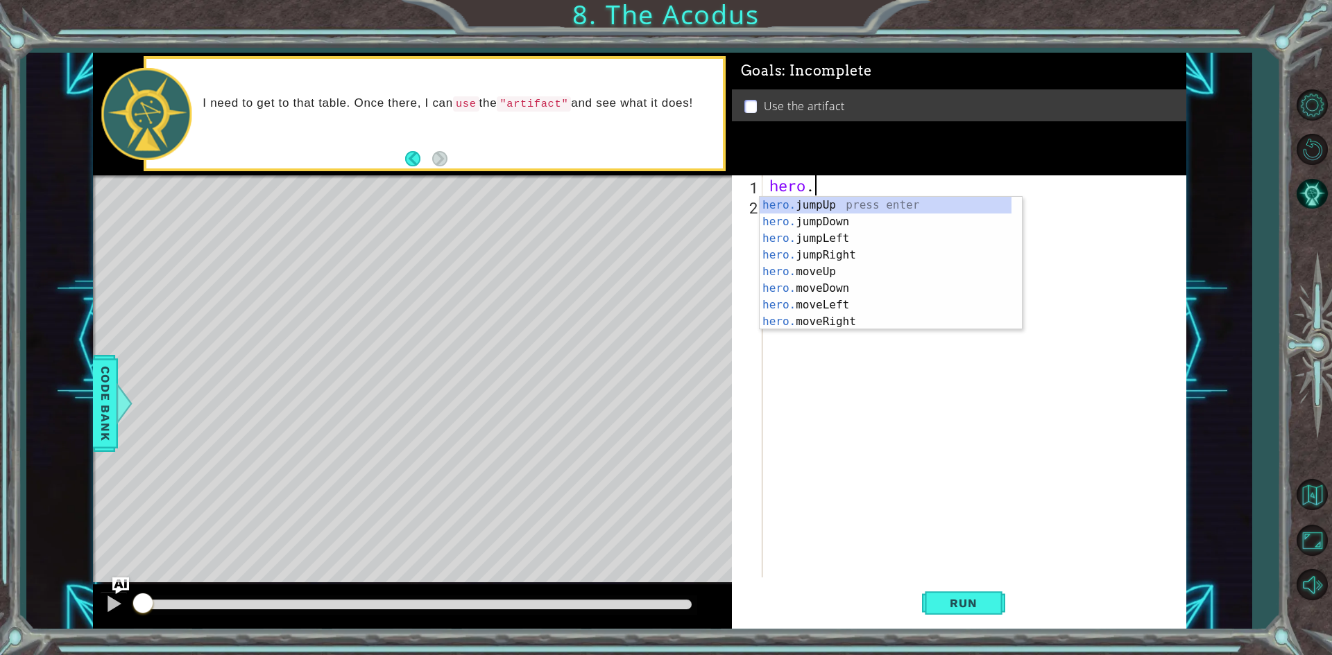
scroll to position [0, 1]
click at [823, 273] on div "hero. jumpUp press enter hero. jumpDown press enter hero. jumpLeft press enter …" at bounding box center [885, 280] width 252 height 166
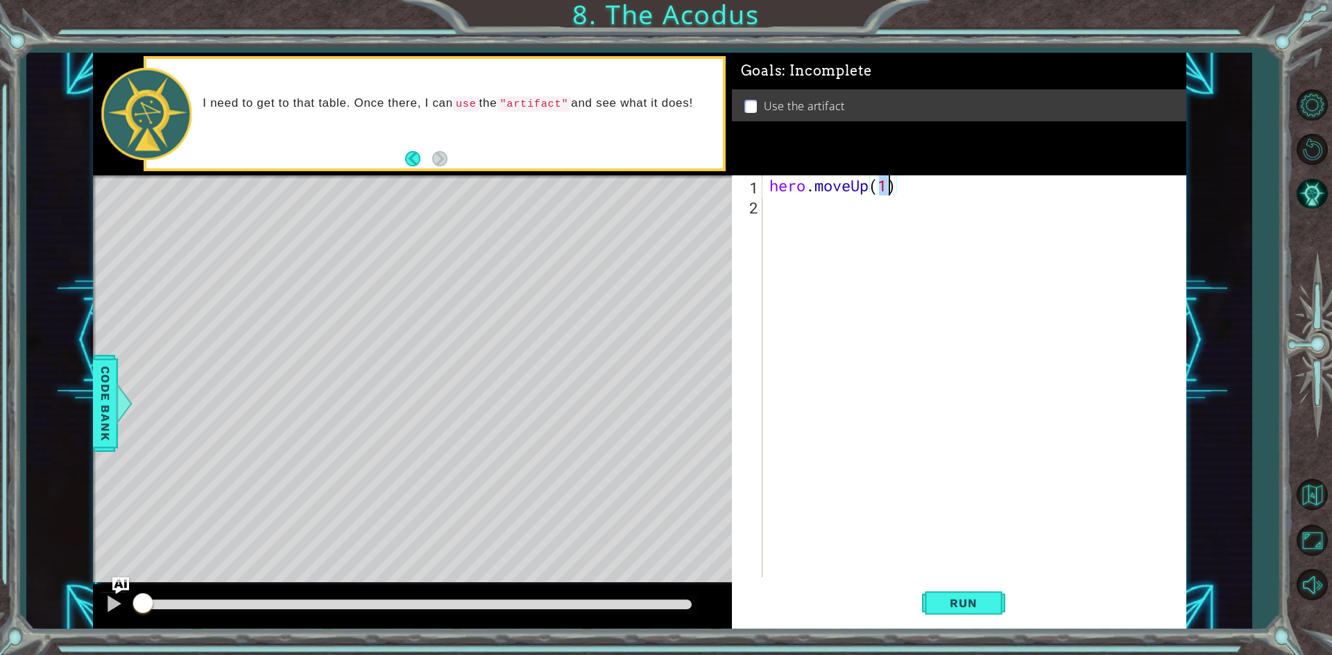
type textarea "hero.moveUp(2)"
type textarea "hero.moveDown(2)"
click at [952, 596] on span "Run" at bounding box center [963, 603] width 55 height 14
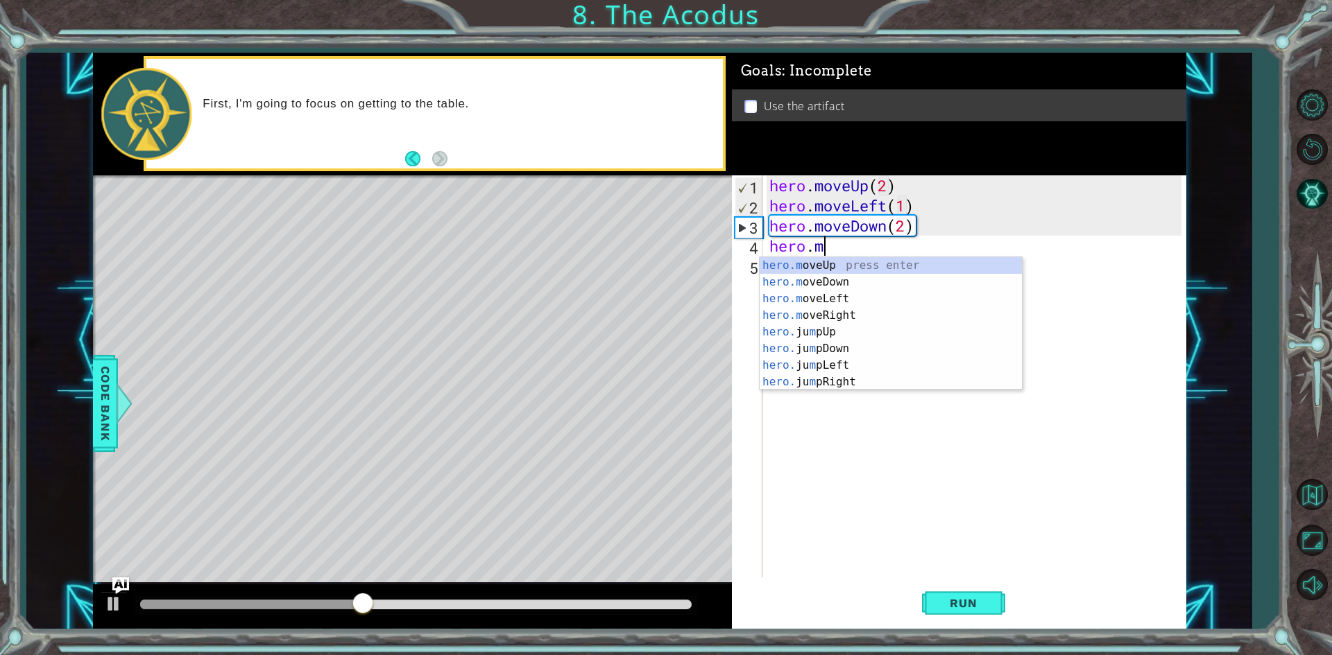
scroll to position [0, 1]
type textarea "hero.jump"
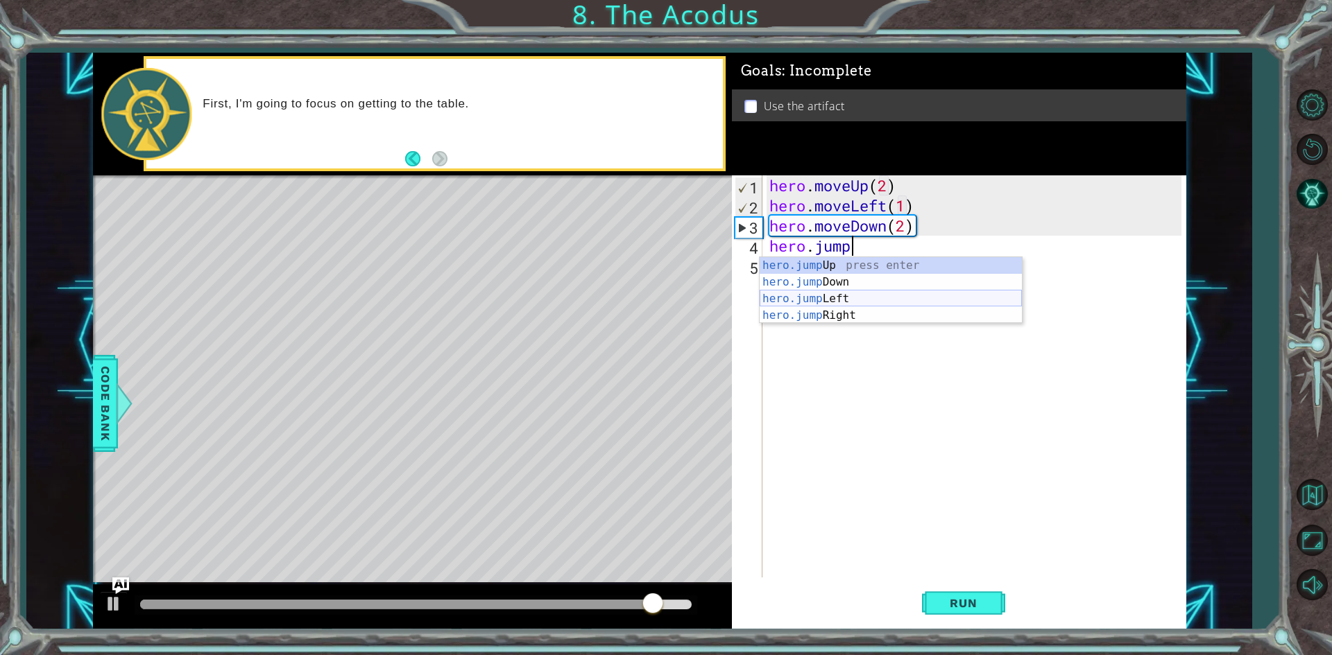
click at [860, 295] on div "hero.jump Up press enter hero.jump Down press enter hero.jump Left press enter …" at bounding box center [890, 307] width 262 height 100
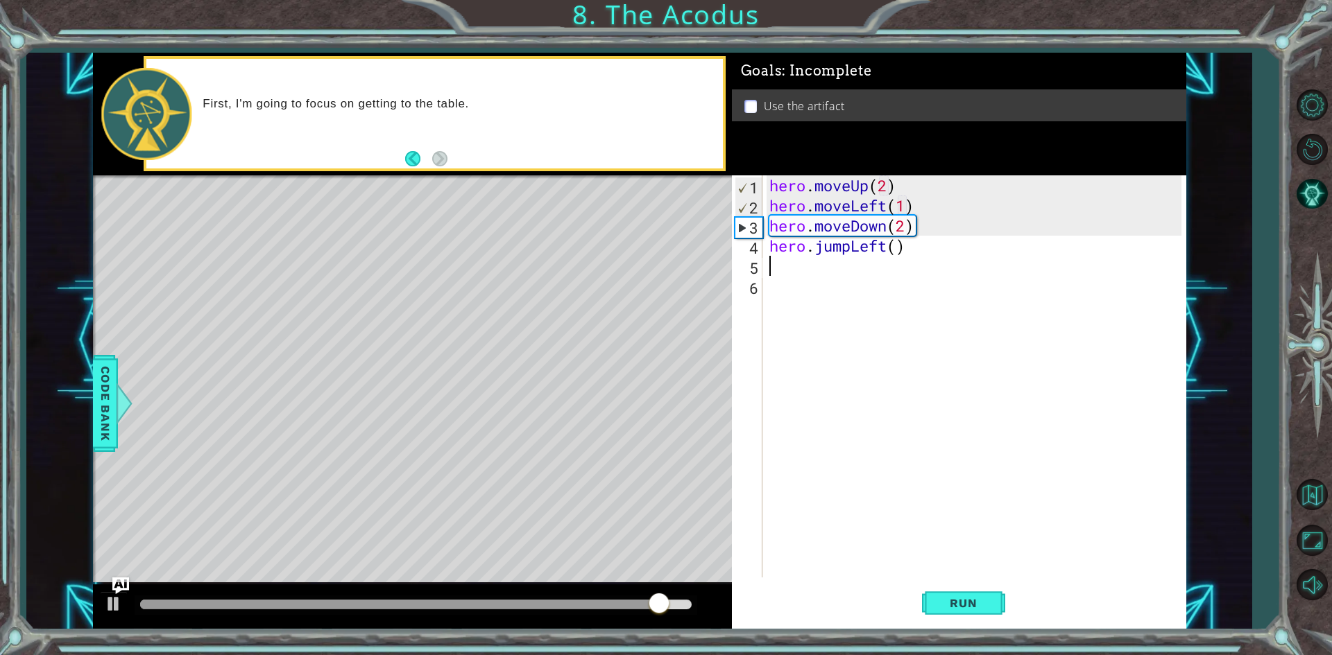
scroll to position [0, 0]
click at [971, 601] on span "Run" at bounding box center [963, 603] width 55 height 14
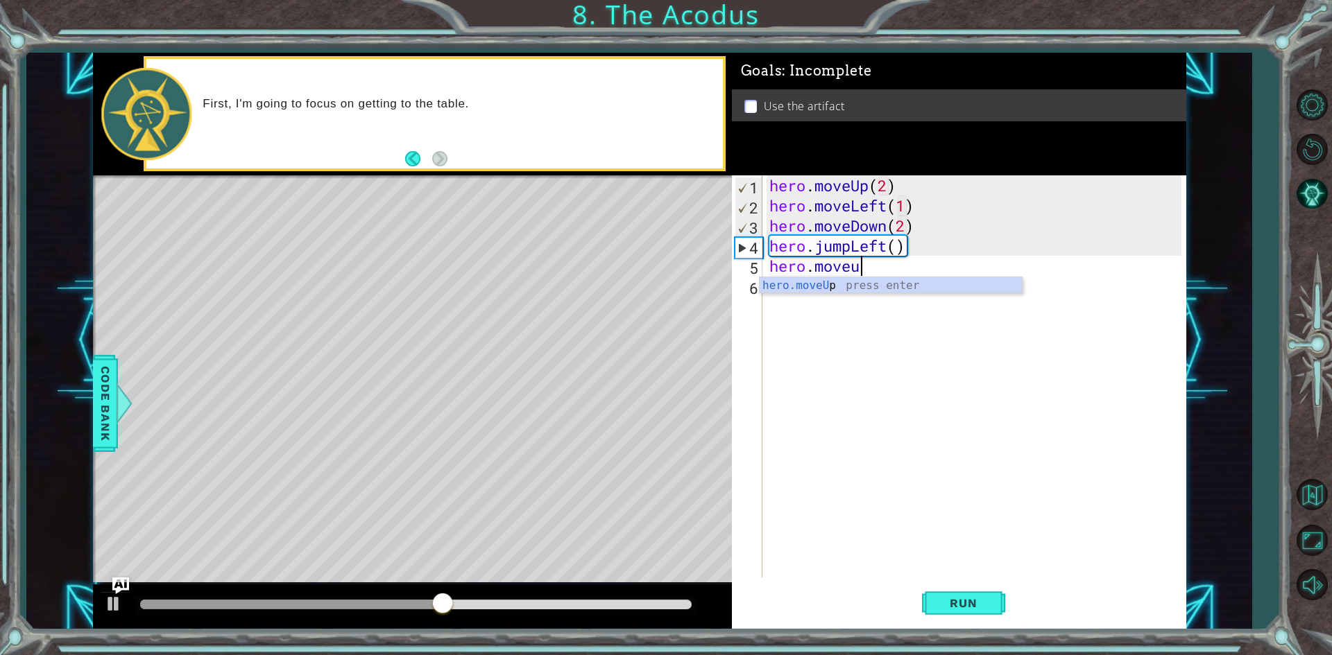
scroll to position [0, 3]
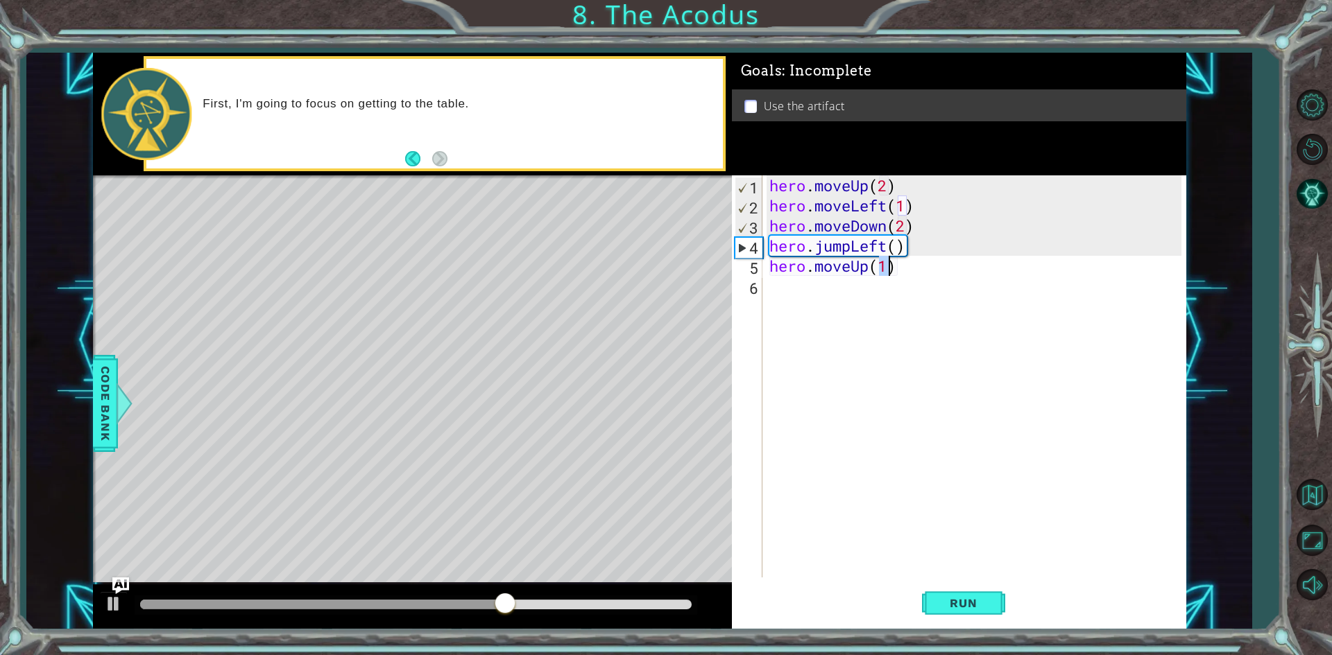
type textarea "hero.moveUp(2)"
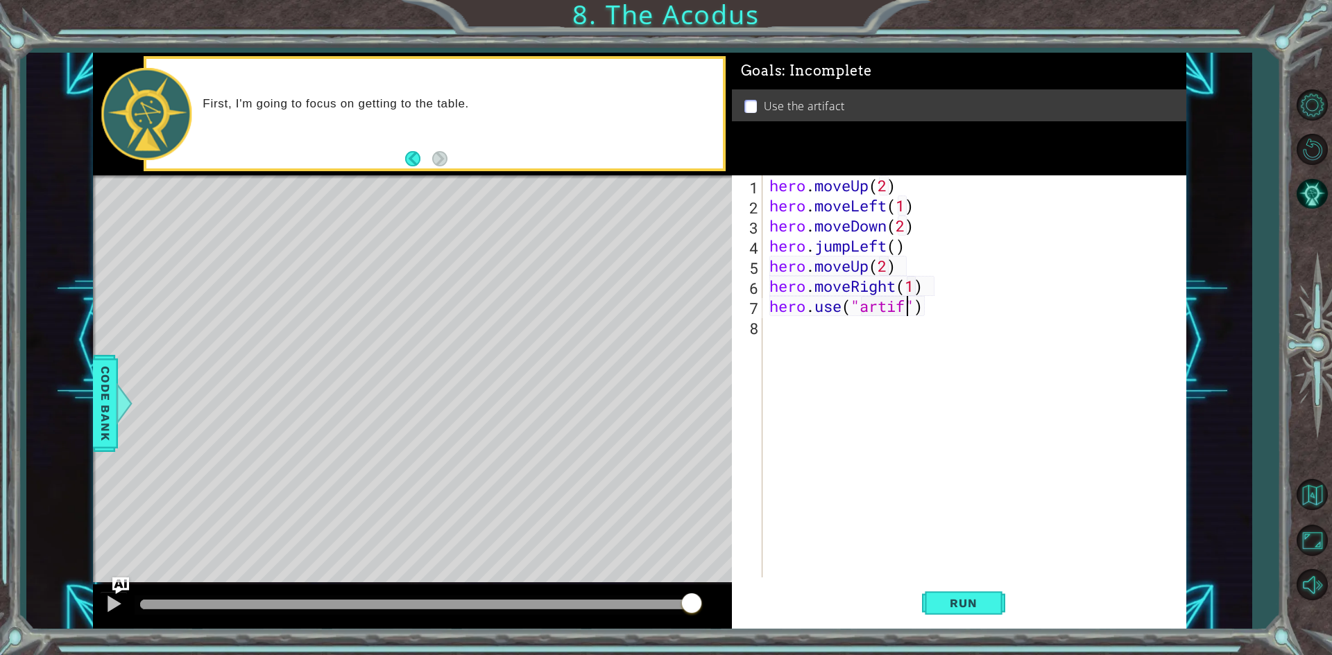
scroll to position [0, 7]
type textarea "hero.use("artifact")"
click at [934, 413] on div "hero . moveUp ( 2 ) hero . moveLeft ( 1 ) hero . moveDown ( 2 ) hero . jumpLeft…" at bounding box center [977, 396] width 422 height 442
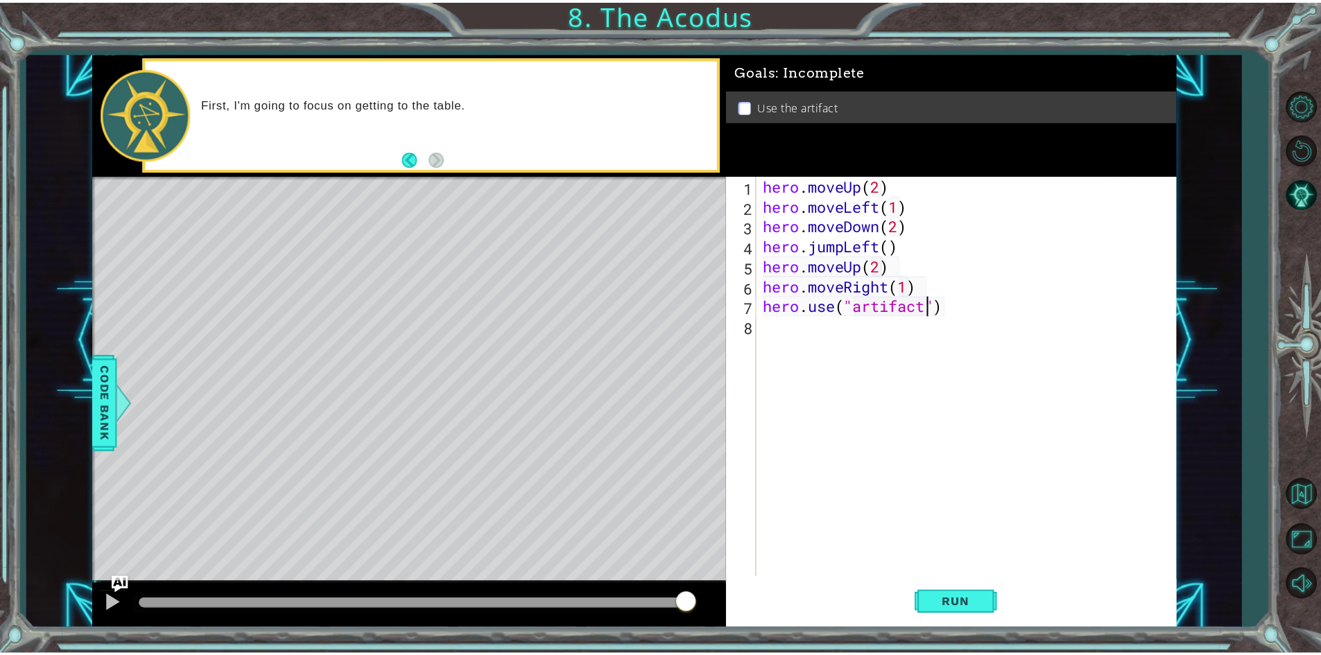
scroll to position [0, 0]
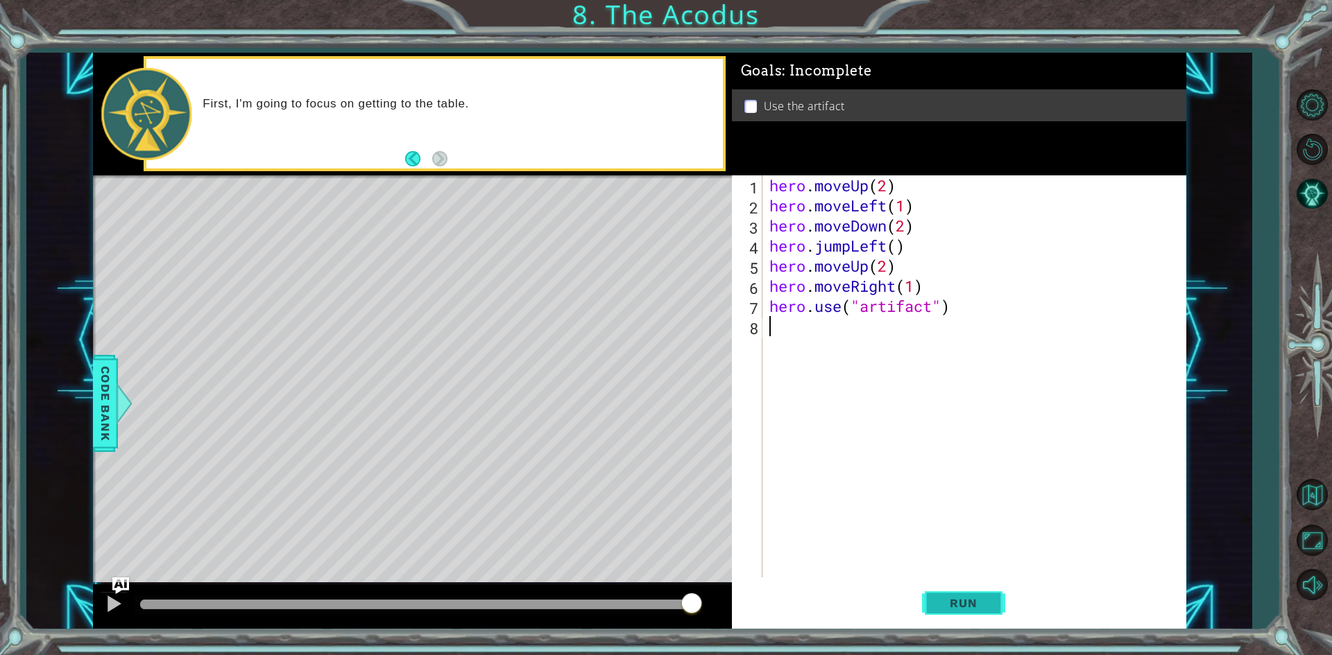
click at [954, 601] on span "Run" at bounding box center [963, 603] width 55 height 14
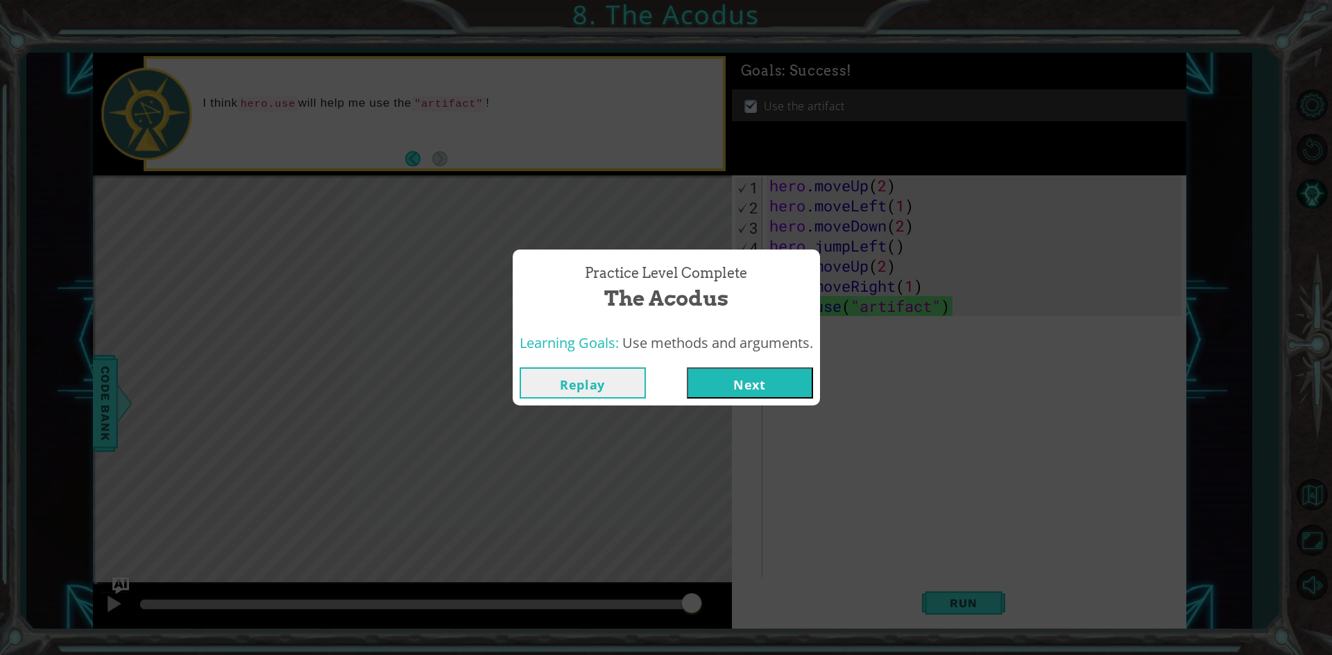
click at [608, 377] on button "Replay" at bounding box center [582, 383] width 126 height 31
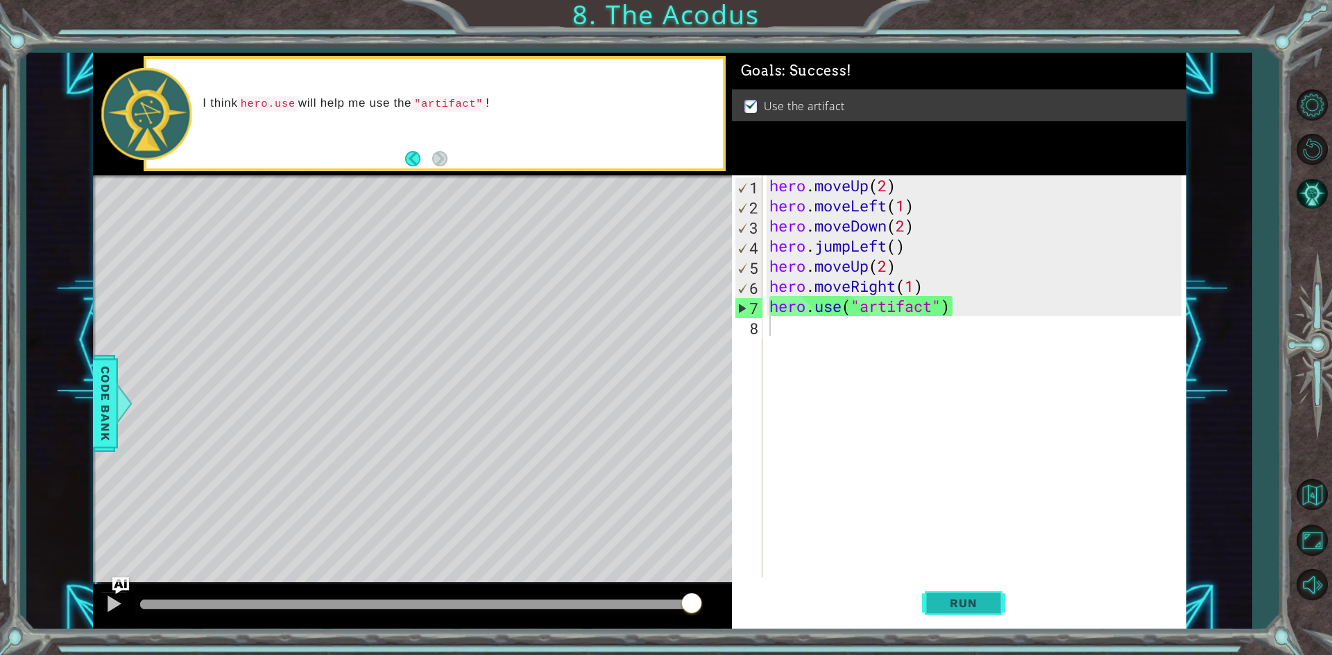
click at [976, 604] on span "Run" at bounding box center [963, 603] width 55 height 14
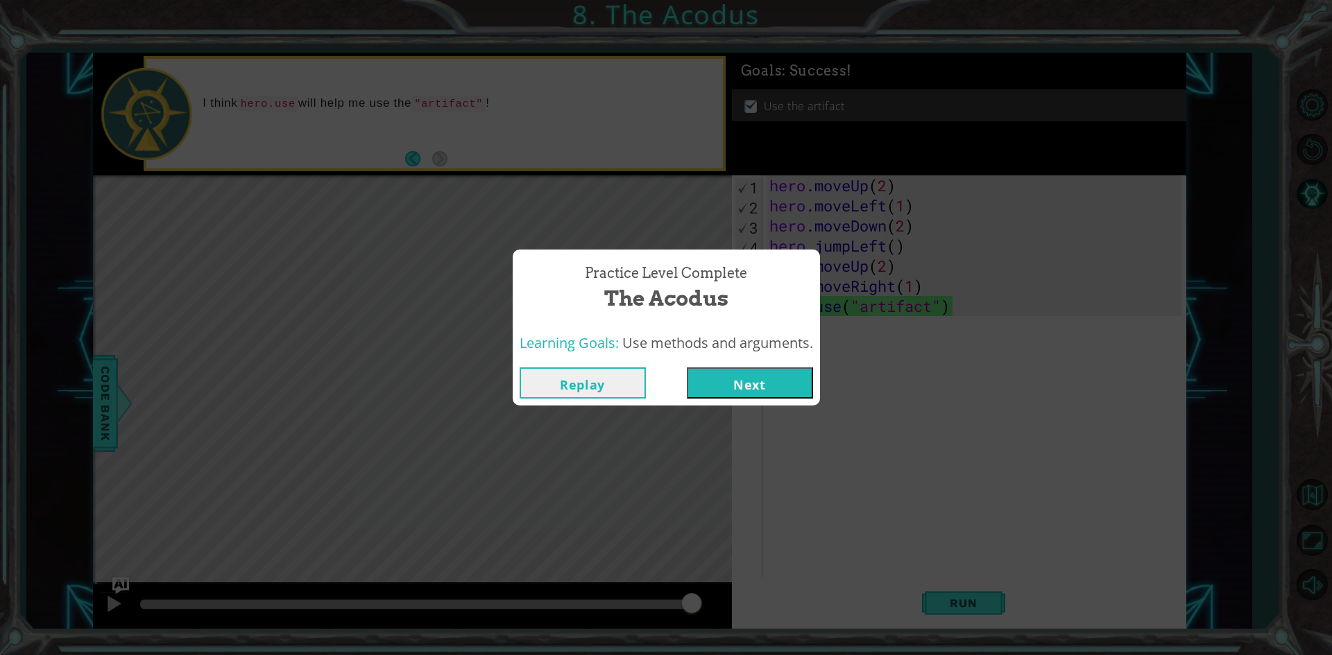
click at [745, 377] on button "Next" at bounding box center [750, 383] width 126 height 31
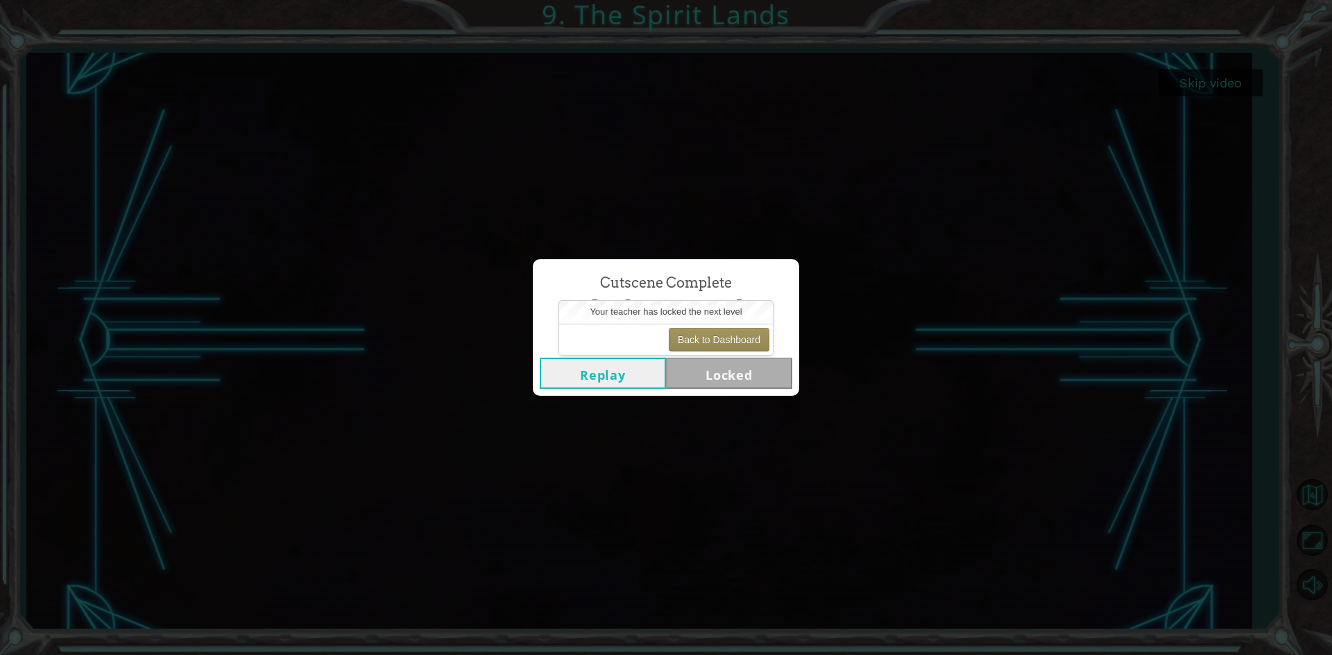
click at [617, 377] on button "Replay" at bounding box center [603, 373] width 126 height 31
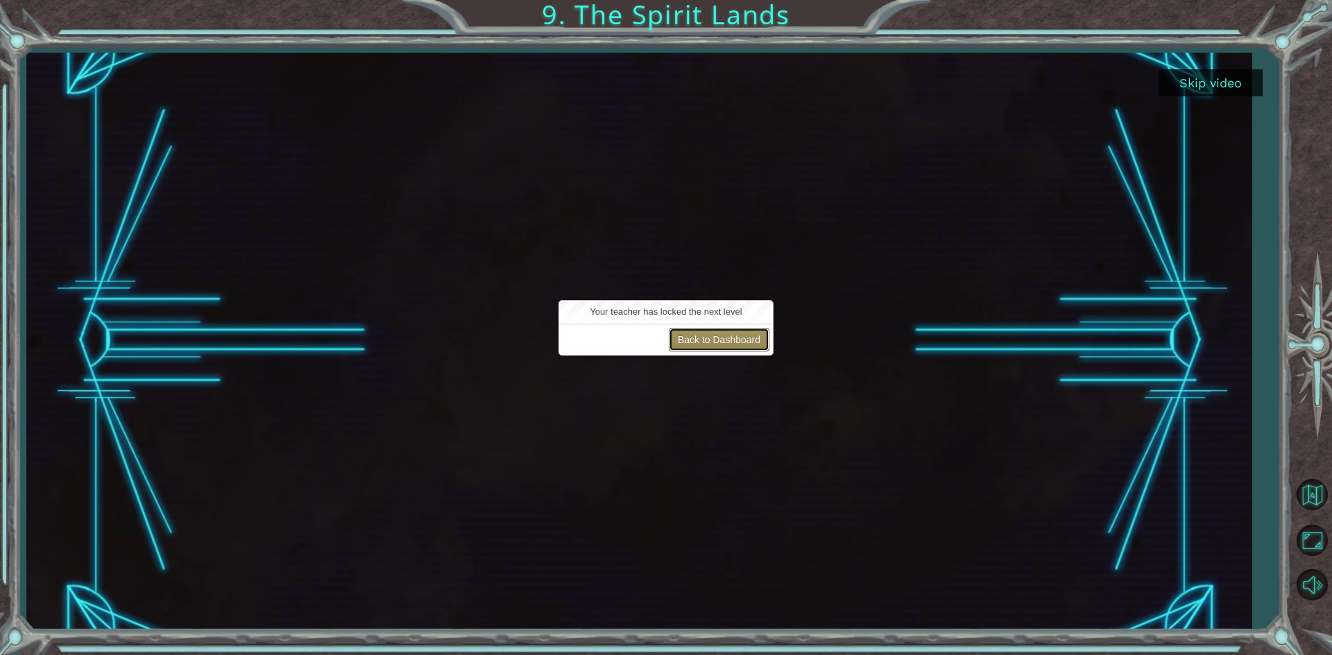
click at [716, 336] on button "Back to Dashboard" at bounding box center [719, 340] width 101 height 24
